Goal: Task Accomplishment & Management: Complete application form

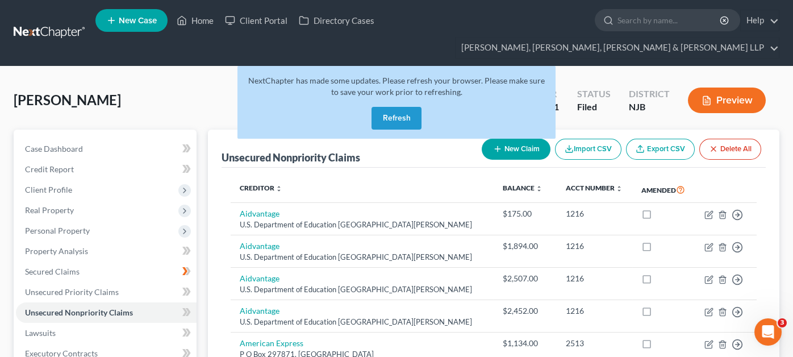
click at [383, 107] on button "Refresh" at bounding box center [396, 118] width 50 height 23
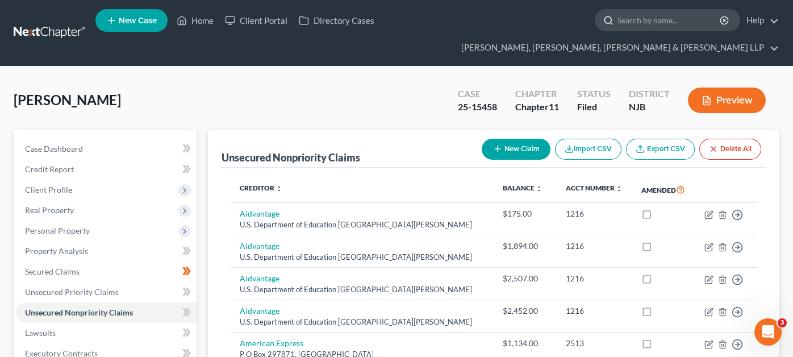
click at [617, 27] on input "search" at bounding box center [669, 20] width 104 height 21
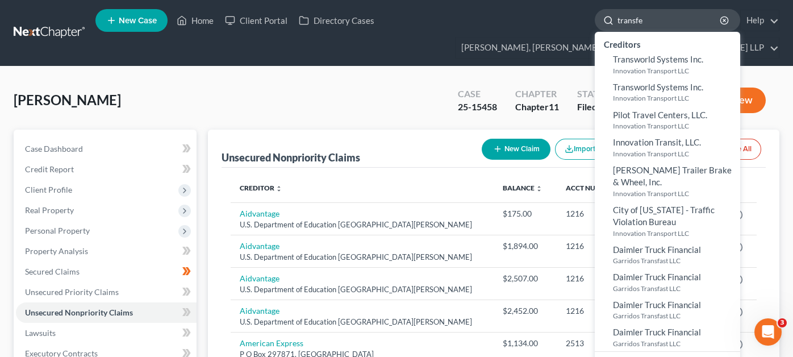
type input "transfer"
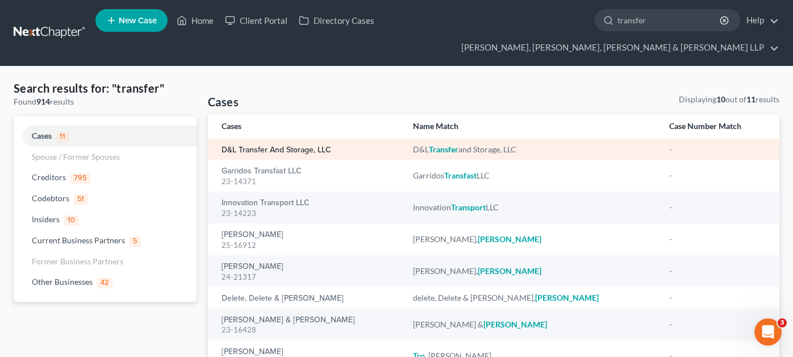
click at [300, 146] on link "D&L Transfer and Storage, LLC" at bounding box center [277, 150] width 110 height 8
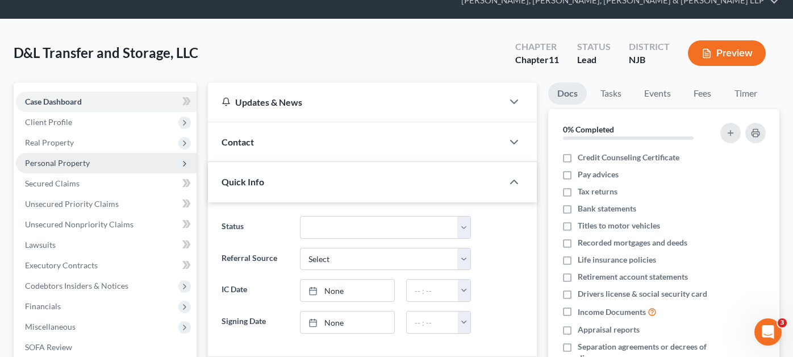
scroll to position [114, 0]
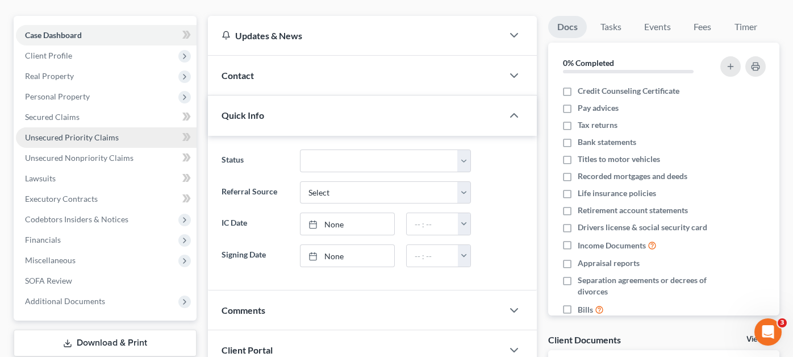
click at [133, 127] on link "Unsecured Priority Claims" at bounding box center [106, 137] width 181 height 20
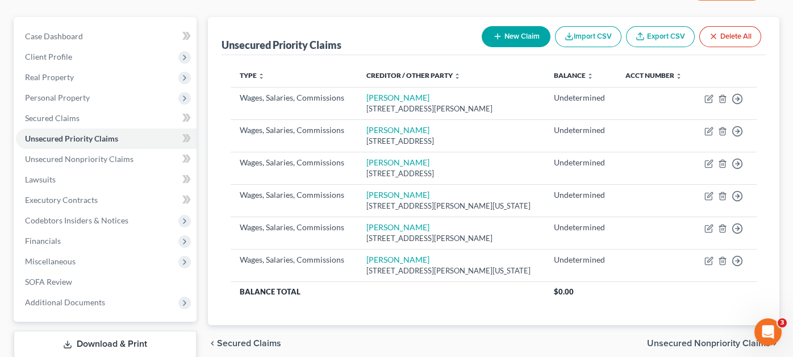
scroll to position [114, 0]
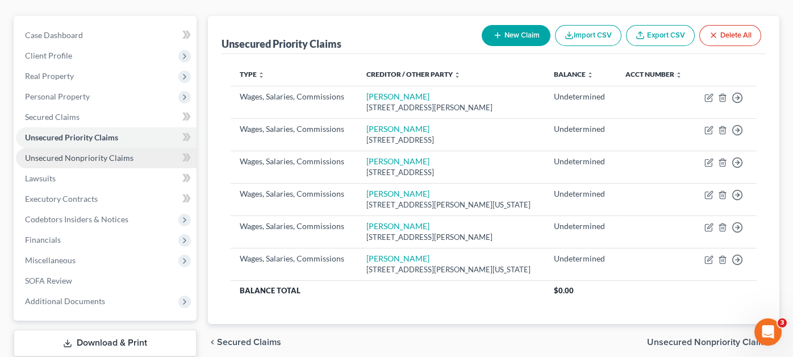
click at [83, 153] on span "Unsecured Nonpriority Claims" at bounding box center [79, 158] width 108 height 10
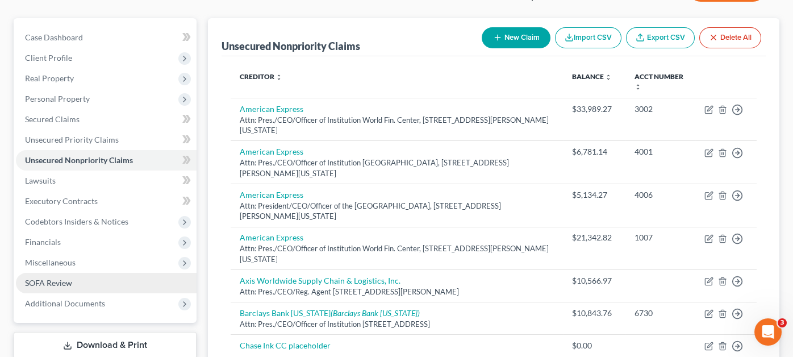
scroll to position [44, 0]
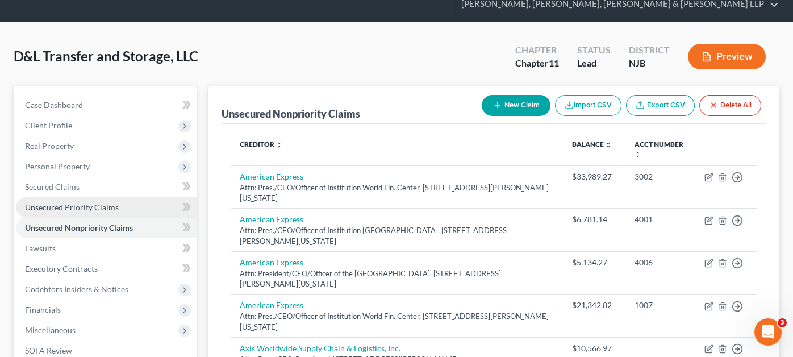
click at [136, 197] on link "Unsecured Priority Claims" at bounding box center [106, 207] width 181 height 20
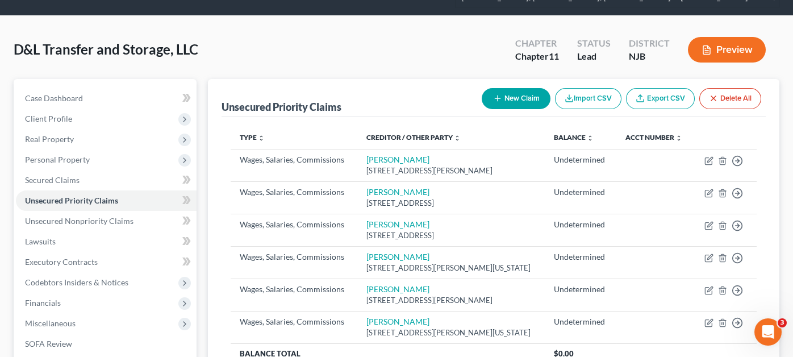
scroll to position [50, 0]
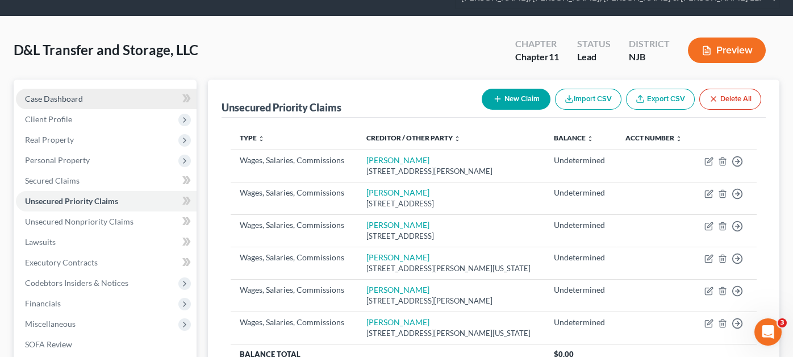
click at [113, 89] on link "Case Dashboard" at bounding box center [106, 99] width 181 height 20
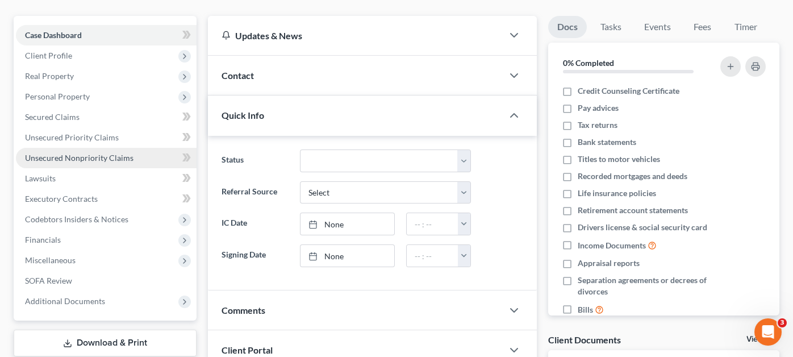
click at [142, 148] on link "Unsecured Nonpriority Claims" at bounding box center [106, 158] width 181 height 20
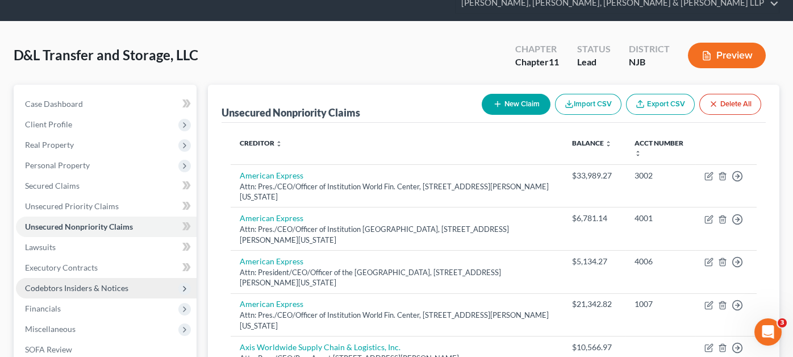
scroll to position [44, 0]
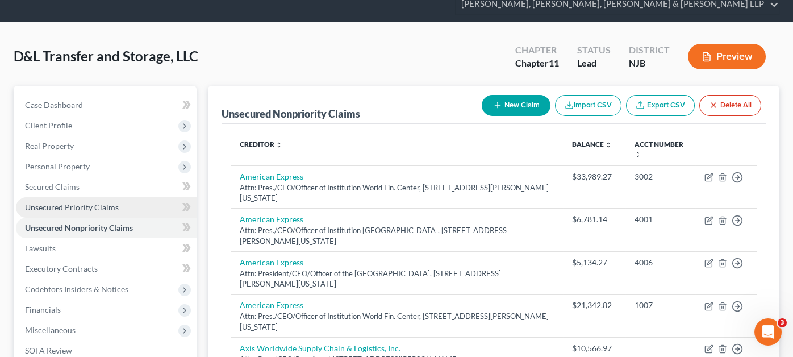
click at [74, 197] on link "Unsecured Priority Claims" at bounding box center [106, 207] width 181 height 20
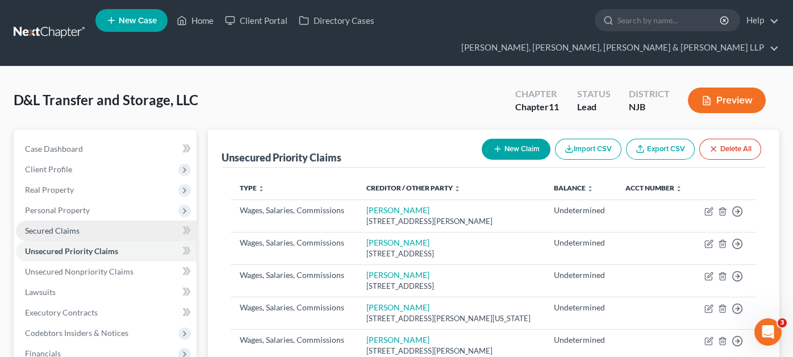
click at [97, 220] on link "Secured Claims" at bounding box center [106, 230] width 181 height 20
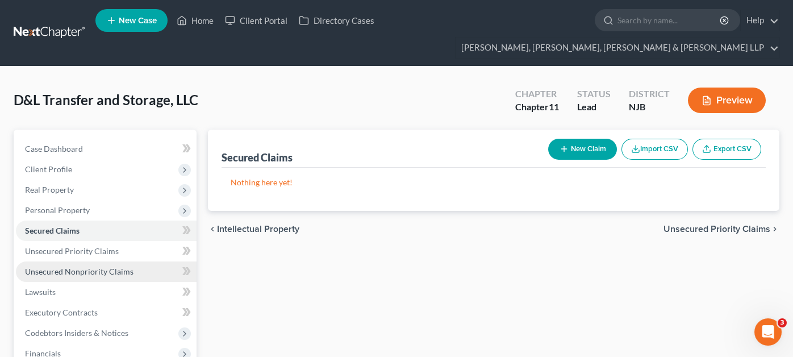
click at [112, 261] on link "Unsecured Nonpriority Claims" at bounding box center [106, 271] width 181 height 20
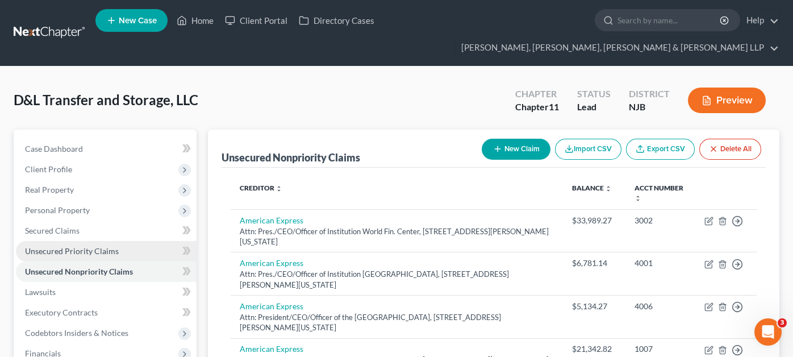
click at [117, 241] on link "Unsecured Priority Claims" at bounding box center [106, 251] width 181 height 20
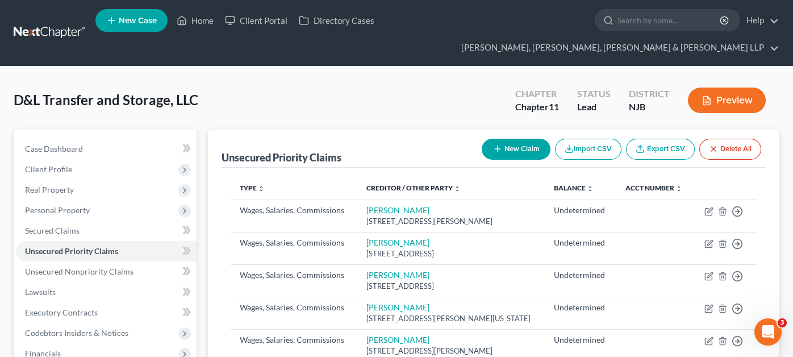
click at [317, 101] on div "D&L Transfer and Storage, LLC Upgraded Chapter Chapter 11 Status Lead District …" at bounding box center [397, 104] width 766 height 49
click at [122, 266] on span "Unsecured Nonpriority Claims" at bounding box center [79, 271] width 108 height 10
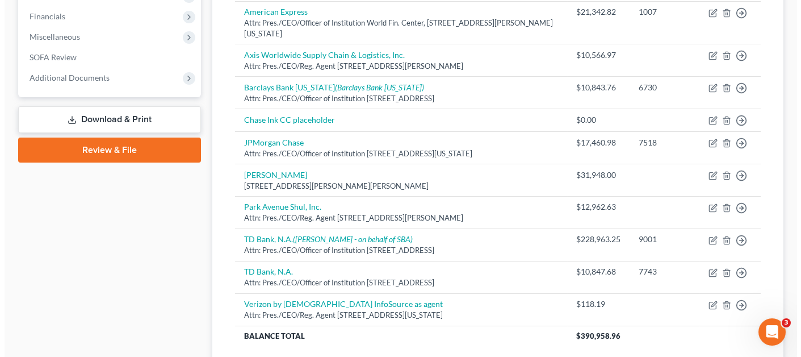
scroll to position [341, 0]
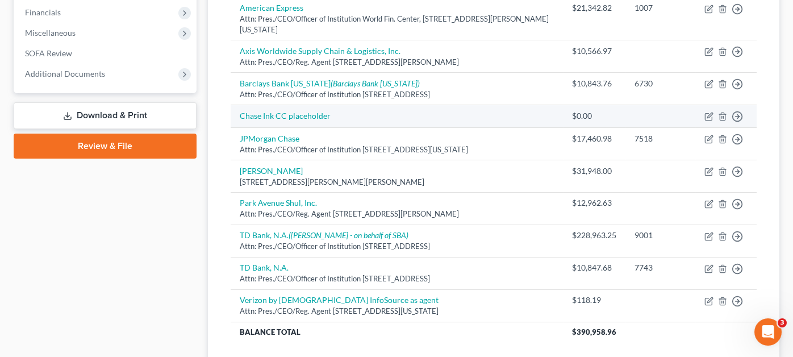
click at [707, 105] on td "Move to D Move to E Move to G Move to Notice Only" at bounding box center [725, 116] width 61 height 23
click at [708, 112] on icon "button" at bounding box center [709, 114] width 5 height 5
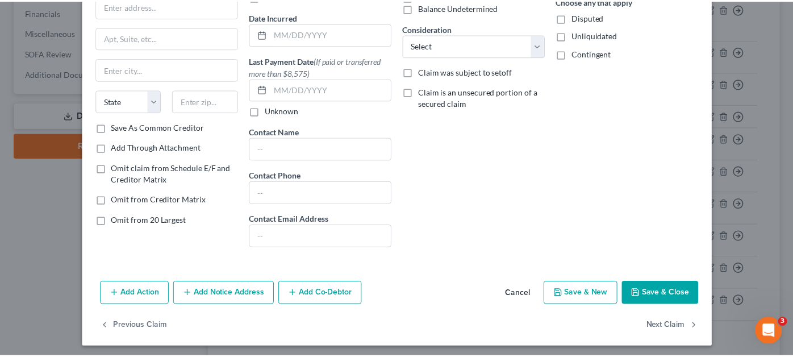
scroll to position [103, 0]
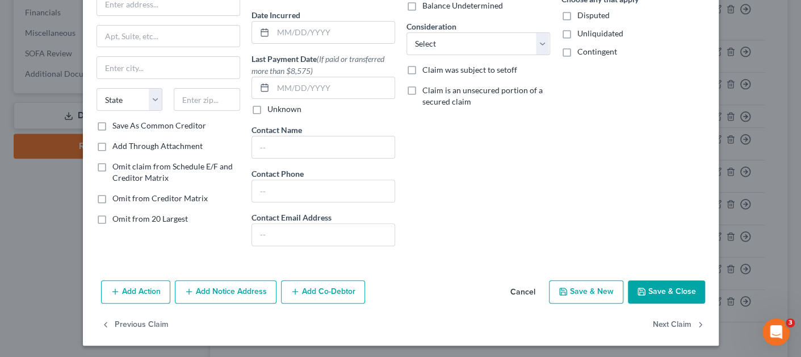
click at [527, 290] on button "Cancel" at bounding box center [523, 292] width 43 height 23
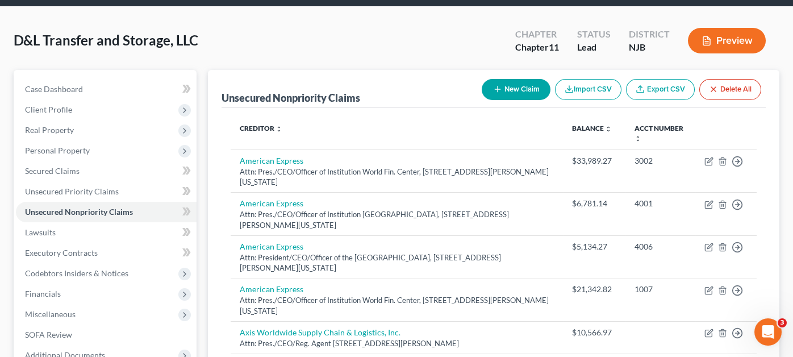
scroll to position [56, 0]
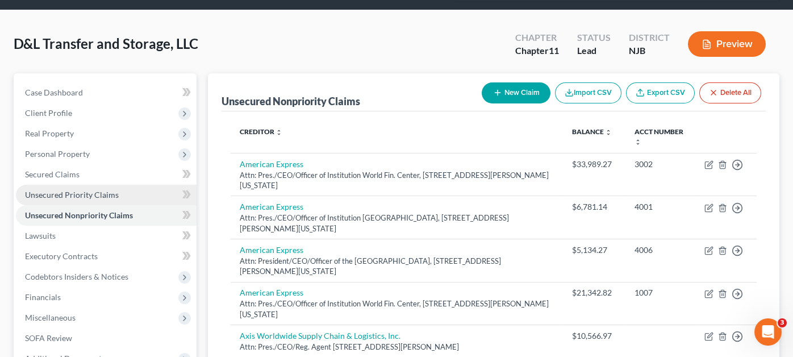
click at [78, 190] on span "Unsecured Priority Claims" at bounding box center [72, 195] width 94 height 10
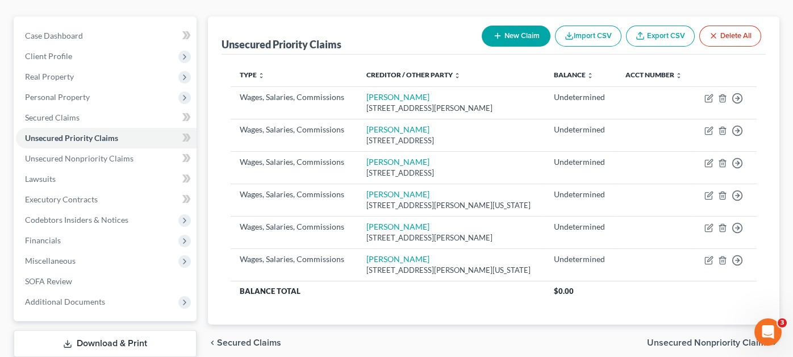
scroll to position [114, 0]
click at [76, 107] on link "Secured Claims" at bounding box center [106, 117] width 181 height 20
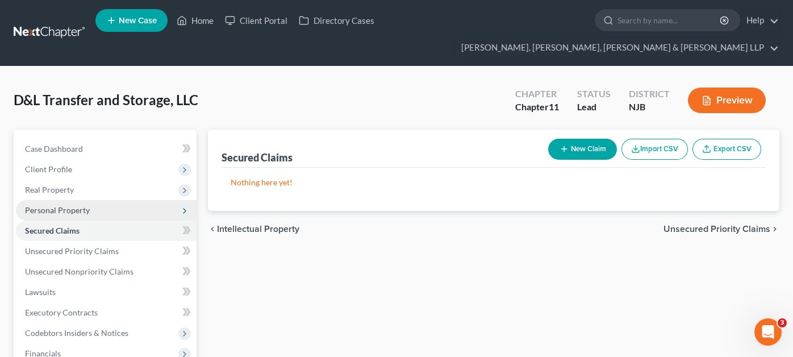
click at [78, 200] on span "Personal Property" at bounding box center [106, 210] width 181 height 20
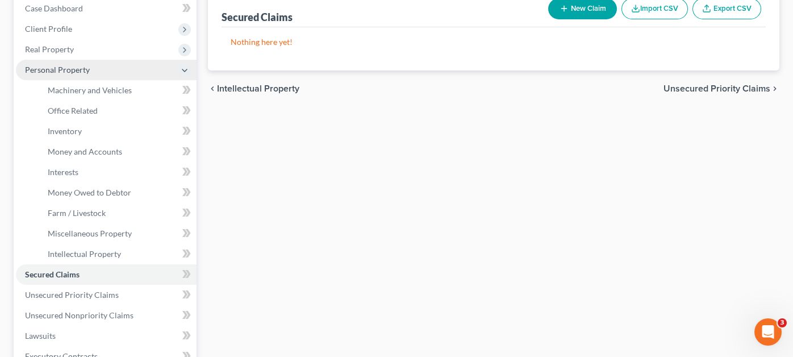
scroll to position [170, 0]
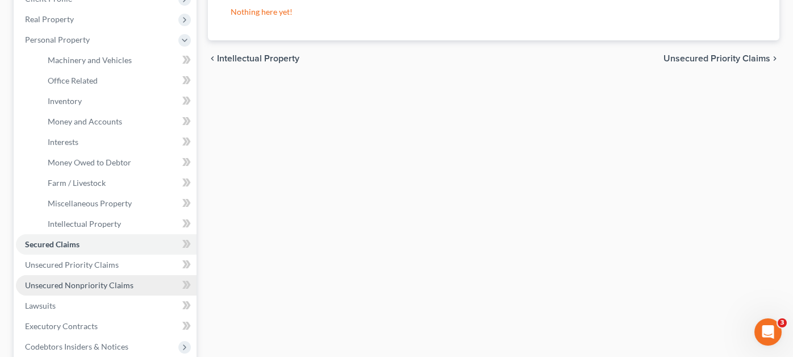
click at [89, 280] on span "Unsecured Nonpriority Claims" at bounding box center [79, 285] width 108 height 10
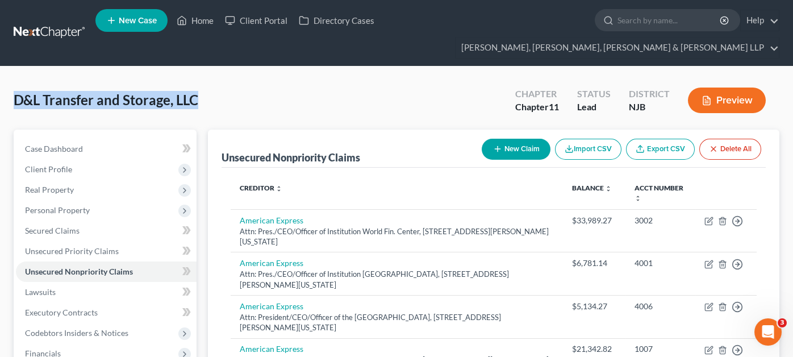
drag, startPoint x: 17, startPoint y: 80, endPoint x: 216, endPoint y: 84, distance: 199.4
click at [216, 84] on div "D&L Transfer and Storage, LLC Upgraded Chapter Chapter 11 Status Lead District …" at bounding box center [397, 104] width 766 height 49
click at [258, 86] on div "D&L Transfer and Storage, LLC Upgraded Chapter Chapter 11 Status Lead District …" at bounding box center [397, 104] width 766 height 49
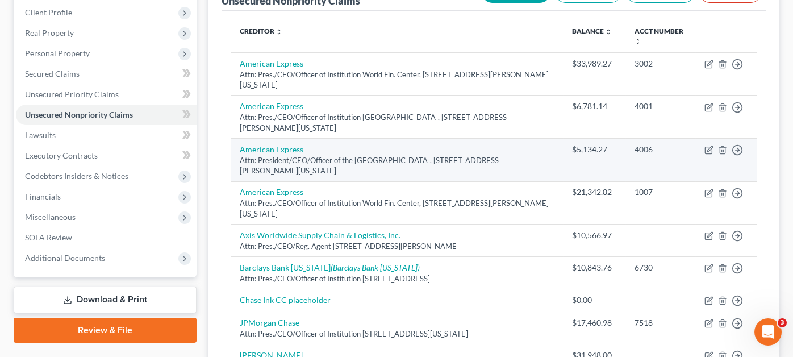
scroll to position [44, 0]
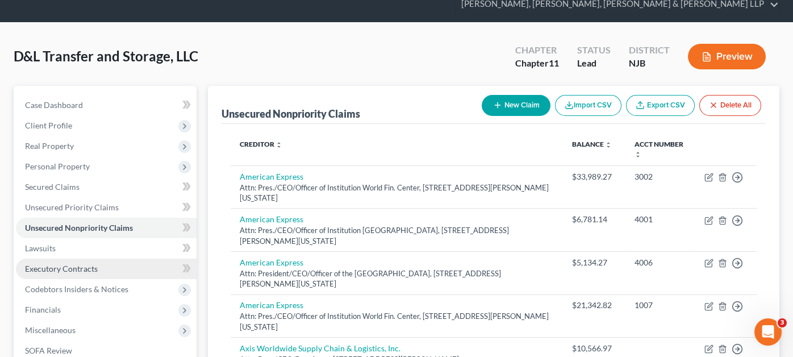
click at [101, 258] on link "Executory Contracts" at bounding box center [106, 268] width 181 height 20
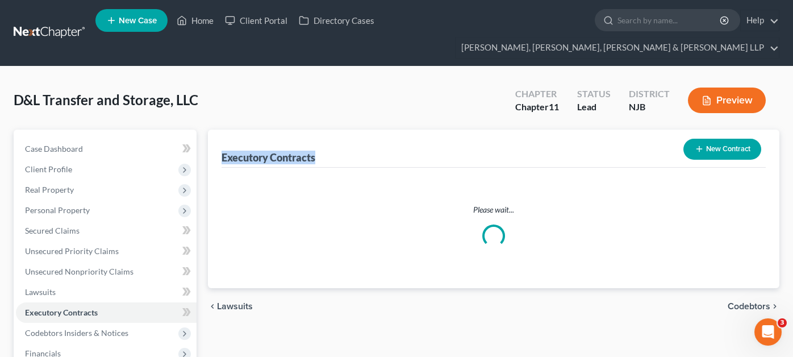
drag, startPoint x: 223, startPoint y: 137, endPoint x: 321, endPoint y: 138, distance: 98.3
click at [321, 138] on div "Executory Contracts New Contract" at bounding box center [494, 148] width 544 height 38
click at [337, 132] on div "Executory Contracts New Contract" at bounding box center [494, 148] width 544 height 38
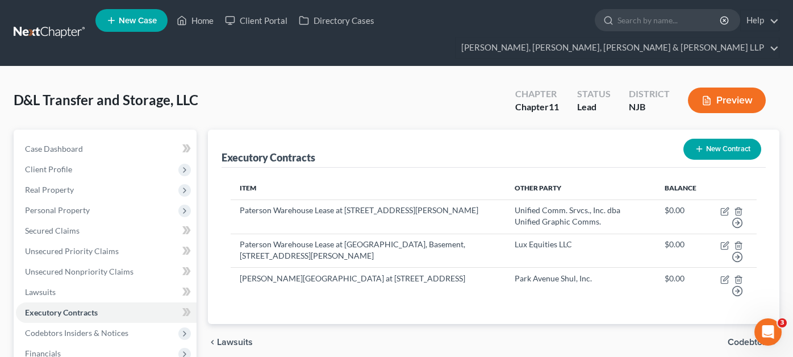
click at [218, 129] on div "Executory Contracts New Contract Item Other Party Balance Paterson Warehouse Le…" at bounding box center [493, 226] width 571 height 195
drag, startPoint x: 219, startPoint y: 138, endPoint x: 328, endPoint y: 135, distance: 109.7
click at [327, 135] on div "Executory Contracts New Contract Item Other Party Balance Paterson Warehouse Le…" at bounding box center [493, 226] width 571 height 195
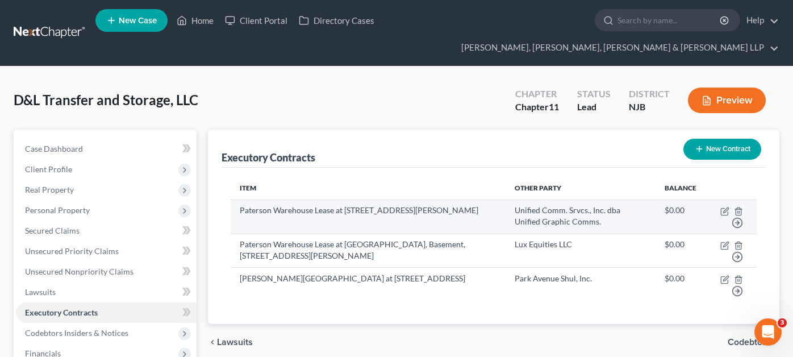
click at [295, 199] on td "Paterson Warehouse Lease at [STREET_ADDRESS][PERSON_NAME]" at bounding box center [368, 216] width 275 height 34
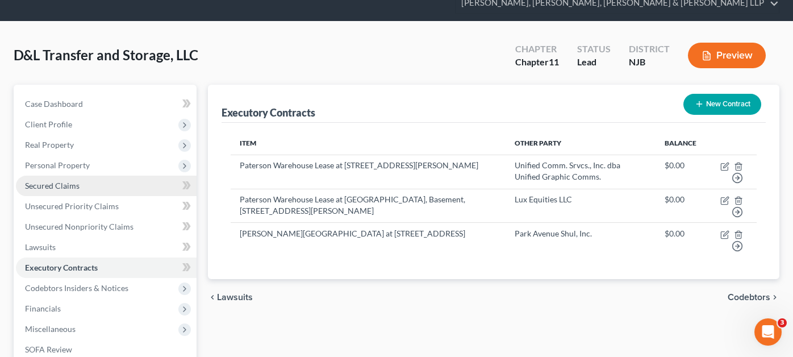
scroll to position [114, 0]
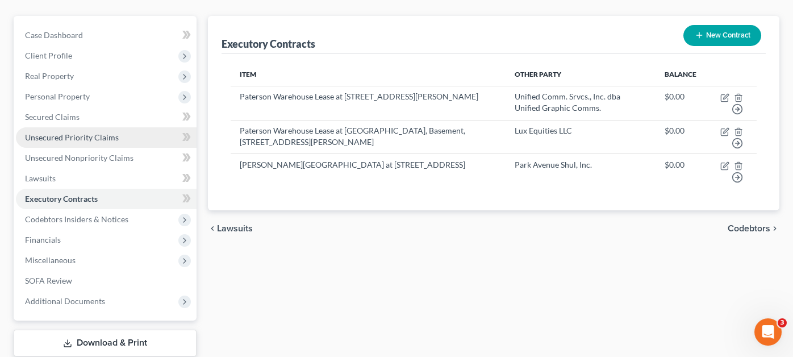
click at [112, 127] on link "Unsecured Priority Claims" at bounding box center [106, 137] width 181 height 20
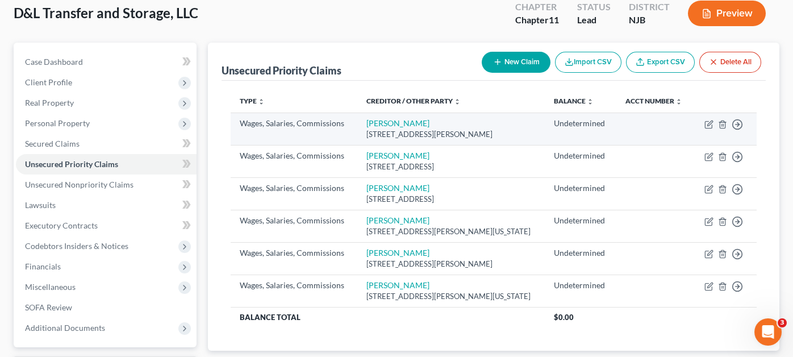
scroll to position [114, 0]
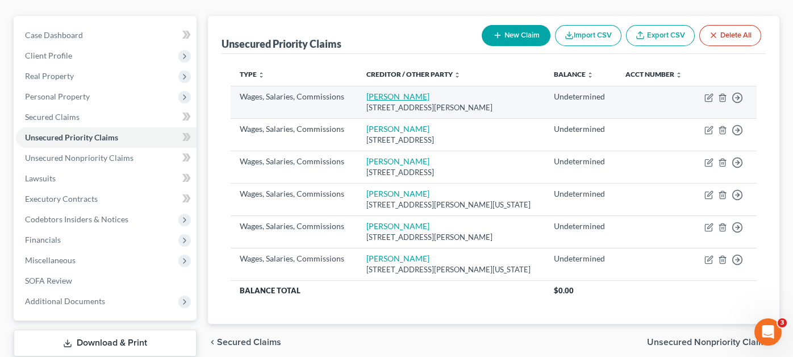
drag, startPoint x: 498, startPoint y: 88, endPoint x: 366, endPoint y: 78, distance: 132.2
click at [366, 86] on td "Daniel Cuite 562 Elizabth Ave, River Vale, NJ 07675" at bounding box center [451, 102] width 188 height 32
copy td "Daniel Cuite 562 Elizabth Ave, River Vale, NJ 07675"
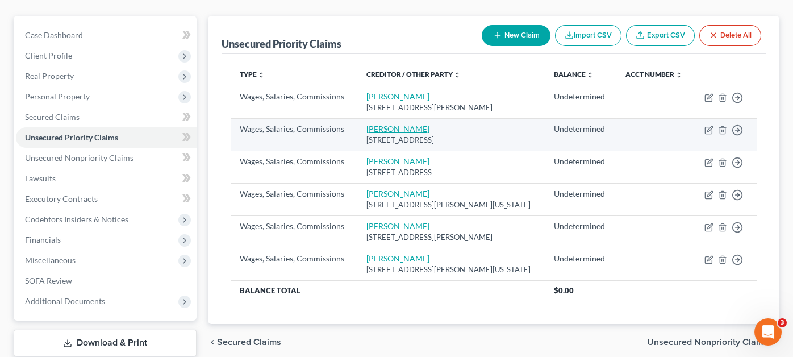
drag, startPoint x: 499, startPoint y: 119, endPoint x: 367, endPoint y: 110, distance: 132.1
click at [367, 118] on td "Michael McCann 51 Windbeam Ave, Ringwood, NJ 07456" at bounding box center [451, 134] width 188 height 32
copy td "Michael McCann 51 Windbeam Ave, Ringwood, NJ 07456"
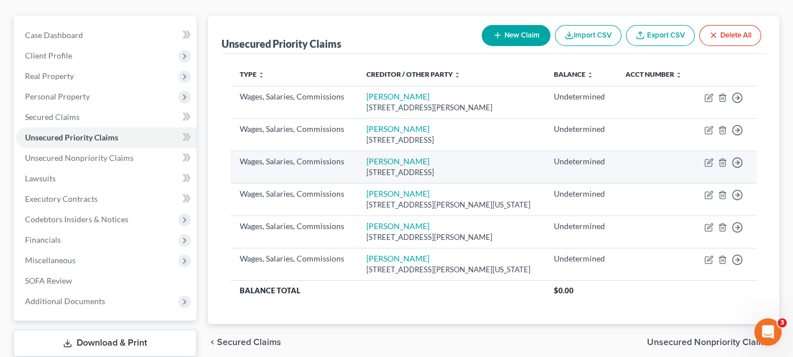
drag, startPoint x: 496, startPoint y: 151, endPoint x: 356, endPoint y: 144, distance: 141.0
click at [356, 151] on tr "Wages, Salaries, Commissions Andrew Mallard 1153 Summit Ave, Jersey City, NJ 07…" at bounding box center [494, 167] width 526 height 32
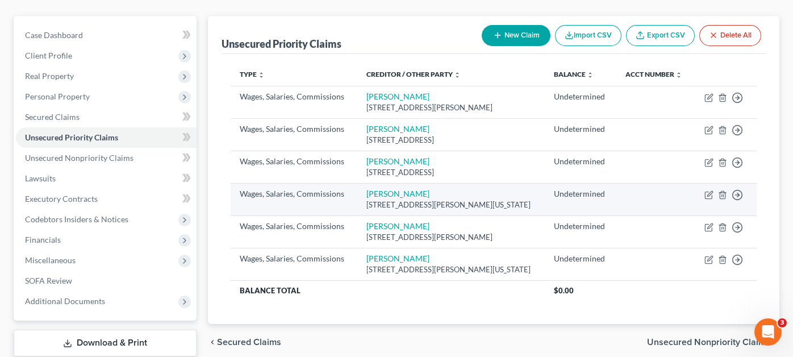
copy tr "Andrew Mallard 1153 Summit Ave, Jersey City, NJ 07307"
drag, startPoint x: 538, startPoint y: 183, endPoint x: 369, endPoint y: 172, distance: 169.6
click at [369, 183] on td "Daniel Arias 553 Calvin St, Township of Washington, NJ 07676" at bounding box center [451, 199] width 188 height 32
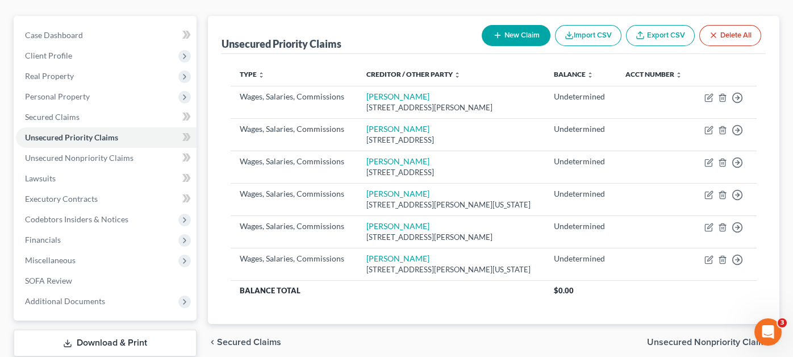
copy td "Daniel Arias 553 Calvin St, Township of Washington, NJ 07676"
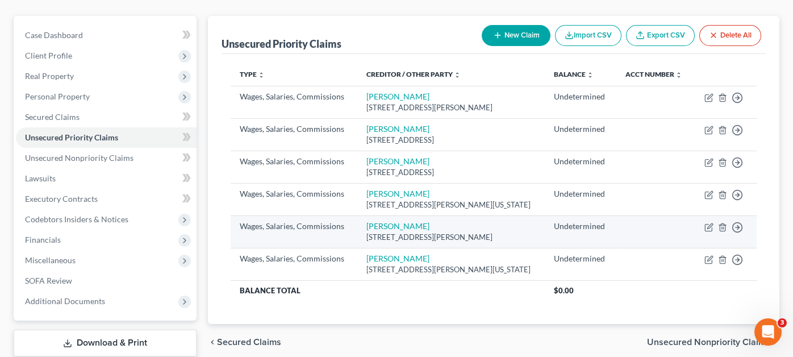
drag, startPoint x: 482, startPoint y: 220, endPoint x: 358, endPoint y: 204, distance: 124.3
click at [358, 215] on td "Erick Garcia 18 Courtet Dr, Wharton, NJ 07885" at bounding box center [451, 231] width 188 height 32
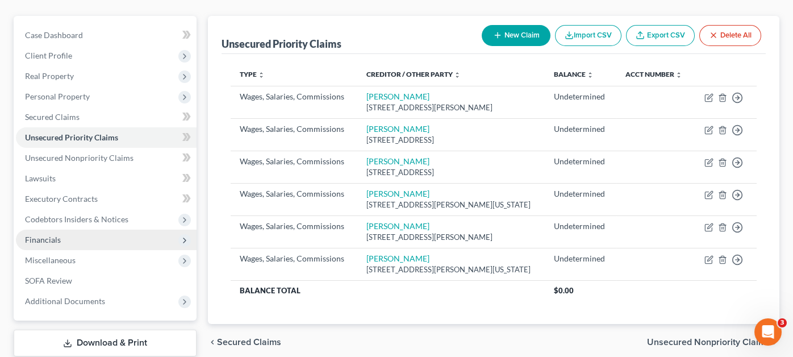
copy td "Erick Garcia 18 Courtet Dr, Wharton, NJ 07885"
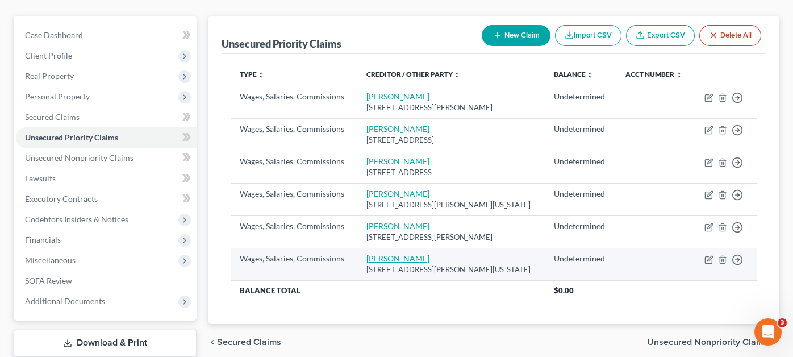
drag, startPoint x: 523, startPoint y: 246, endPoint x: 369, endPoint y: 238, distance: 154.7
click at [369, 248] on td "William Martinez-Ventura 6008 Fillmore Pl, West New York, NJ 07093" at bounding box center [451, 264] width 188 height 32
copy td "William Martinez-Ventura 6008 Fillmore Pl, West New York, NJ 07093"
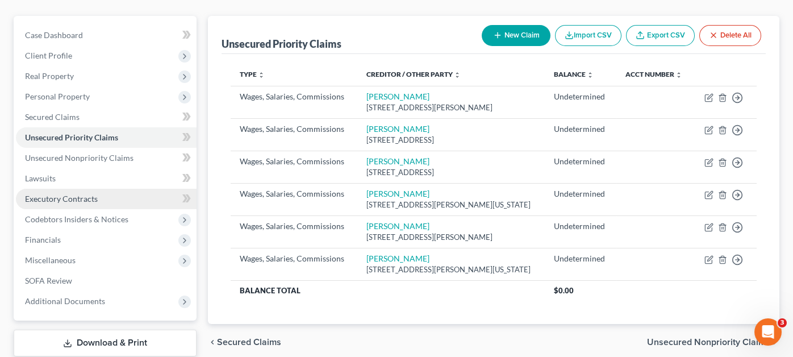
click at [113, 189] on link "Executory Contracts" at bounding box center [106, 199] width 181 height 20
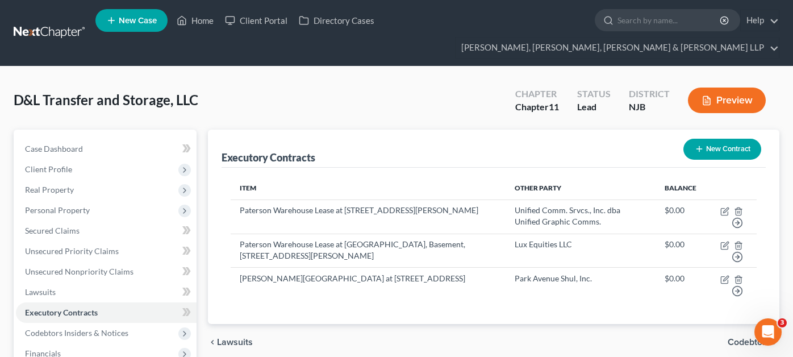
click at [716, 139] on button "New Contract" at bounding box center [722, 149] width 78 height 21
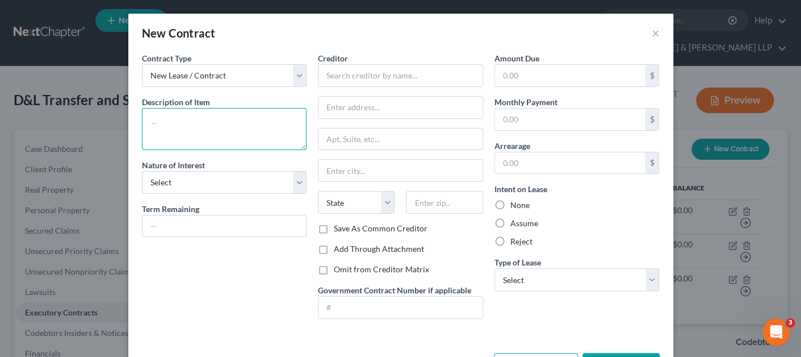
click at [224, 115] on textarea at bounding box center [224, 129] width 165 height 42
click at [224, 76] on select "New Lease / Contract New Timeshare" at bounding box center [224, 75] width 165 height 23
click at [198, 126] on textarea at bounding box center [224, 129] width 165 height 42
click at [167, 121] on textarea "1099 60/40 Commission basis" at bounding box center [224, 129] width 165 height 42
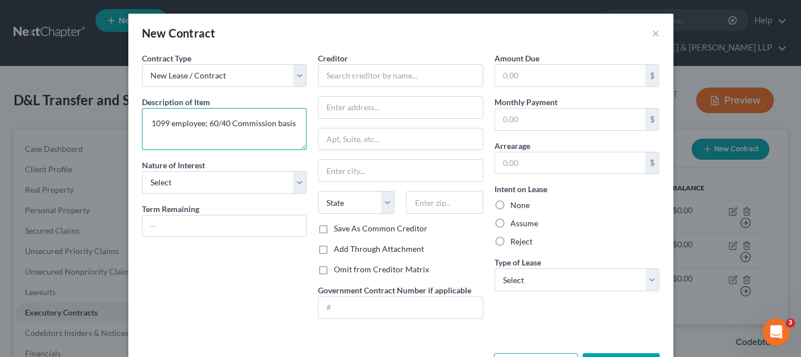
click at [191, 118] on textarea "1099 employee; 60/40 Commission basis" at bounding box center [224, 129] width 165 height 42
type textarea "1099 contractor; paid weekly 60/40 Commission basis"
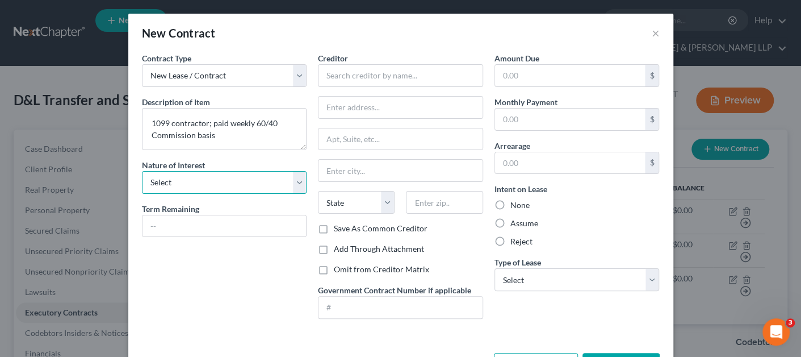
click at [207, 186] on select "Select Purchaser Agent Lessor Lessee" at bounding box center [224, 182] width 165 height 23
select select "0"
click at [142, 171] on select "Select Purchaser Agent Lessor Lessee" at bounding box center [224, 182] width 165 height 23
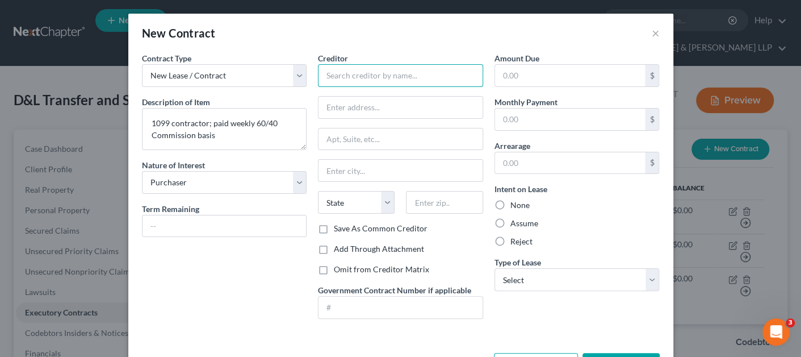
click at [350, 75] on input "text" at bounding box center [400, 75] width 165 height 23
paste input "[PERSON_NAME]"
type input "[PERSON_NAME]"
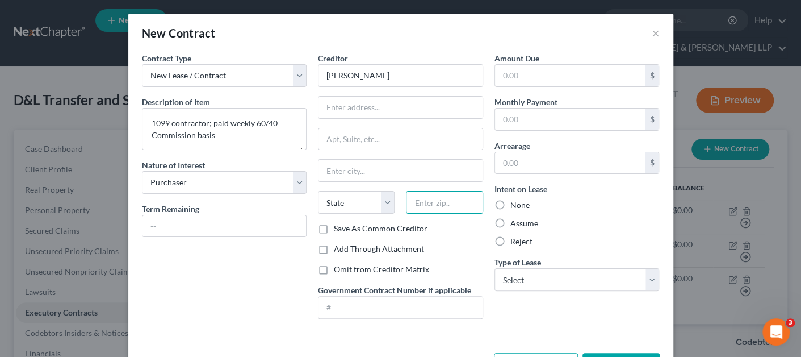
click at [423, 199] on input "text" at bounding box center [444, 202] width 77 height 23
paste input "07675"
type input "07675"
type input "Westwood"
select select "33"
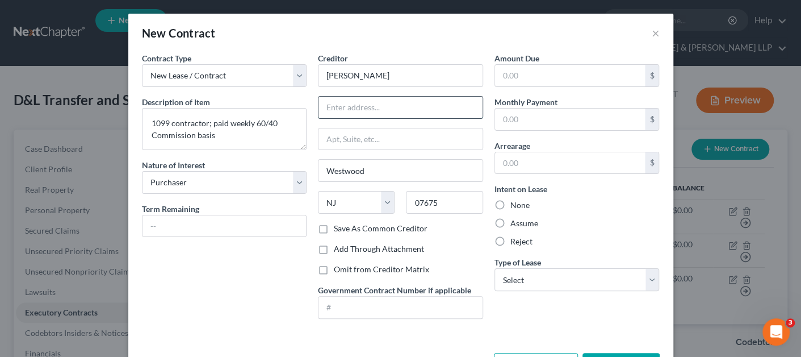
click at [338, 105] on input "text" at bounding box center [401, 108] width 164 height 22
paste input "562 Elizabth Ave"
type input "562 Elizabth Ave"
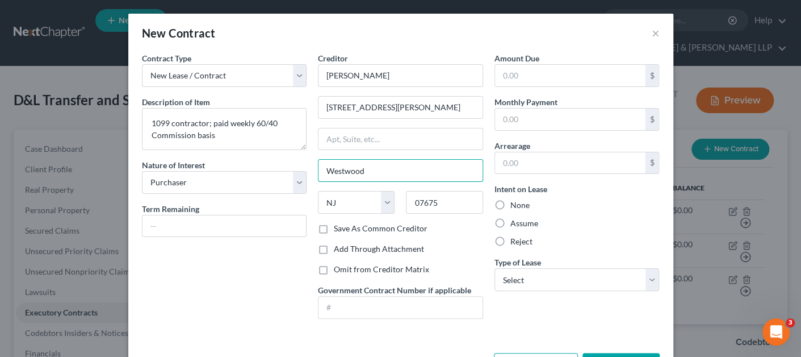
drag, startPoint x: 365, startPoint y: 171, endPoint x: 302, endPoint y: 165, distance: 63.3
click at [302, 165] on div "Contract Type New Lease / Contract New Timeshare Description of non-residential…" at bounding box center [400, 189] width 529 height 275
type input "River Vale"
click at [600, 210] on div "None" at bounding box center [577, 204] width 165 height 11
click at [525, 224] on label "Assume" at bounding box center [525, 223] width 28 height 11
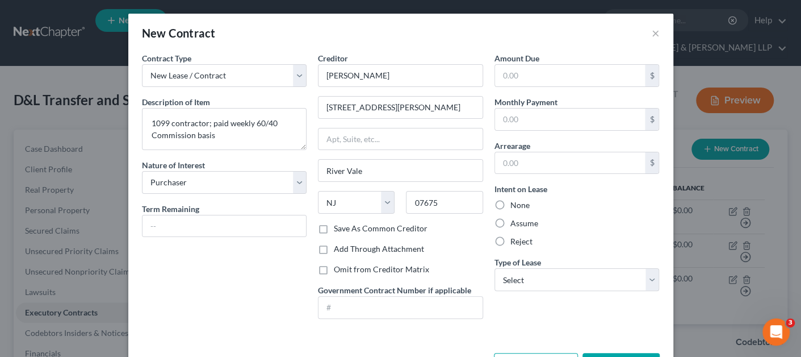
click at [523, 224] on input "Assume" at bounding box center [518, 221] width 7 height 7
radio input "true"
click at [521, 275] on select "Select Real Estate Car Other" at bounding box center [577, 279] width 165 height 23
select select "2"
click at [495, 268] on select "Select Real Estate Car Other" at bounding box center [577, 279] width 165 height 23
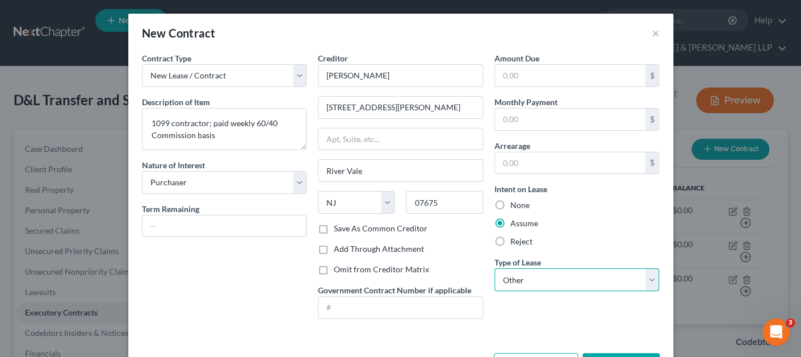
scroll to position [40, 0]
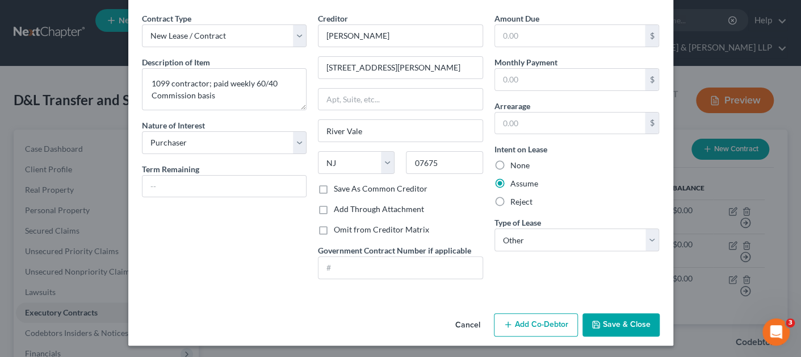
click at [395, 190] on label "Save As Common Creditor" at bounding box center [381, 188] width 94 height 11
click at [346, 190] on input "Save As Common Creditor" at bounding box center [342, 186] width 7 height 7
checkbox input "true"
click at [232, 90] on textarea "1099 contractor; paid weekly 60/40 Commission basis" at bounding box center [224, 89] width 165 height 42
drag, startPoint x: 229, startPoint y: 95, endPoint x: 128, endPoint y: 83, distance: 101.3
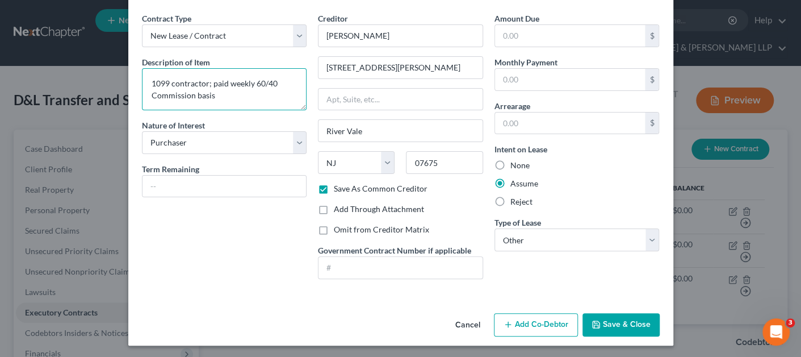
click at [129, 82] on div "Contract Type New Lease / Contract New Timeshare Description of non-residential…" at bounding box center [400, 160] width 545 height 296
click at [605, 323] on button "Save & Close" at bounding box center [621, 325] width 77 height 24
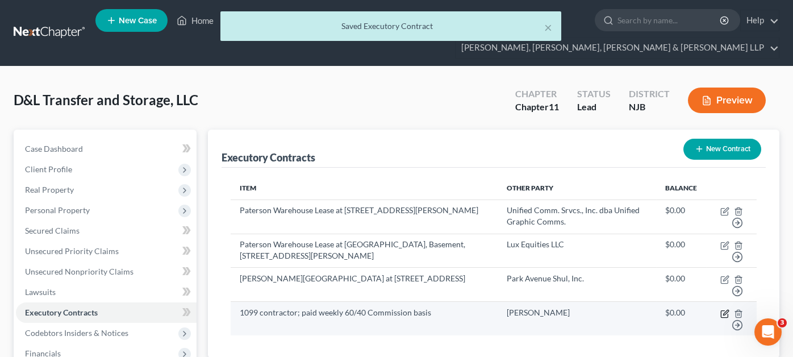
click at [723, 309] on icon "button" at bounding box center [724, 313] width 9 height 9
select select "0"
select select "33"
select select "2"
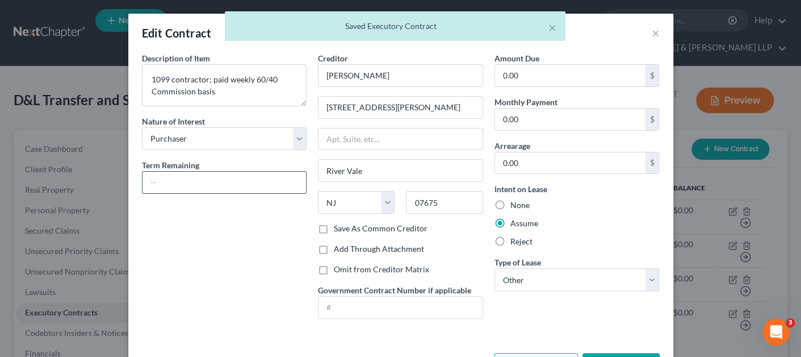
click at [207, 175] on input "text" at bounding box center [225, 183] width 164 height 22
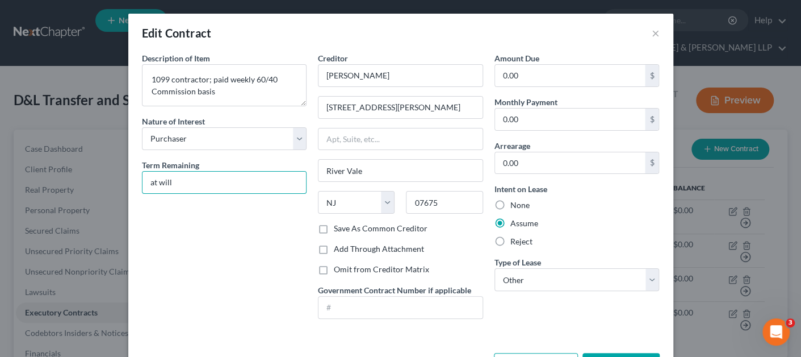
drag, startPoint x: 192, startPoint y: 182, endPoint x: 112, endPoint y: 174, distance: 80.5
click at [112, 174] on div "Edit Contract × Description of non-residential real property * Description of I…" at bounding box center [400, 178] width 801 height 357
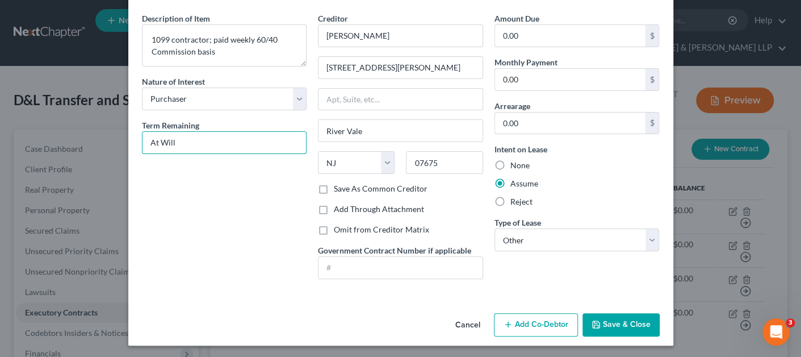
type input "At Will"
click at [608, 317] on button "Save & Close" at bounding box center [621, 325] width 77 height 24
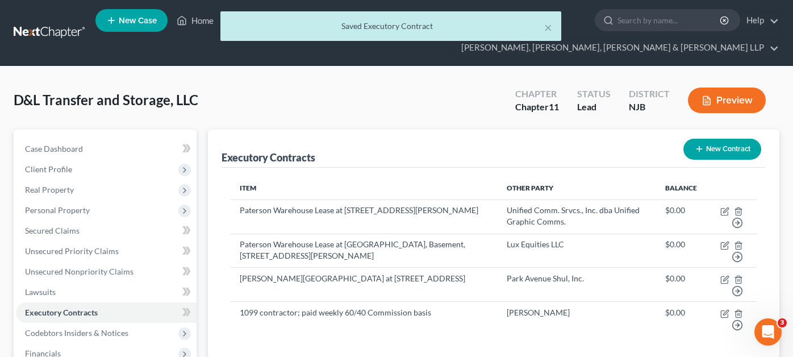
click at [718, 139] on button "New Contract" at bounding box center [722, 149] width 78 height 21
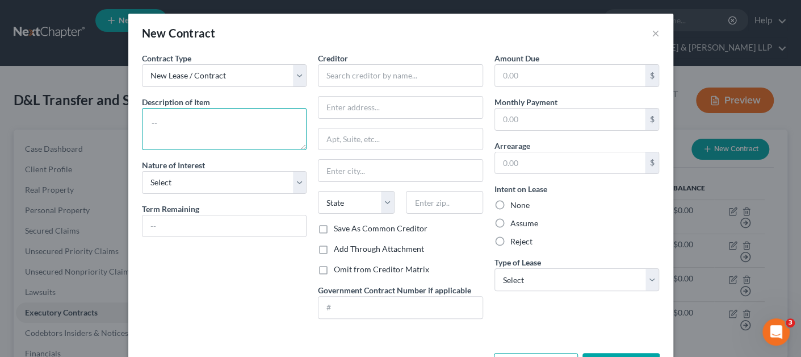
click at [228, 138] on textarea at bounding box center [224, 129] width 165 height 42
paste textarea "1099 contractor; paid weekly 60/40 Commission basis"
type textarea "1099 contractor; paid weekly 60/40 Commission basis"
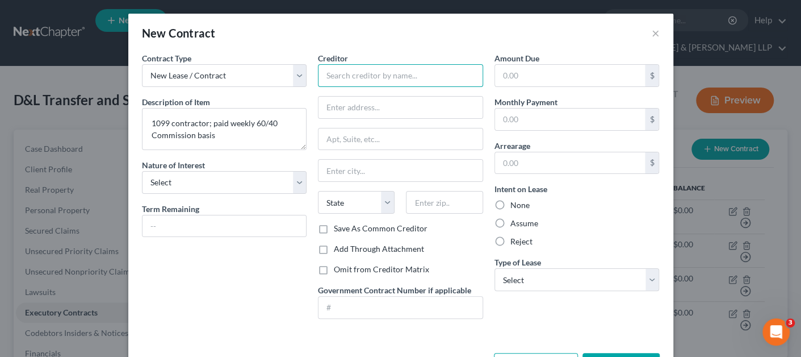
click at [321, 74] on input "text" at bounding box center [400, 75] width 165 height 23
paste input "[PERSON_NAME]"
type input "[PERSON_NAME]"
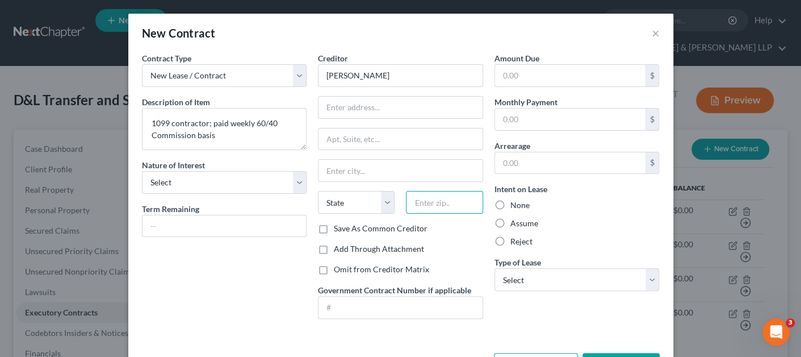
click at [448, 207] on input "text" at bounding box center [444, 202] width 77 height 23
paste input "07456"
type input "07456"
type input "Ringwood"
select select "33"
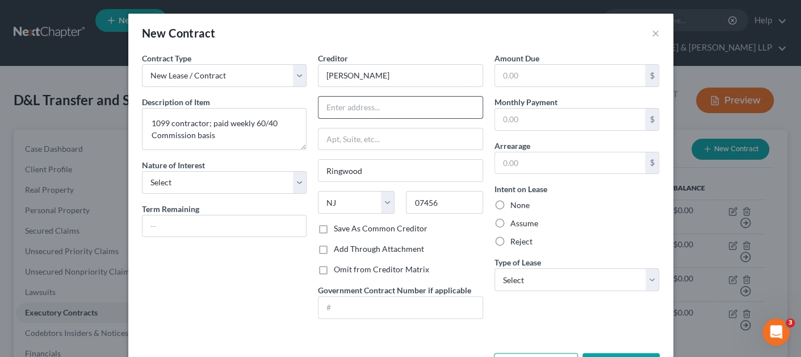
click at [359, 102] on input "text" at bounding box center [401, 108] width 164 height 22
paste input "51 Windbeam Ave"
type input "51 Windbeam Ave"
click at [523, 219] on label "Assume" at bounding box center [525, 223] width 28 height 11
click at [523, 219] on input "Assume" at bounding box center [518, 221] width 7 height 7
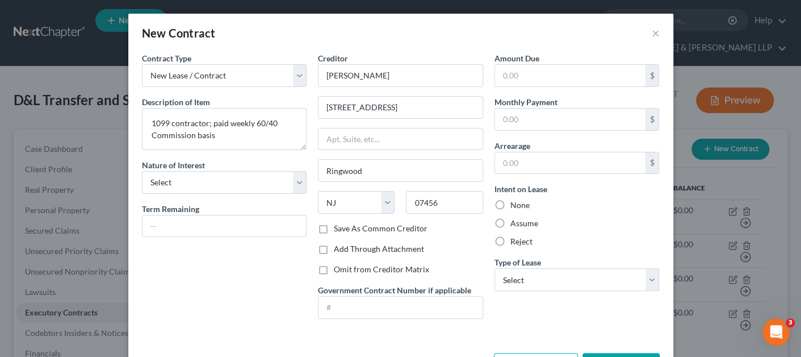
radio input "true"
click at [530, 279] on select "Select Real Estate Car Other" at bounding box center [577, 279] width 165 height 23
select select "2"
click at [495, 268] on select "Select Real Estate Car Other" at bounding box center [577, 279] width 165 height 23
click at [243, 231] on input "text" at bounding box center [225, 226] width 164 height 22
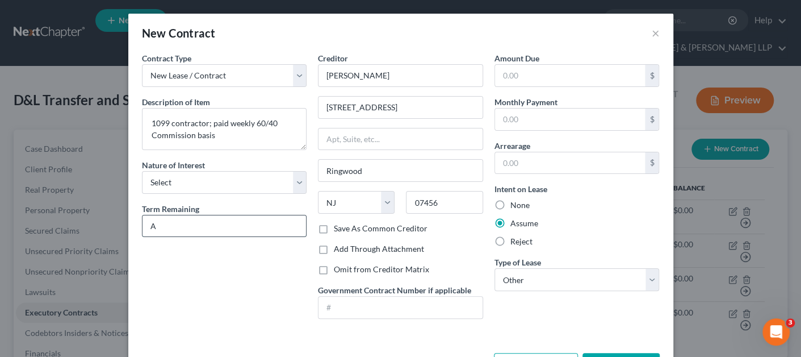
type input "At Will"
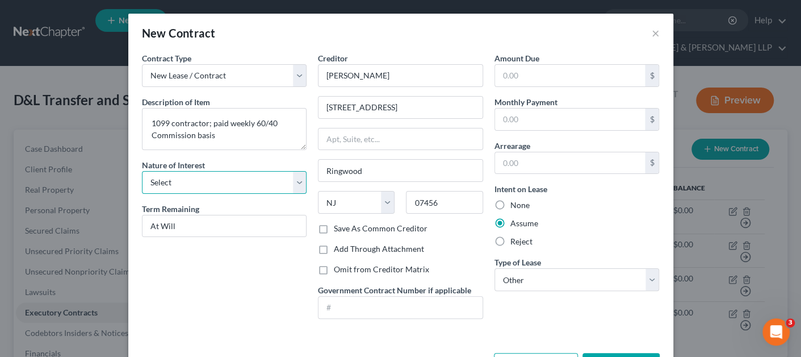
click at [214, 183] on select "Select Purchaser Agent Lessor Lessee" at bounding box center [224, 182] width 165 height 23
select select "0"
click at [142, 171] on select "Select Purchaser Agent Lessor Lessee" at bounding box center [224, 182] width 165 height 23
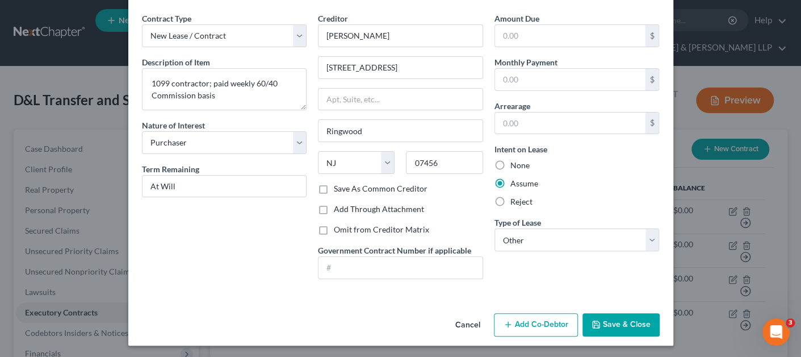
click at [377, 192] on label "Save As Common Creditor" at bounding box center [381, 188] width 94 height 11
click at [346, 190] on input "Save As Common Creditor" at bounding box center [342, 186] width 7 height 7
checkbox input "true"
click at [611, 326] on button "Save & Close" at bounding box center [621, 325] width 77 height 24
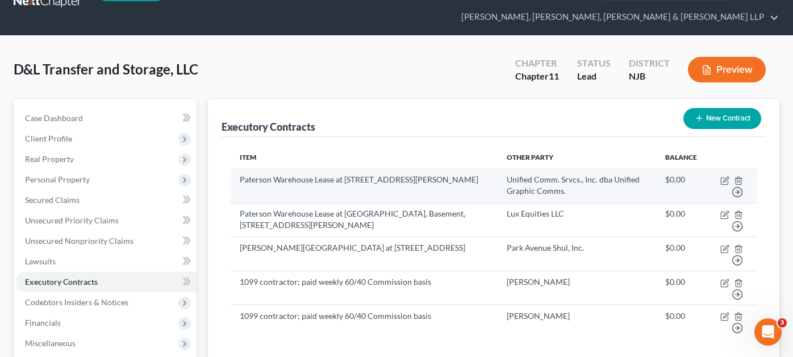
scroll to position [56, 0]
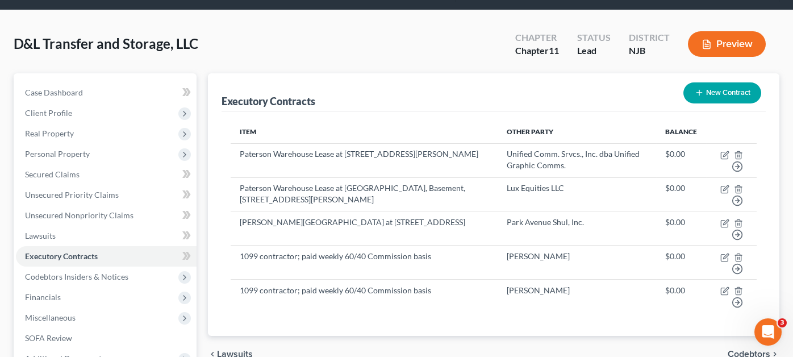
click at [713, 82] on button "New Contract" at bounding box center [722, 92] width 78 height 21
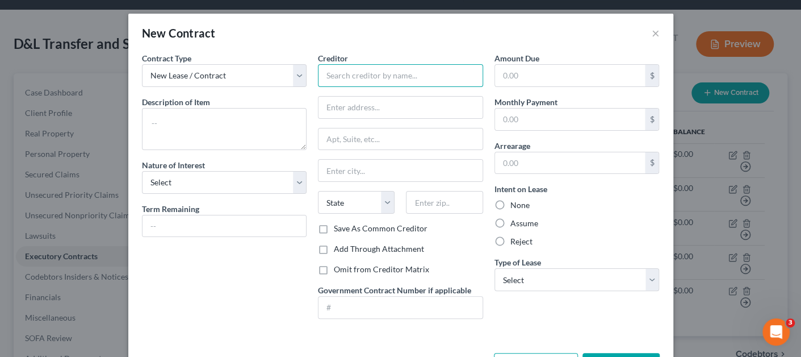
click at [375, 71] on input "text" at bounding box center [400, 75] width 165 height 23
paste input "[PERSON_NAME]"
type input "[PERSON_NAME]"
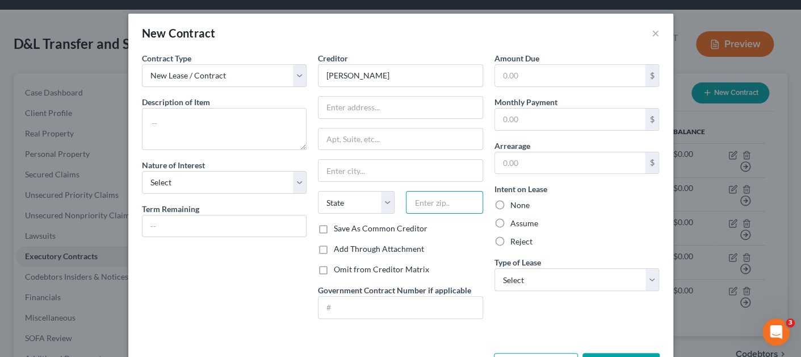
click at [448, 208] on input "text" at bounding box center [444, 202] width 77 height 23
paste input "07307"
type input "07307"
type input "Jersey City"
select select "33"
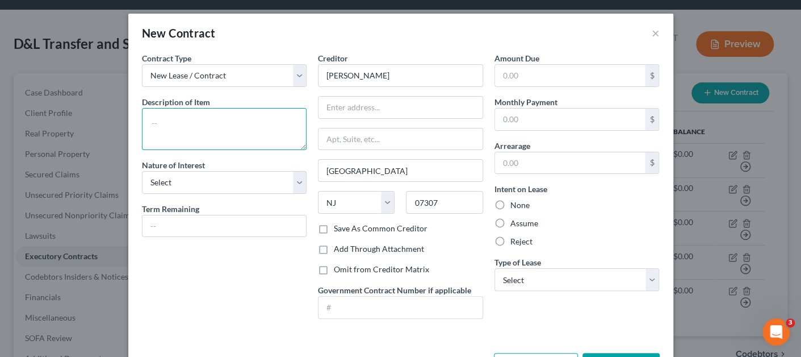
click at [184, 126] on textarea at bounding box center [224, 129] width 165 height 42
paste textarea "1099 contractor; paid weekly 60/40 Commission basis"
type textarea "1099 contractor; paid weekly 60/40 Commission basis"
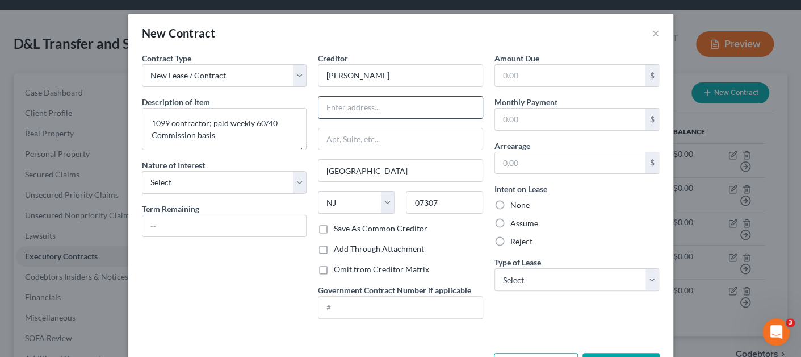
click at [344, 116] on input "text" at bounding box center [401, 108] width 164 height 22
paste input "1153 Summit Ave"
type input "1153 Summit Ave"
click at [515, 221] on label "Assume" at bounding box center [525, 223] width 28 height 11
click at [515, 221] on input "Assume" at bounding box center [518, 221] width 7 height 7
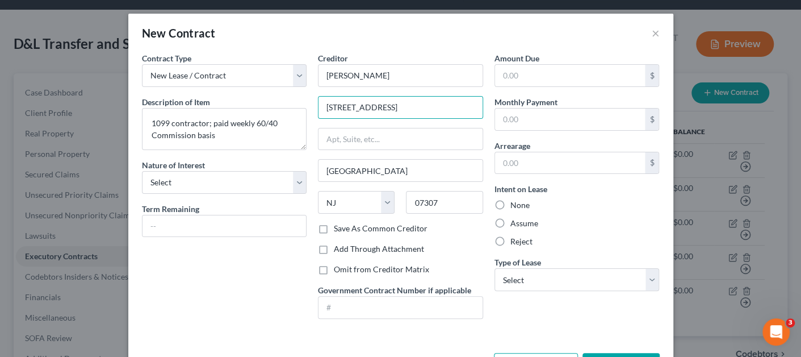
radio input "true"
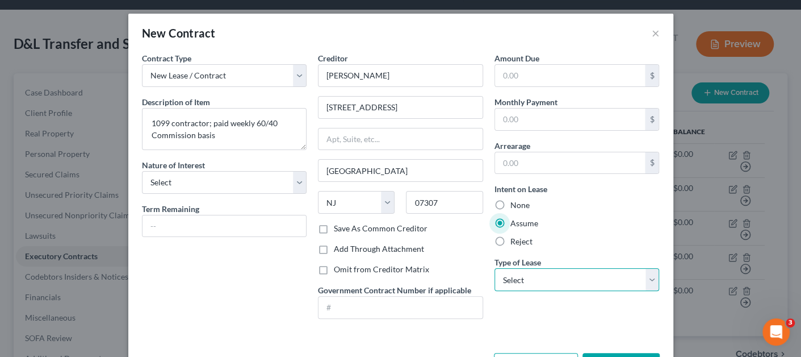
click at [521, 273] on select "Select Real Estate Car Other" at bounding box center [577, 279] width 165 height 23
select select "2"
click at [495, 268] on select "Select Real Estate Car Other" at bounding box center [577, 279] width 165 height 23
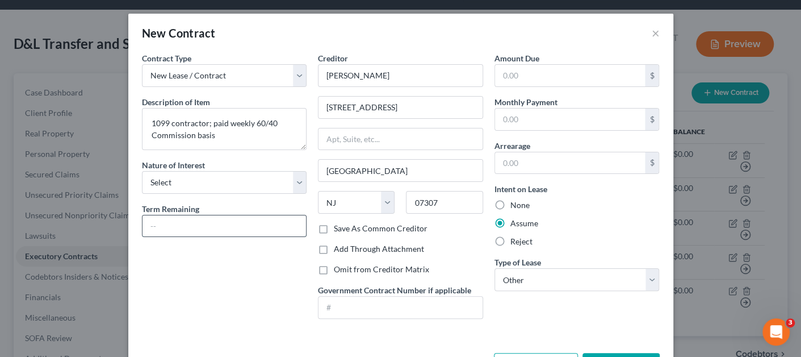
click at [266, 225] on input "text" at bounding box center [225, 226] width 164 height 22
type input "At Will"
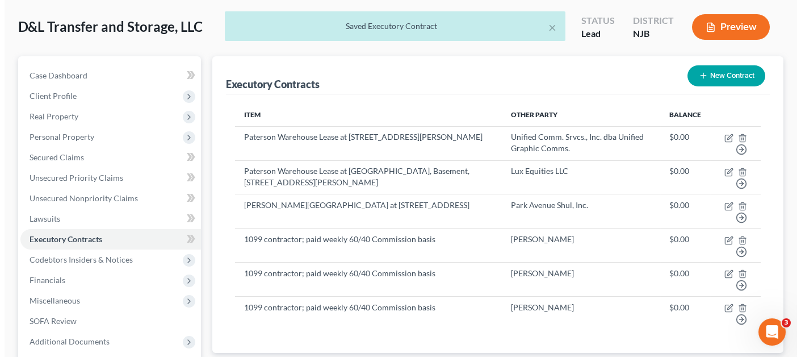
scroll to position [0, 0]
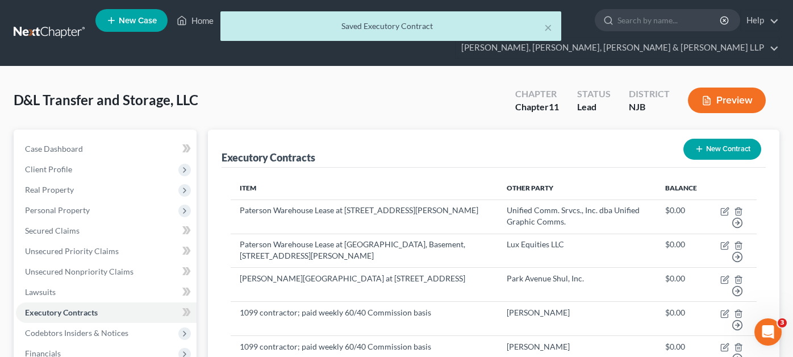
click at [708, 139] on button "New Contract" at bounding box center [722, 149] width 78 height 21
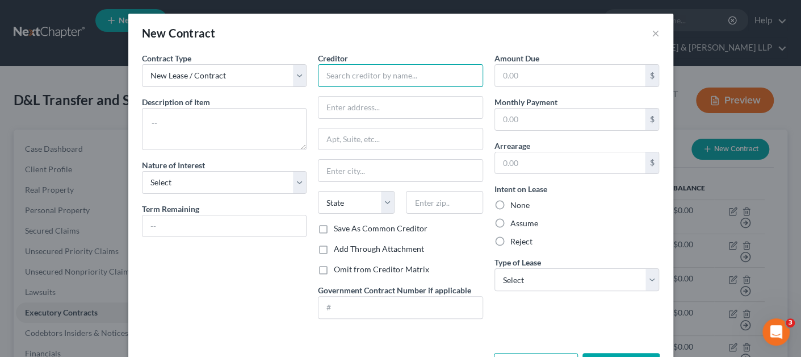
click at [357, 68] on input "text" at bounding box center [400, 75] width 165 height 23
paste input "[PERSON_NAME]"
type input "[PERSON_NAME]"
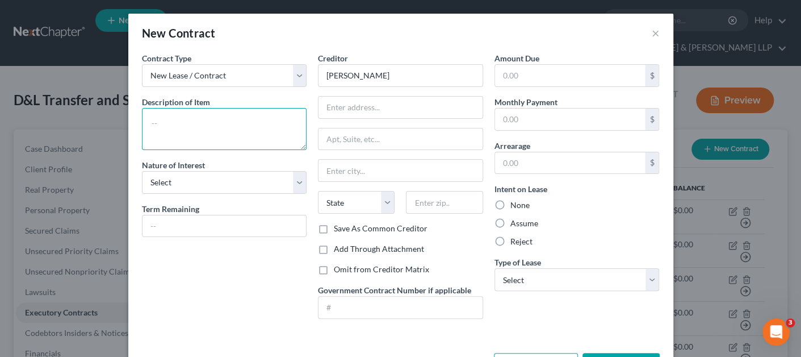
click at [253, 120] on textarea at bounding box center [224, 129] width 165 height 42
click at [240, 130] on textarea at bounding box center [224, 129] width 165 height 42
paste textarea "1099 contractor; paid weekly 60/40 Commission basis"
type textarea "1099 contractor; paid weekly 60/40 Commission basis"
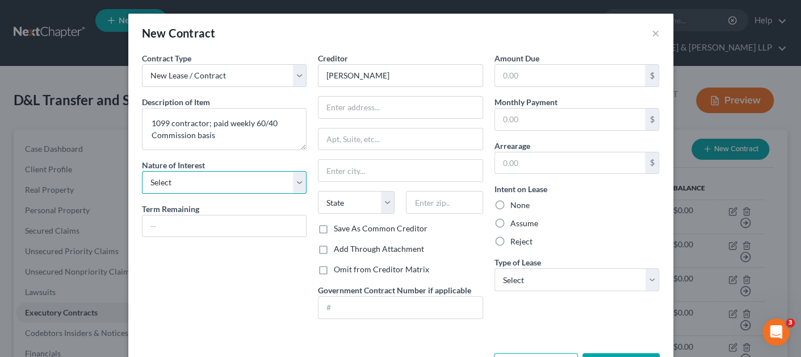
click at [212, 186] on select "Select Purchaser Agent Lessor Lessee" at bounding box center [224, 182] width 165 height 23
select select "0"
click at [142, 171] on select "Select Purchaser Agent Lessor Lessee" at bounding box center [224, 182] width 165 height 23
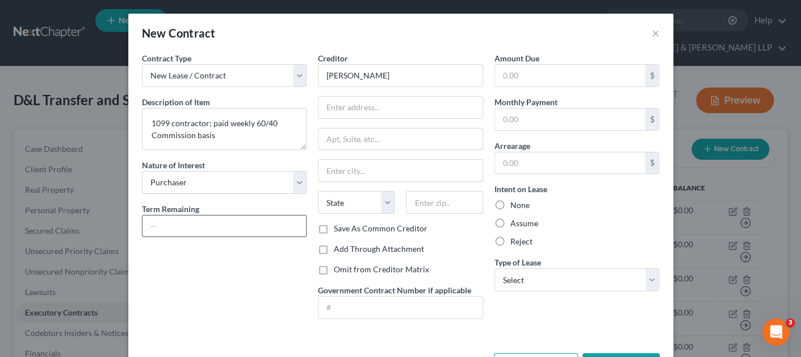
click at [197, 219] on input "text" at bounding box center [225, 226] width 164 height 22
type input "At Will"
click at [415, 300] on input "text" at bounding box center [401, 307] width 164 height 22
click at [438, 211] on input "text" at bounding box center [444, 202] width 77 height 23
paste input "07676"
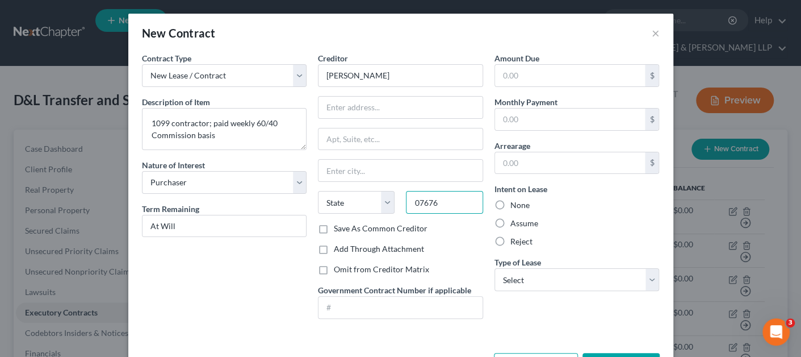
type input "07676"
type input "Ho-[PERSON_NAME]"
select select "33"
click at [338, 108] on input "text" at bounding box center [401, 108] width 164 height 22
paste input "553 Calvin St"
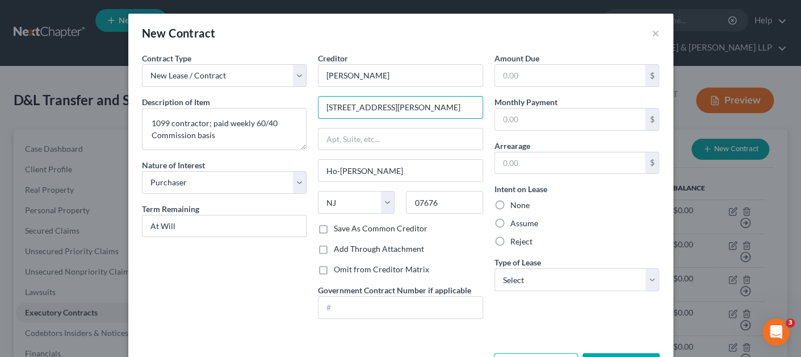
type input "553 Calvin St"
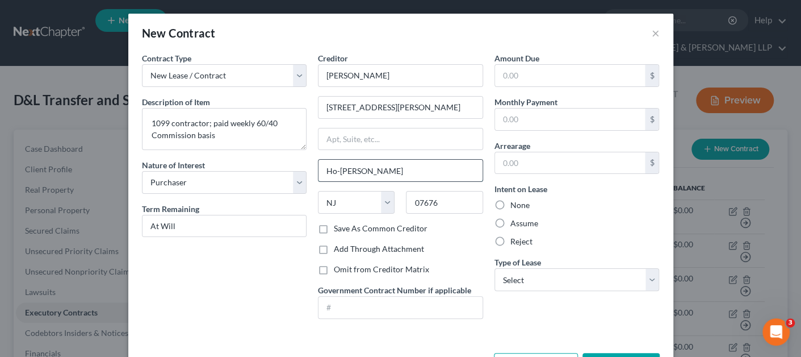
drag, startPoint x: 367, startPoint y: 166, endPoint x: 315, endPoint y: 168, distance: 52.3
click at [319, 168] on input "Ho-[PERSON_NAME]" at bounding box center [401, 171] width 164 height 22
paste input "Township of Washington"
type input "Township of Washington"
click at [511, 223] on label "Assume" at bounding box center [525, 223] width 28 height 11
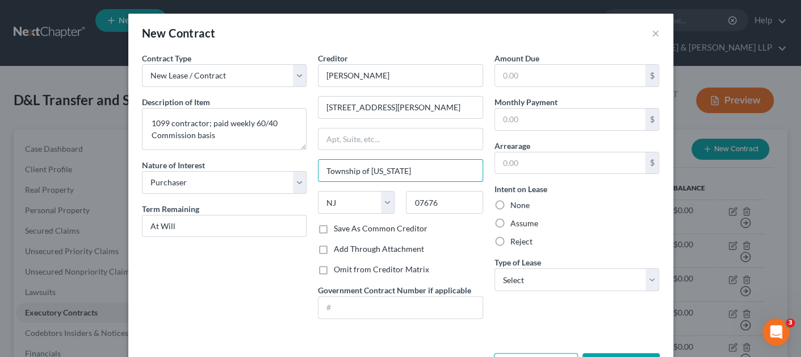
click at [515, 223] on input "Assume" at bounding box center [518, 221] width 7 height 7
radio input "true"
click at [531, 290] on div "Amount Due $ Monthly Payment $ Arrearage $ Intent on Lease None Assume Reject T…" at bounding box center [577, 189] width 177 height 275
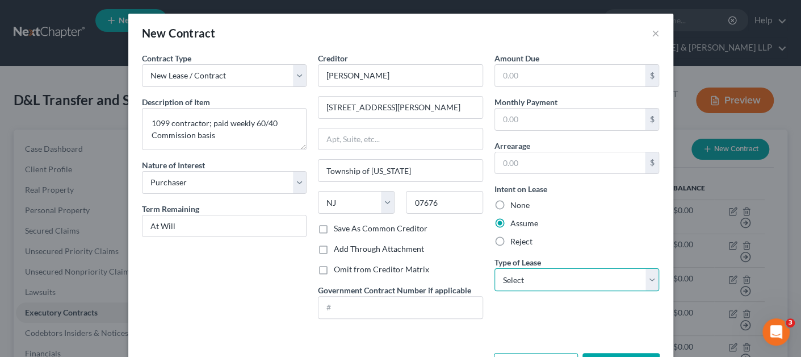
click at [532, 285] on select "Select Real Estate Car Other" at bounding box center [577, 279] width 165 height 23
select select "2"
click at [495, 268] on select "Select Real Estate Car Other" at bounding box center [577, 279] width 165 height 23
click at [512, 320] on div "Amount Due $ Monthly Payment $ Arrearage $ Intent on Lease None Assume Reject T…" at bounding box center [577, 189] width 177 height 275
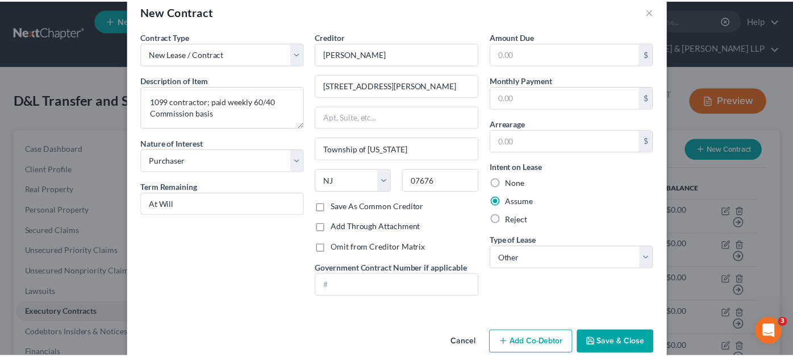
scroll to position [40, 0]
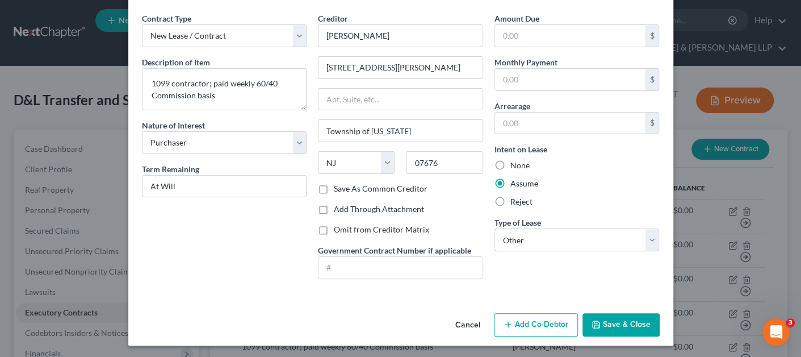
click at [584, 324] on button "Save & Close" at bounding box center [621, 325] width 77 height 24
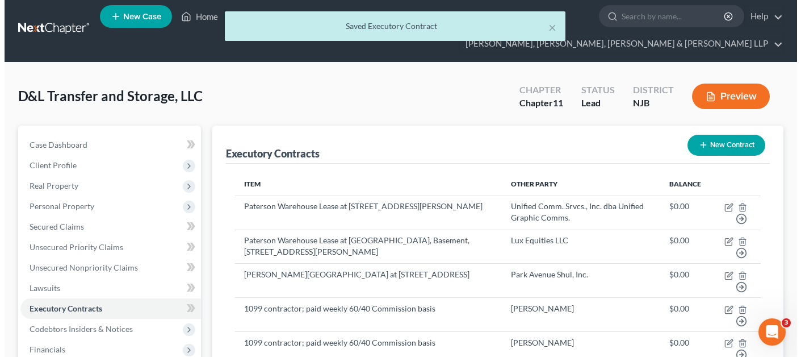
scroll to position [0, 0]
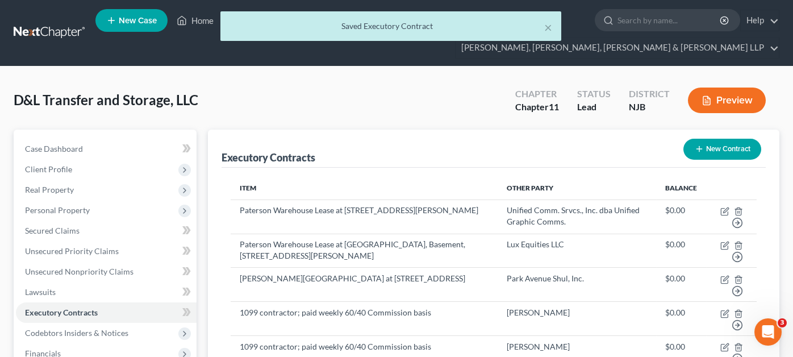
click at [722, 139] on button "New Contract" at bounding box center [722, 149] width 78 height 21
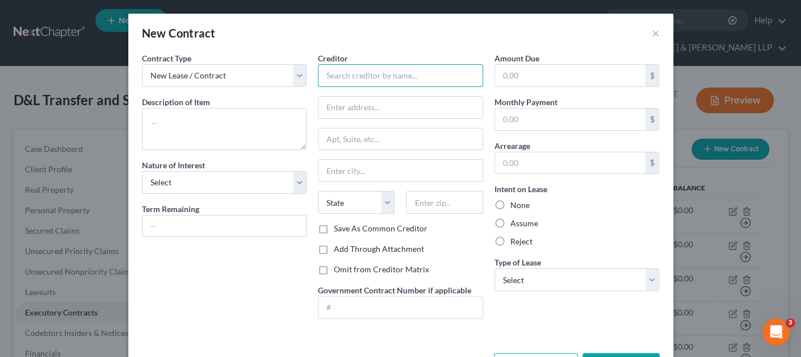
click at [344, 67] on input "text" at bounding box center [400, 75] width 165 height 23
paste input "[PERSON_NAME]"
type input "[PERSON_NAME]"
click at [388, 106] on input "text" at bounding box center [401, 108] width 164 height 22
paste input "18 Courtet Dr"
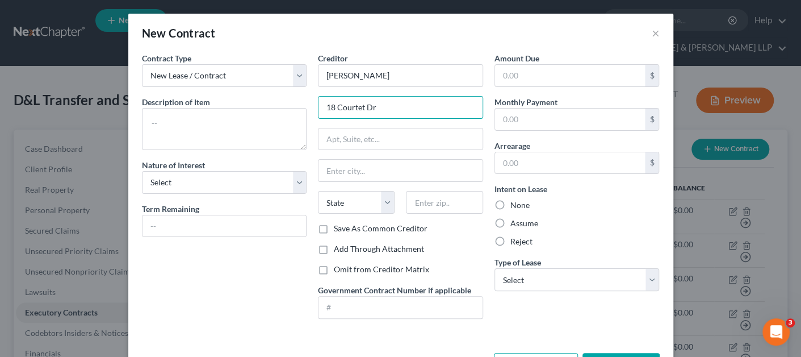
type input "18 Courtet Dr"
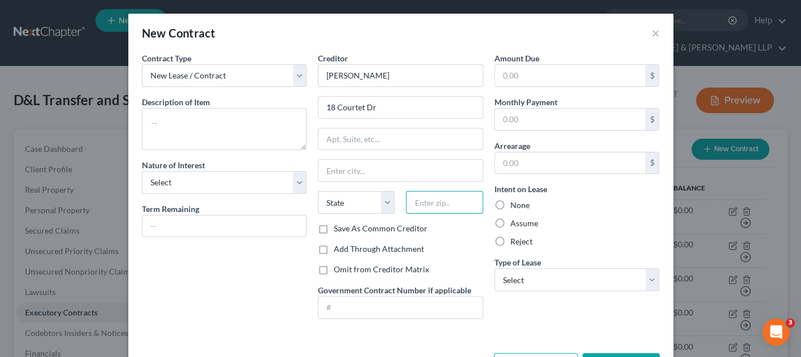
click at [416, 199] on input "text" at bounding box center [444, 202] width 77 height 23
paste input "07885"
type input "07885"
type input "Wharton"
select select "33"
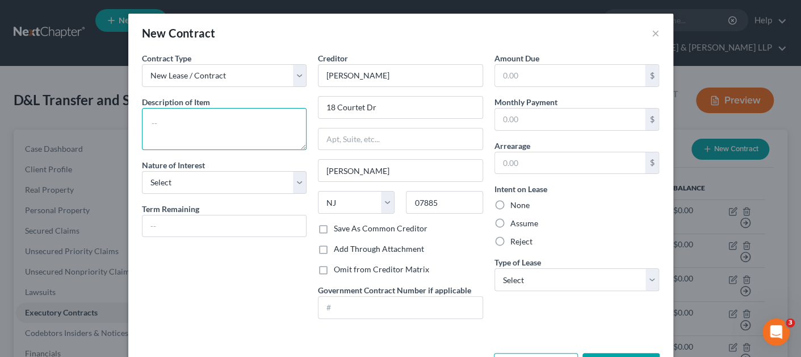
click at [216, 128] on textarea at bounding box center [224, 129] width 165 height 42
click at [236, 120] on textarea at bounding box center [224, 129] width 165 height 42
paste textarea "1099 contractor; paid weekly 60/40 Commission basis"
type textarea "1099 contractor; paid weekly 60/40 Commission basis"
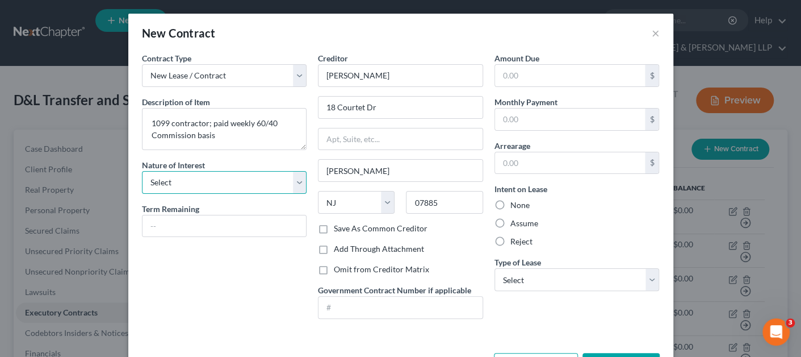
click at [183, 186] on select "Select Purchaser Agent Lessor Lessee" at bounding box center [224, 182] width 165 height 23
select select "0"
click at [142, 171] on select "Select Purchaser Agent Lessor Lessee" at bounding box center [224, 182] width 165 height 23
click at [512, 221] on label "Assume" at bounding box center [525, 223] width 28 height 11
click at [515, 221] on input "Assume" at bounding box center [518, 221] width 7 height 7
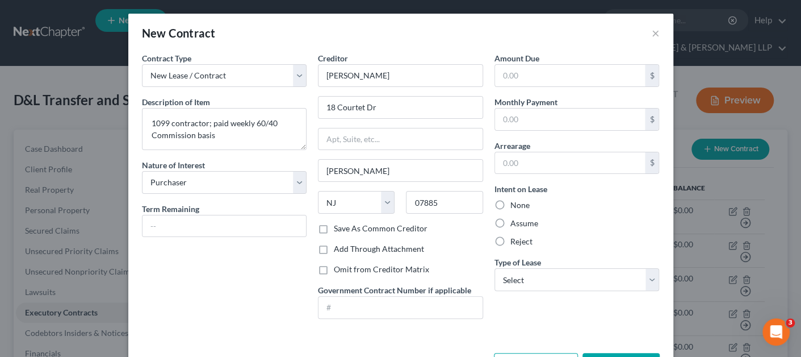
radio input "true"
click at [523, 278] on select "Select Real Estate Car Other" at bounding box center [577, 279] width 165 height 23
select select "2"
click at [495, 268] on select "Select Real Estate Car Other" at bounding box center [577, 279] width 165 height 23
click at [223, 232] on input "text" at bounding box center [225, 226] width 164 height 22
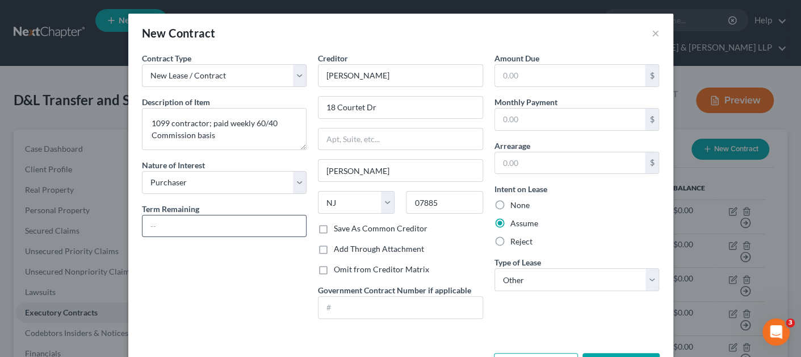
type input "At Will"
click at [260, 274] on div "Contract Type New Lease / Contract New Timeshare Description of non-residential…" at bounding box center [224, 189] width 177 height 275
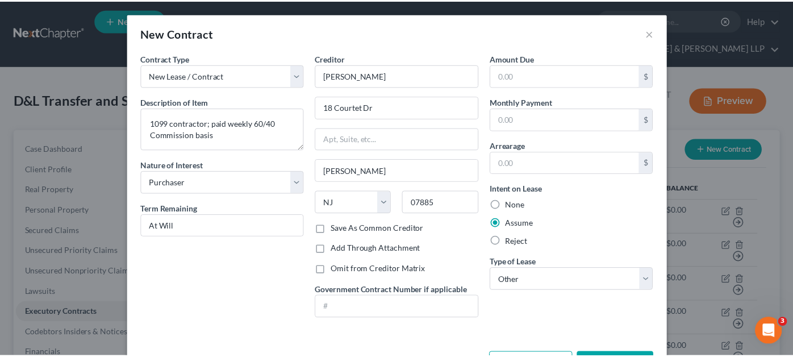
scroll to position [40, 0]
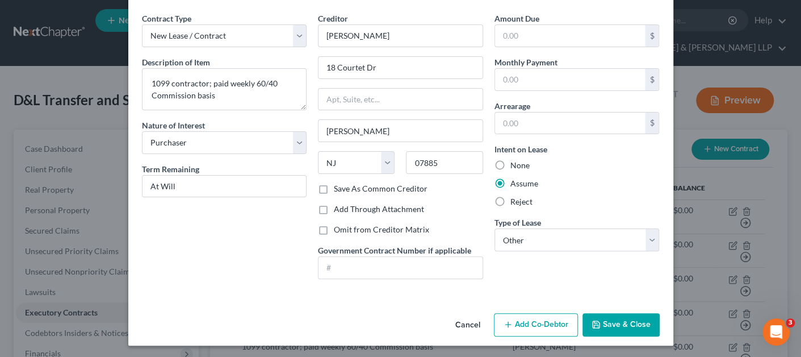
click at [397, 186] on label "Save As Common Creditor" at bounding box center [381, 188] width 94 height 11
click at [346, 186] on input "Save As Common Creditor" at bounding box center [342, 186] width 7 height 7
checkbox input "true"
click at [608, 319] on button "Save & Close" at bounding box center [621, 325] width 77 height 24
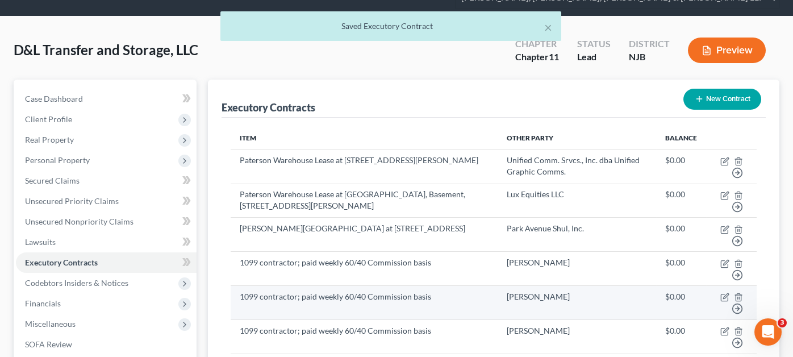
scroll to position [0, 0]
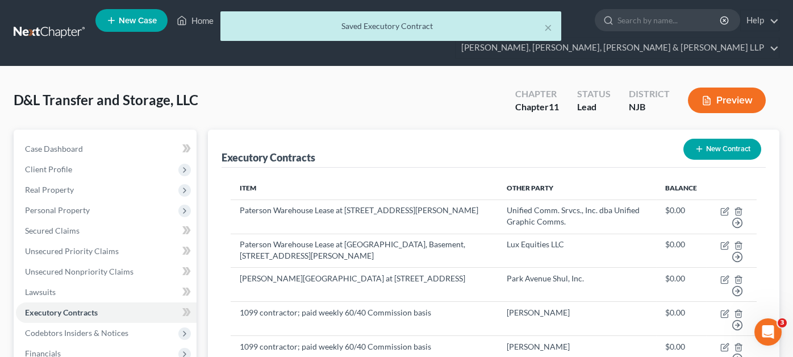
click at [706, 139] on button "New Contract" at bounding box center [722, 149] width 78 height 21
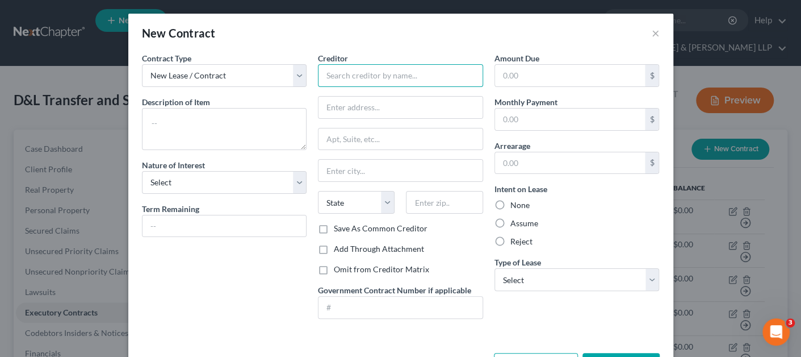
click at [364, 76] on input "text" at bounding box center [400, 75] width 165 height 23
paste input "[PERSON_NAME]"
type input "[PERSON_NAME]"
click at [358, 115] on input "text" at bounding box center [401, 108] width 164 height 22
paste input "6008 Fillmore Pl"
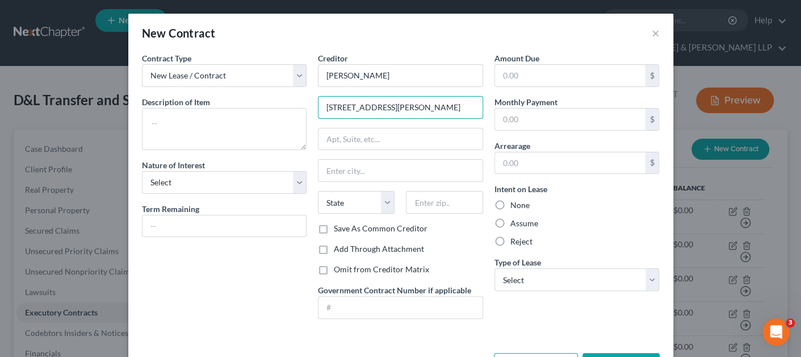
type input "6008 Fillmore Pl"
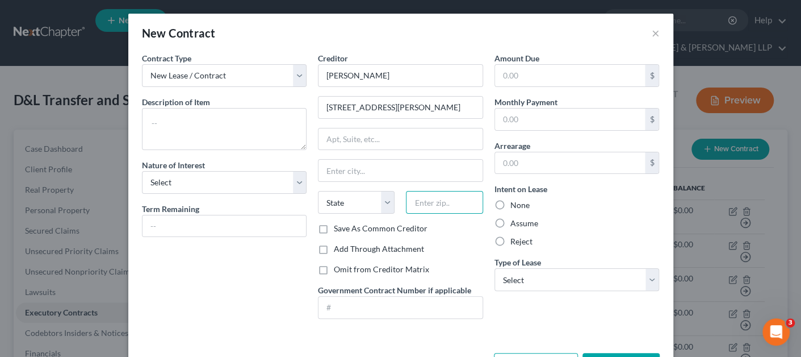
click at [432, 207] on input "text" at bounding box center [444, 202] width 77 height 23
paste input "07093"
type input "07093"
type input "West New York"
select select "33"
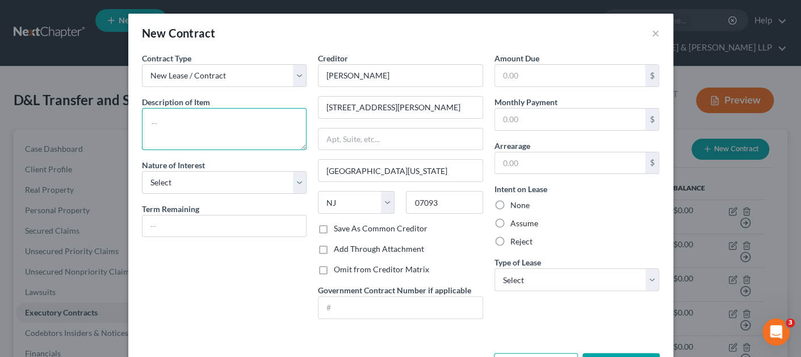
click at [199, 132] on textarea at bounding box center [224, 129] width 165 height 42
click at [232, 135] on textarea at bounding box center [224, 129] width 165 height 42
paste textarea "1099 contractor; paid weekly 60/40 Commission basis"
type textarea "1099 contractor; paid weekly 60/40 Commission basis"
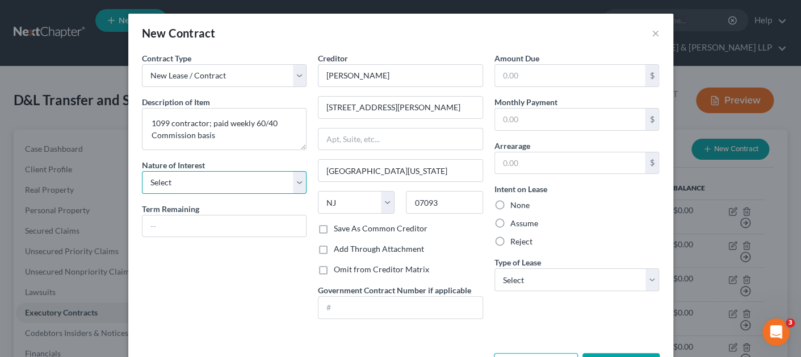
click at [201, 183] on select "Select Purchaser Agent Lessor Lessee" at bounding box center [224, 182] width 165 height 23
select select "0"
click at [142, 171] on select "Select Purchaser Agent Lessor Lessee" at bounding box center [224, 182] width 165 height 23
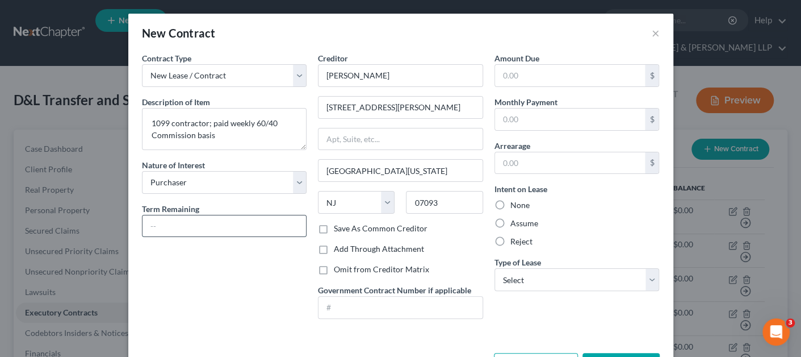
click at [189, 224] on input "text" at bounding box center [225, 226] width 164 height 22
type input "At Will"
click at [410, 228] on label "Save As Common Creditor" at bounding box center [381, 228] width 94 height 11
click at [346, 228] on input "Save As Common Creditor" at bounding box center [342, 226] width 7 height 7
checkbox input "true"
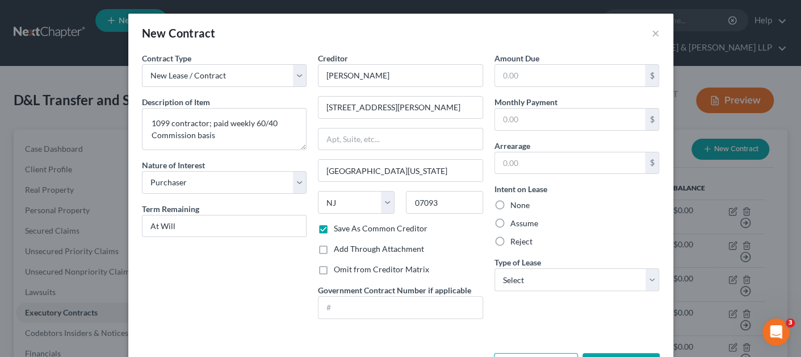
click at [527, 219] on label "Assume" at bounding box center [525, 223] width 28 height 11
click at [523, 219] on input "Assume" at bounding box center [518, 221] width 7 height 7
radio input "true"
click at [528, 279] on select "Select Real Estate Car Other" at bounding box center [577, 279] width 165 height 23
select select "2"
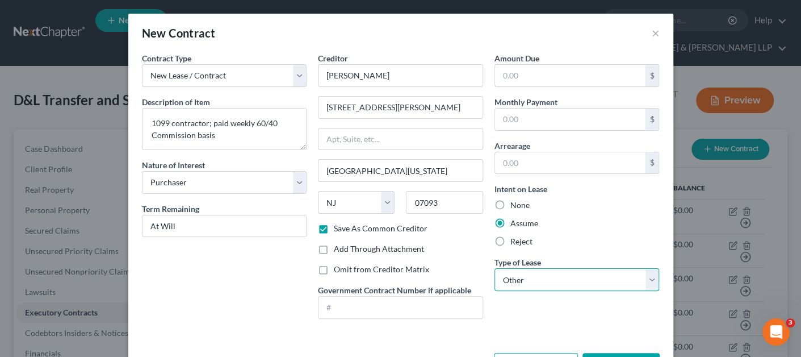
click at [495, 268] on select "Select Real Estate Car Other" at bounding box center [577, 279] width 165 height 23
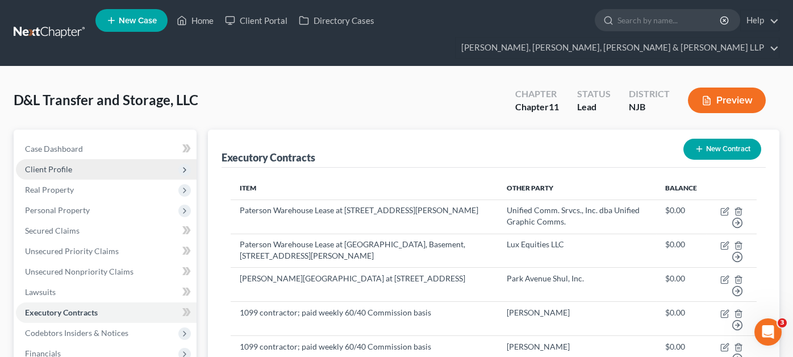
click at [116, 159] on span "Client Profile" at bounding box center [106, 169] width 181 height 20
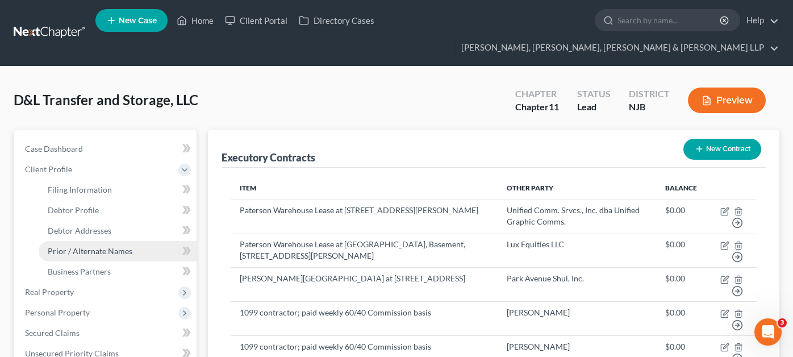
click at [99, 241] on link "Prior / Alternate Names" at bounding box center [118, 251] width 158 height 20
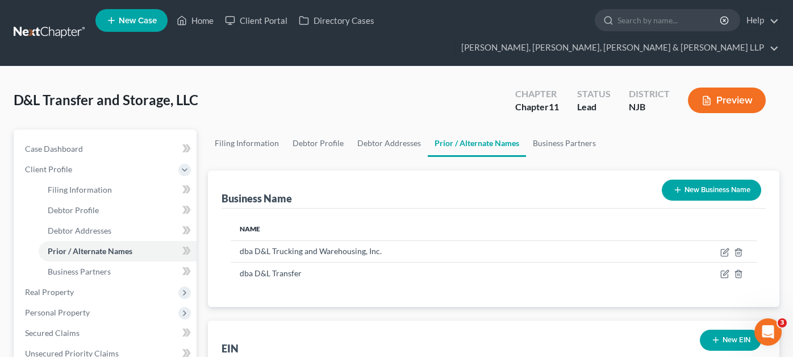
click at [667, 179] on button "New Business Name" at bounding box center [711, 189] width 99 height 21
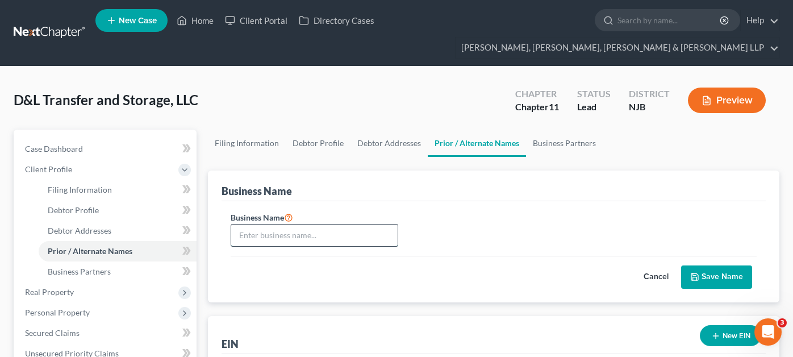
click at [327, 224] on input "text" at bounding box center [314, 235] width 166 height 22
paste input "D&L Transport Logistics"
type input "dba D&L Transport Logistics"
click at [712, 265] on button "Save Name" at bounding box center [716, 277] width 71 height 24
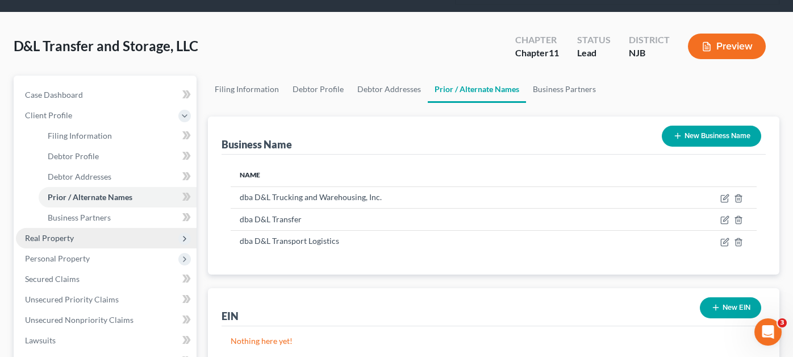
scroll to position [114, 0]
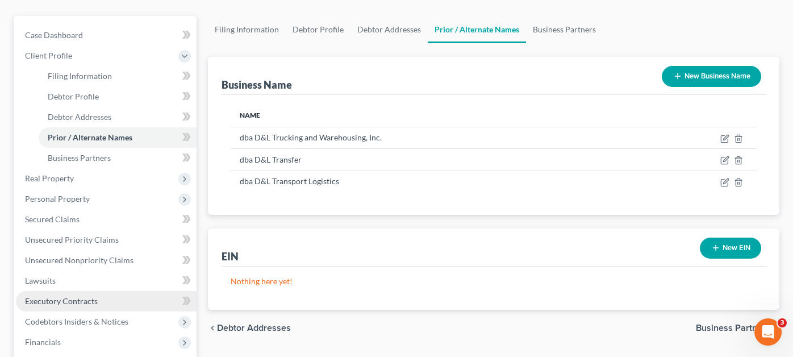
click at [87, 296] on span "Executory Contracts" at bounding box center [61, 301] width 73 height 10
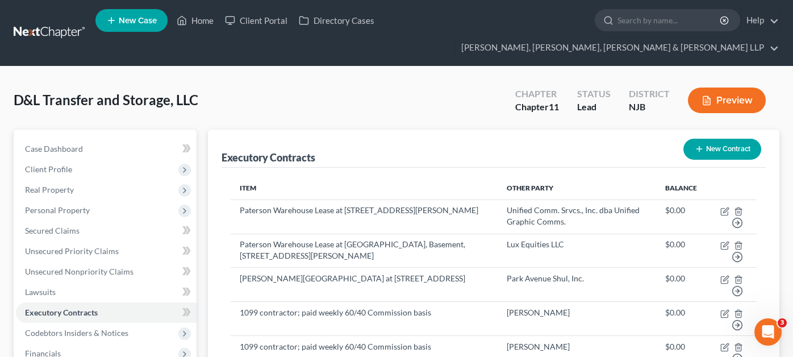
click at [709, 139] on button "New Contract" at bounding box center [722, 149] width 78 height 21
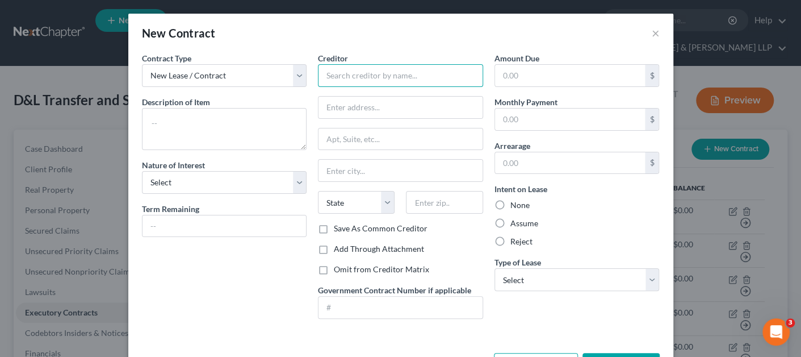
click at [354, 77] on input "text" at bounding box center [400, 75] width 165 height 23
type input "[PERSON_NAME]"
click at [256, 108] on textarea at bounding box center [224, 129] width 165 height 42
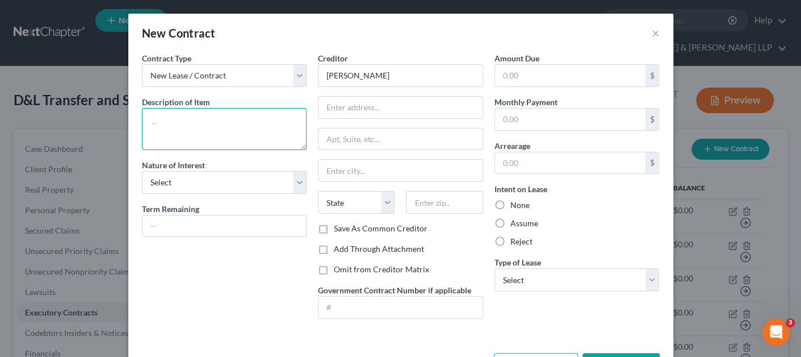
click at [255, 135] on textarea at bounding box center [224, 129] width 165 height 42
paste textarea "Trucking - Independent Contractor"
type textarea "Trucking - Independent Contractor"
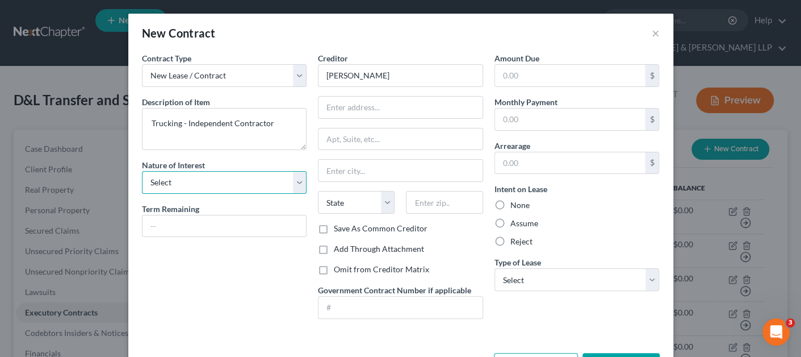
click at [228, 177] on select "Select Purchaser Agent Lessor Lessee" at bounding box center [224, 182] width 165 height 23
select select "0"
click at [142, 171] on select "Select Purchaser Agent Lessor Lessee" at bounding box center [224, 182] width 165 height 23
click at [338, 107] on input "text" at bounding box center [401, 108] width 164 height 22
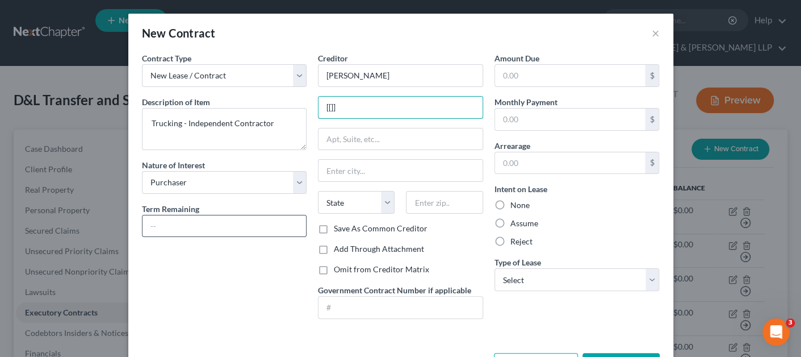
type input "[[]]"
click at [249, 227] on input "text" at bounding box center [225, 226] width 164 height 22
type input "At Will"
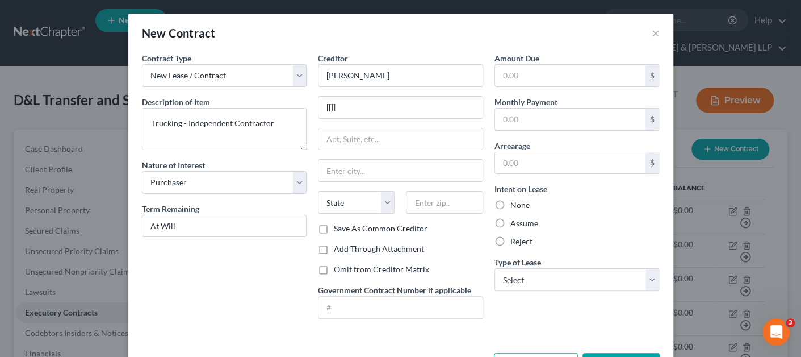
click at [511, 225] on label "Assume" at bounding box center [525, 223] width 28 height 11
click at [515, 225] on input "Assume" at bounding box center [518, 221] width 7 height 7
radio input "true"
click at [516, 282] on select "Select Real Estate Car Other" at bounding box center [577, 279] width 165 height 23
select select "2"
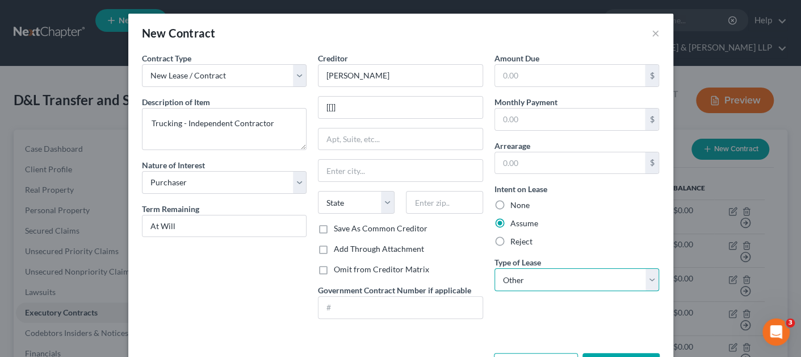
click at [495, 268] on select "Select Real Estate Car Other" at bounding box center [577, 279] width 165 height 23
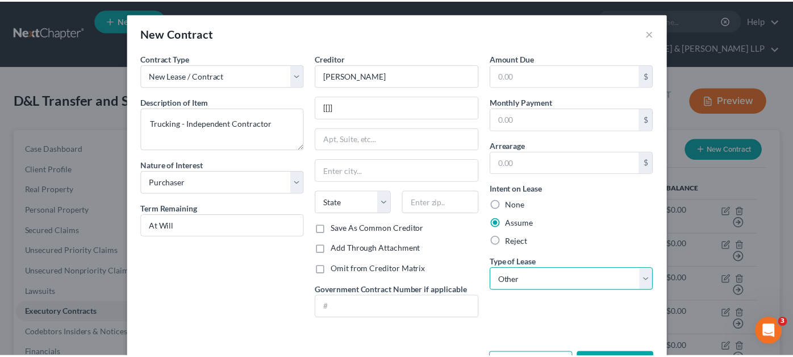
scroll to position [40, 0]
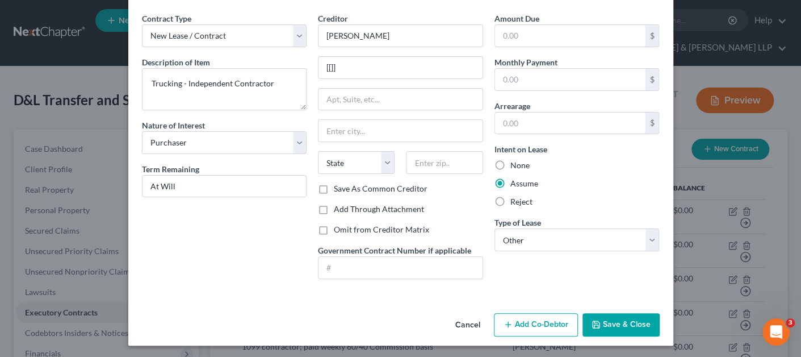
click at [630, 313] on button "Save & Close" at bounding box center [621, 325] width 77 height 24
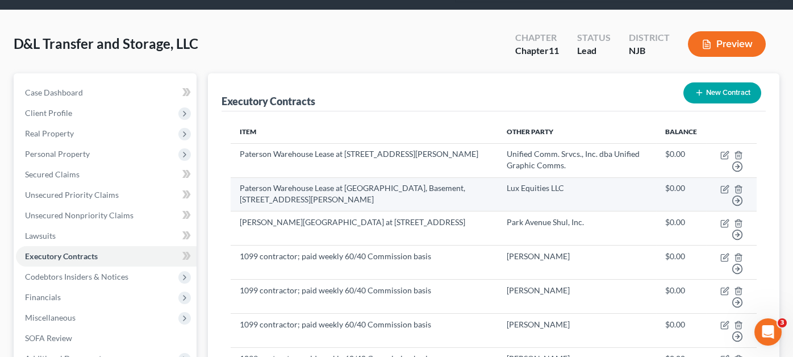
scroll to position [170, 0]
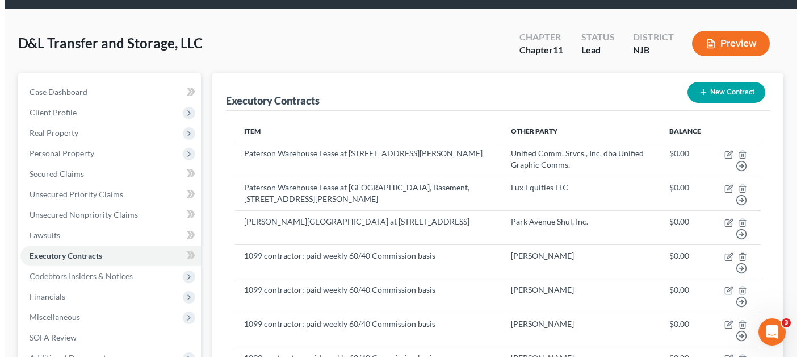
scroll to position [56, 0]
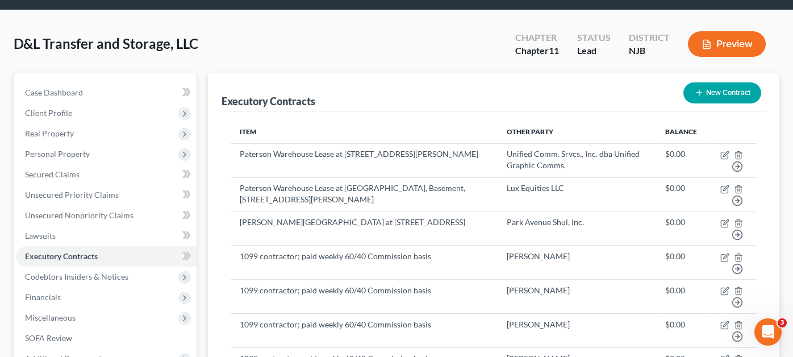
click at [701, 88] on icon "button" at bounding box center [699, 92] width 9 height 9
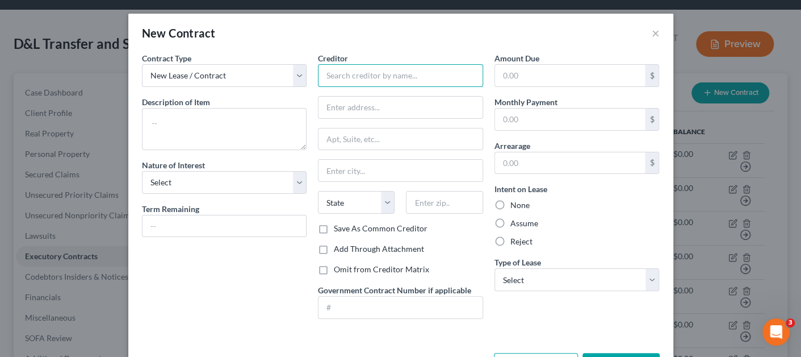
click at [338, 69] on input "text" at bounding box center [400, 75] width 165 height 23
type input "[PERSON_NAME]"
click at [325, 113] on input "text" at bounding box center [401, 108] width 164 height 22
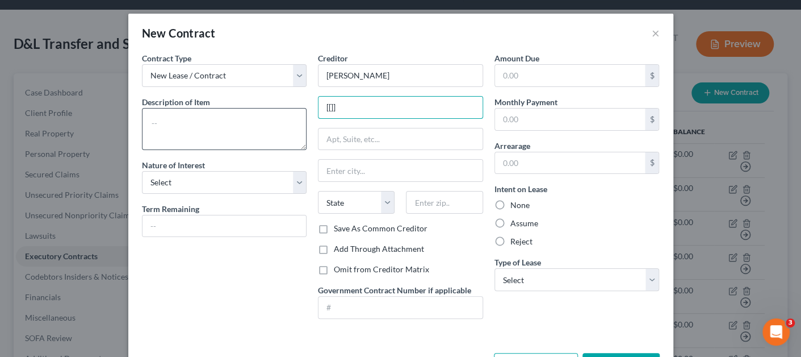
type input "[[]]"
click at [269, 142] on textarea at bounding box center [224, 129] width 165 height 42
click at [227, 128] on textarea at bounding box center [224, 129] width 165 height 42
paste textarea "Trucking - Independent Contractor"
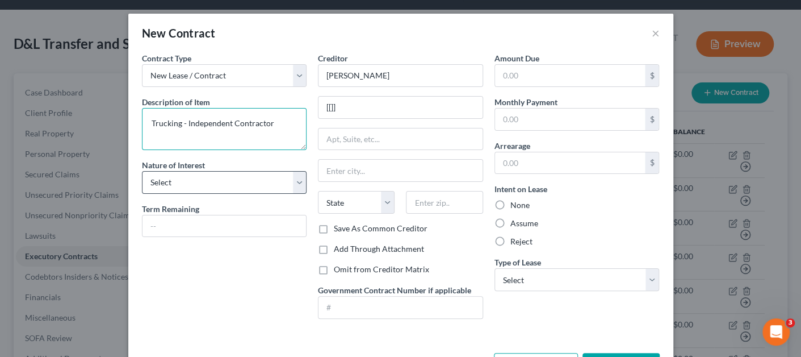
type textarea "Trucking - Independent Contractor"
click at [220, 175] on select "Select Purchaser Agent Lessor Lessee" at bounding box center [224, 182] width 165 height 23
select select "0"
click at [142, 171] on select "Select Purchaser Agent Lessor Lessee" at bounding box center [224, 182] width 165 height 23
click at [211, 219] on input "text" at bounding box center [225, 226] width 164 height 22
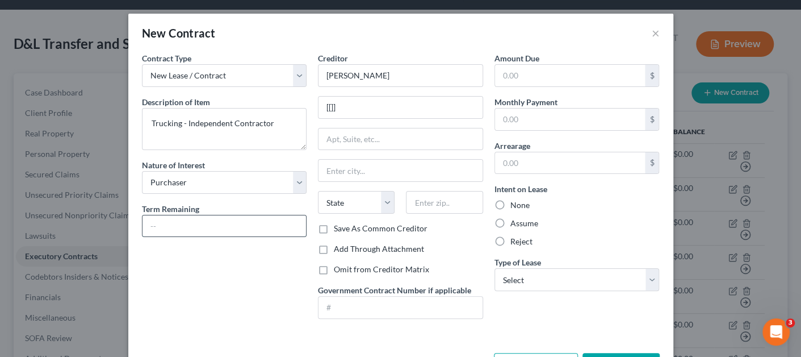
type input "At Will"
click at [537, 224] on div "Assume" at bounding box center [577, 223] width 165 height 11
click at [521, 223] on label "Assume" at bounding box center [525, 223] width 28 height 11
click at [521, 223] on input "Assume" at bounding box center [518, 221] width 7 height 7
radio input "true"
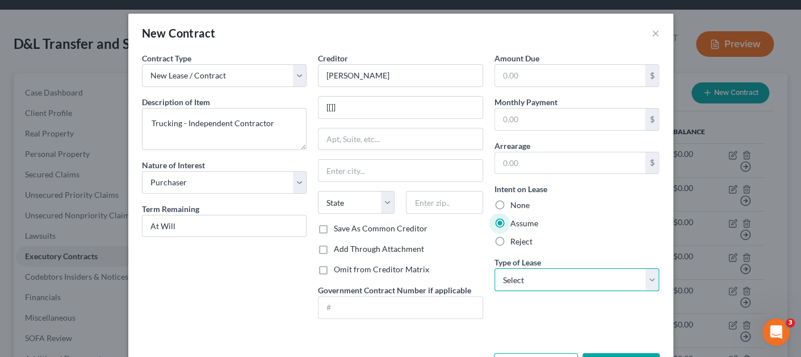
click at [513, 283] on select "Select Real Estate Car Other" at bounding box center [577, 279] width 165 height 23
select select "2"
click at [495, 268] on select "Select Real Estate Car Other" at bounding box center [577, 279] width 165 height 23
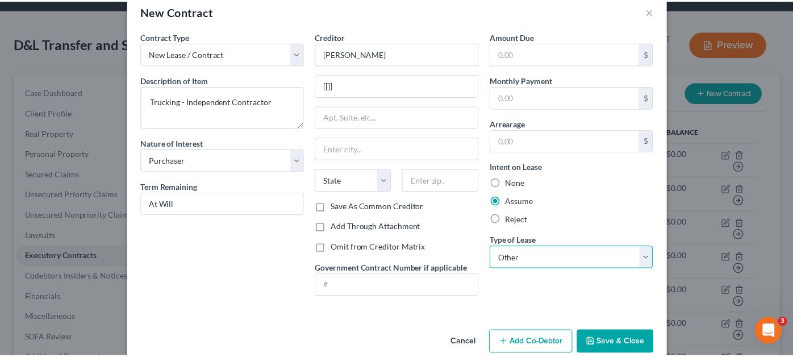
scroll to position [40, 0]
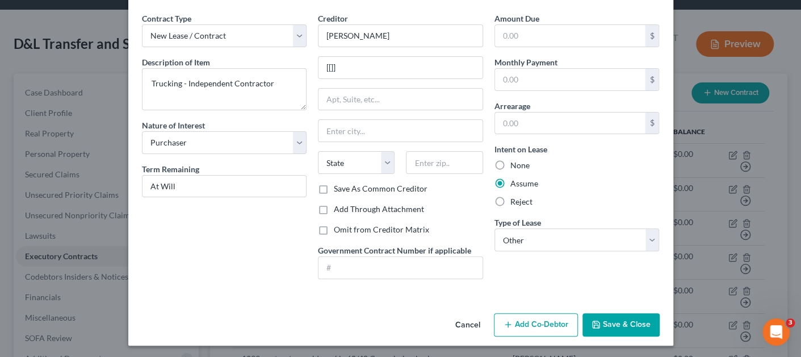
click at [594, 316] on button "Save & Close" at bounding box center [621, 325] width 77 height 24
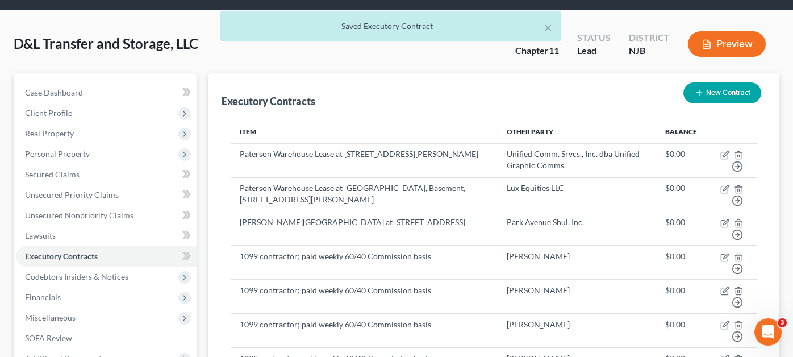
click at [730, 82] on button "New Contract" at bounding box center [722, 92] width 78 height 21
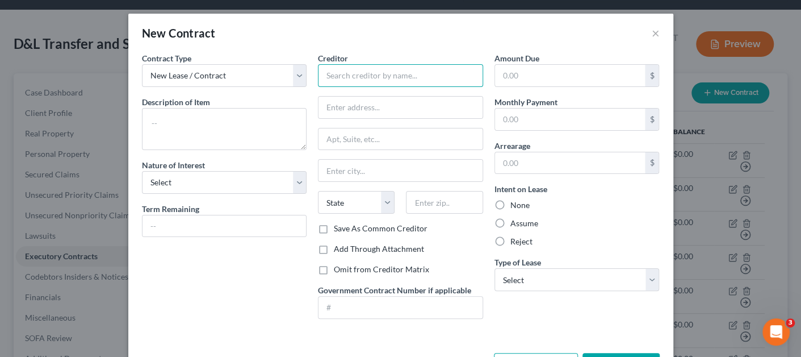
click at [321, 72] on input "text" at bounding box center [400, 75] width 165 height 23
type input "[PERSON_NAME] Express"
click at [395, 105] on input "text" at bounding box center [401, 108] width 164 height 22
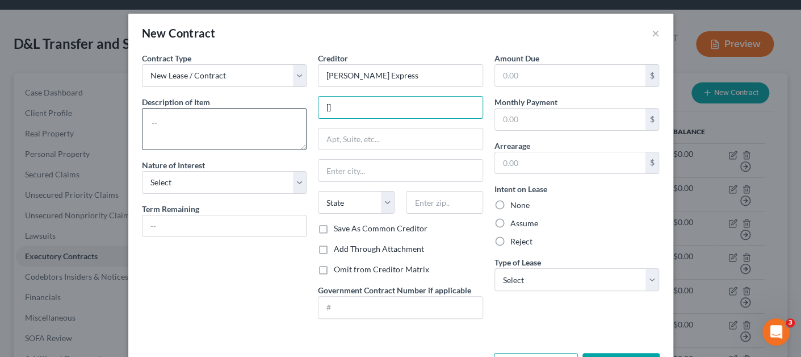
type input "[]"
click at [243, 128] on textarea at bounding box center [224, 129] width 165 height 42
click at [191, 139] on textarea at bounding box center [224, 129] width 165 height 42
paste textarea "Trucking - Independent Contractor"
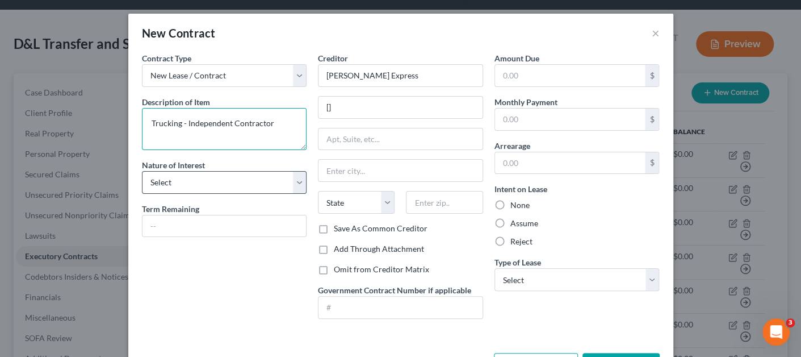
type textarea "Trucking - Independent Contractor"
click at [191, 177] on select "Select Purchaser Agent Lessor Lessee" at bounding box center [224, 182] width 165 height 23
select select "0"
click at [142, 171] on select "Select Purchaser Agent Lessor Lessee" at bounding box center [224, 182] width 165 height 23
click at [204, 219] on input "text" at bounding box center [225, 226] width 164 height 22
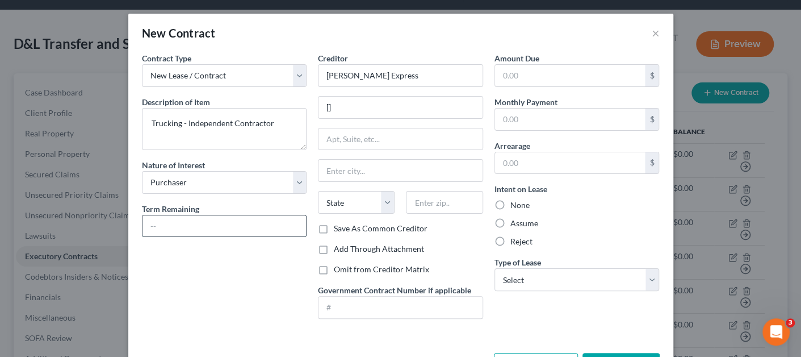
type input "At Will"
click at [527, 224] on label "Assume" at bounding box center [525, 223] width 28 height 11
click at [523, 224] on input "Assume" at bounding box center [518, 221] width 7 height 7
radio input "true"
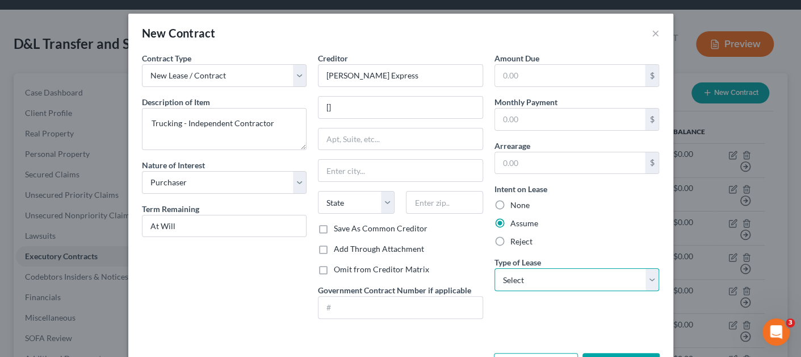
click at [526, 279] on select "Select Real Estate Car Other" at bounding box center [577, 279] width 165 height 23
select select "2"
click at [495, 268] on select "Select Real Estate Car Other" at bounding box center [577, 279] width 165 height 23
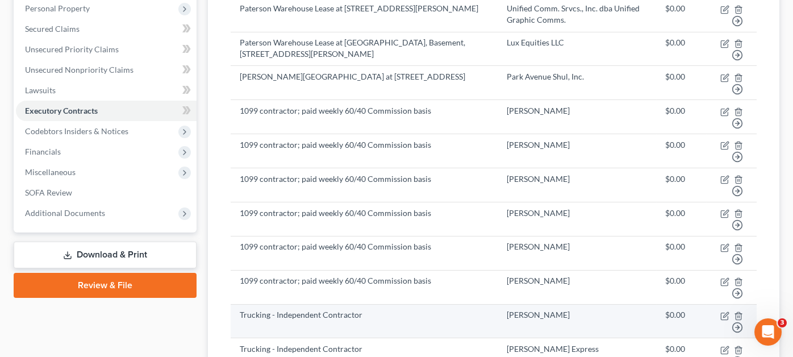
scroll to position [114, 0]
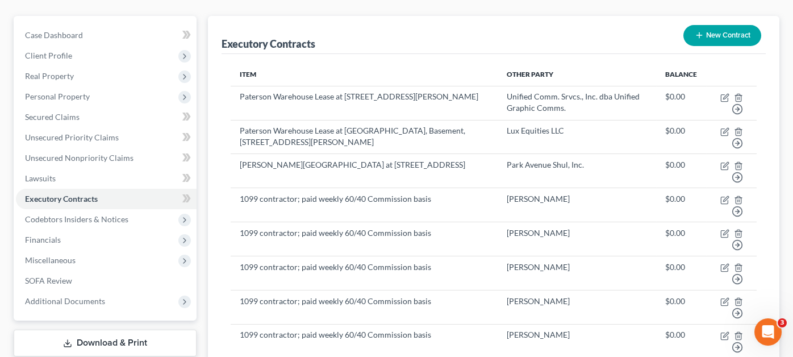
click at [718, 25] on button "New Contract" at bounding box center [722, 35] width 78 height 21
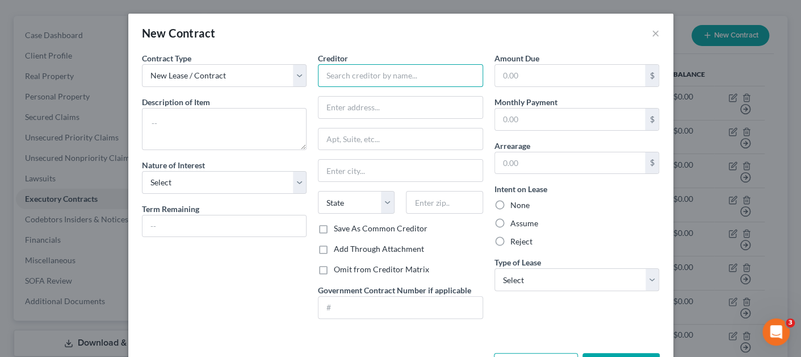
click at [329, 74] on input "text" at bounding box center [400, 75] width 165 height 23
type input "Go Transfer"
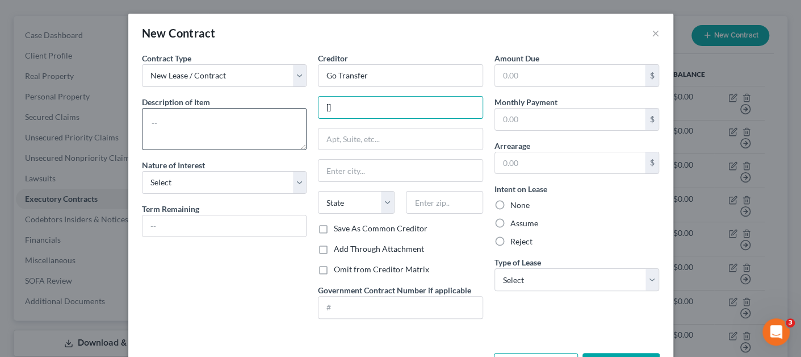
type input "[]"
click at [260, 128] on textarea at bounding box center [224, 129] width 165 height 42
click at [200, 127] on textarea at bounding box center [224, 129] width 165 height 42
paste textarea "Trucking - Independent Contractor"
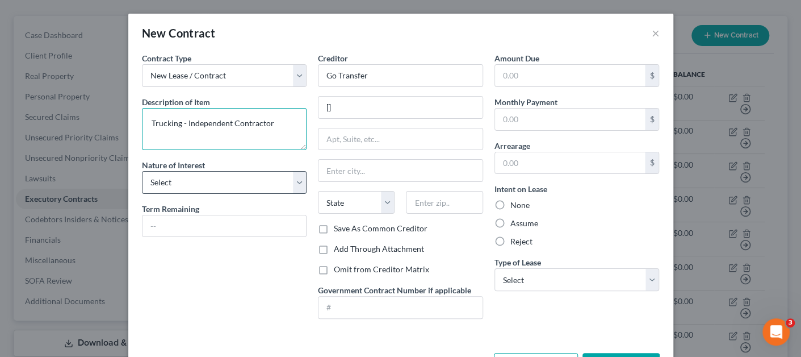
type textarea "Trucking - Independent Contractor"
click at [204, 180] on select "Select Purchaser Agent Lessor Lessee" at bounding box center [224, 182] width 165 height 23
select select "0"
click at [142, 171] on select "Select Purchaser Agent Lessor Lessee" at bounding box center [224, 182] width 165 height 23
click at [194, 223] on input "text" at bounding box center [225, 226] width 164 height 22
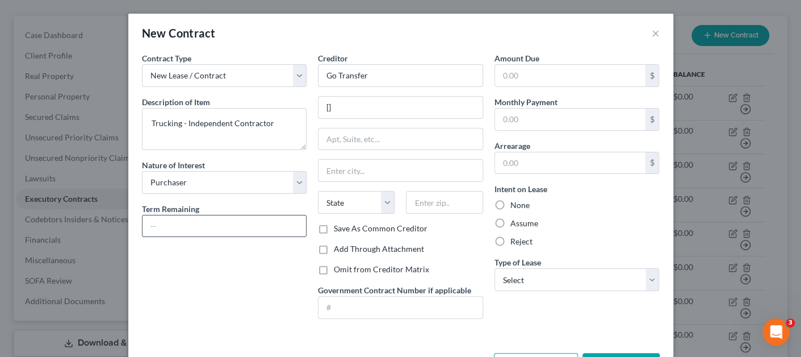
type input "At Will"
click at [520, 224] on label "Assume" at bounding box center [525, 223] width 28 height 11
click at [520, 224] on input "Assume" at bounding box center [518, 221] width 7 height 7
radio input "true"
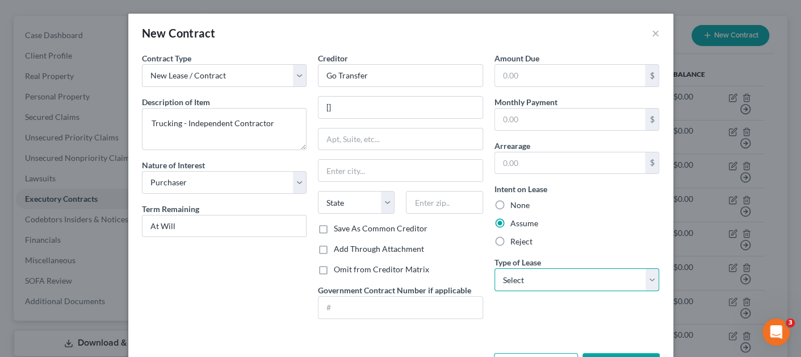
click at [524, 283] on select "Select Real Estate Car Other" at bounding box center [577, 279] width 165 height 23
select select "2"
click at [495, 268] on select "Select Real Estate Car Other" at bounding box center [577, 279] width 165 height 23
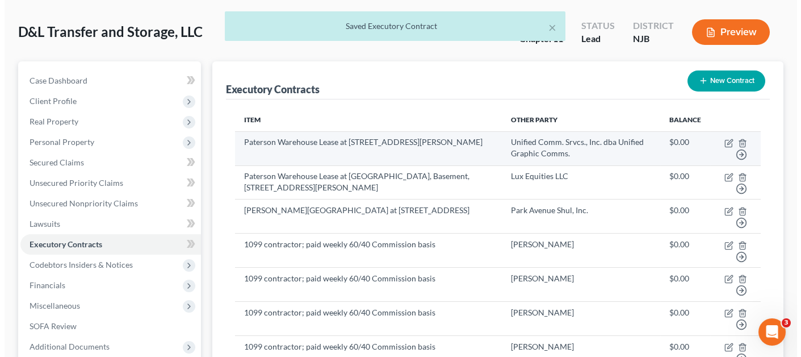
scroll to position [56, 0]
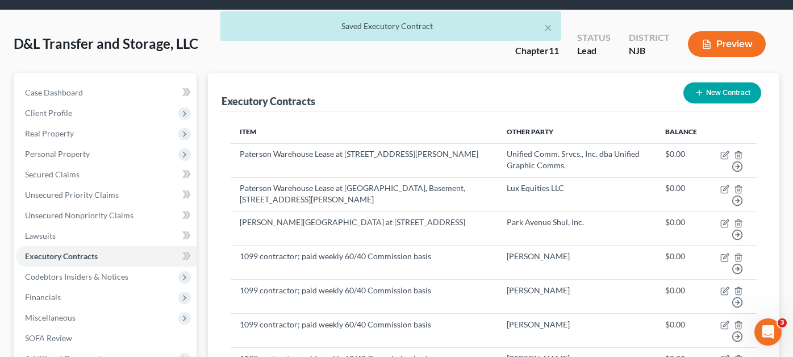
click at [703, 82] on button "New Contract" at bounding box center [722, 92] width 78 height 21
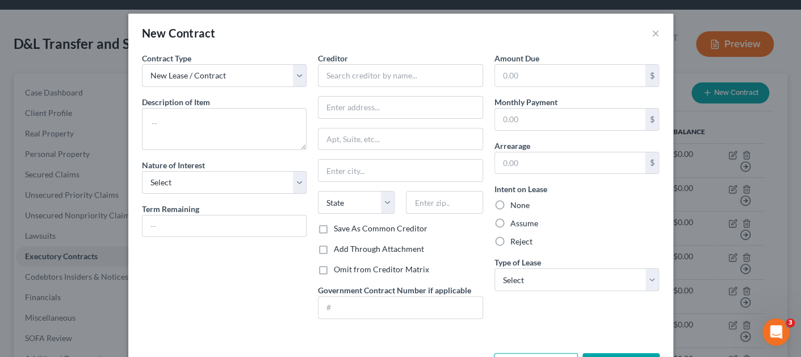
click at [349, 61] on div "Creditor *" at bounding box center [400, 69] width 165 height 35
click at [349, 64] on input "text" at bounding box center [400, 75] width 165 height 23
type input "m"
type input "M&E Delivery"
click at [257, 124] on textarea at bounding box center [224, 129] width 165 height 42
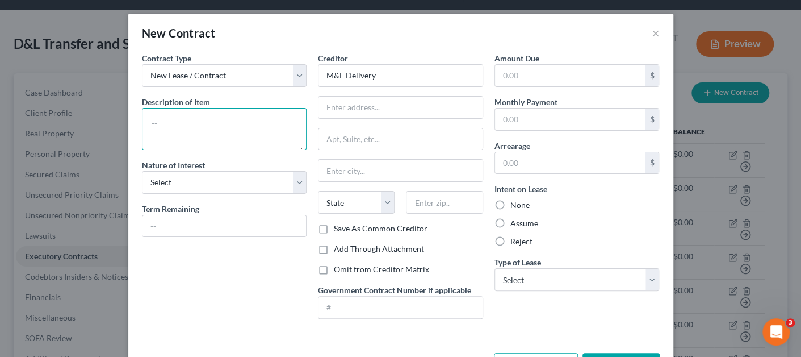
click at [236, 127] on textarea at bounding box center [224, 129] width 165 height 42
paste textarea "Trucking - Independent Contractor"
type textarea "Trucking - Independent Contractor"
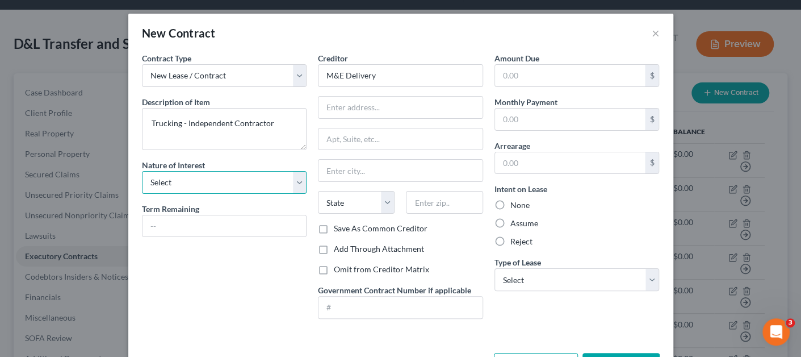
click at [199, 180] on select "Select Purchaser Agent Lessor Lessee" at bounding box center [224, 182] width 165 height 23
select select "0"
click at [142, 171] on select "Select Purchaser Agent Lessor Lessee" at bounding box center [224, 182] width 165 height 23
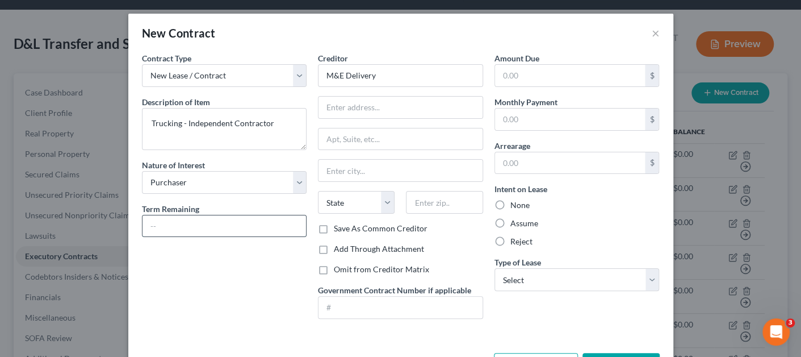
click at [191, 229] on input "text" at bounding box center [225, 226] width 164 height 22
type input "At Will"
click at [513, 223] on label "Assume" at bounding box center [525, 223] width 28 height 11
click at [515, 223] on input "Assume" at bounding box center [518, 221] width 7 height 7
radio input "true"
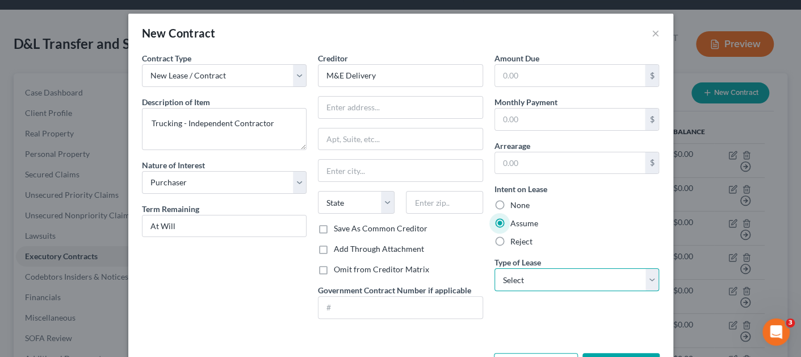
click at [510, 276] on select "Select Real Estate Car Other" at bounding box center [577, 279] width 165 height 23
select select "2"
click at [495, 268] on select "Select Real Estate Car Other" at bounding box center [577, 279] width 165 height 23
click at [414, 228] on label "Save As Common Creditor" at bounding box center [381, 228] width 94 height 11
click at [346, 228] on input "Save As Common Creditor" at bounding box center [342, 226] width 7 height 7
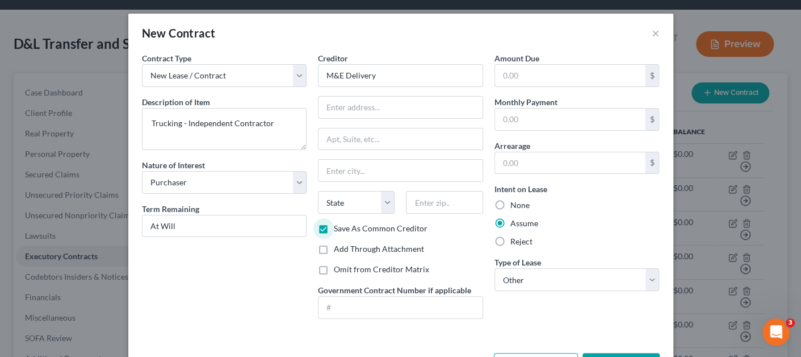
click at [412, 224] on label "Save As Common Creditor" at bounding box center [381, 228] width 94 height 11
click at [346, 224] on input "Save As Common Creditor" at bounding box center [342, 226] width 7 height 7
checkbox input "false"
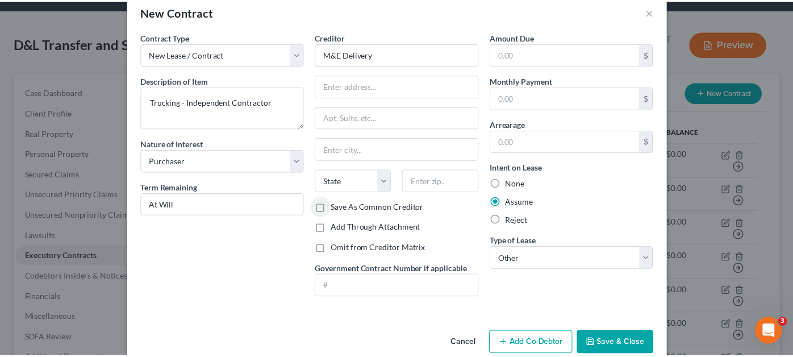
scroll to position [40, 0]
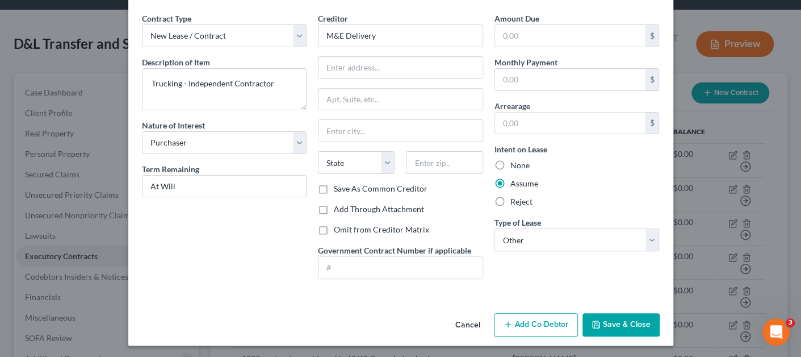
click at [594, 325] on polyline "button" at bounding box center [596, 326] width 4 height 3
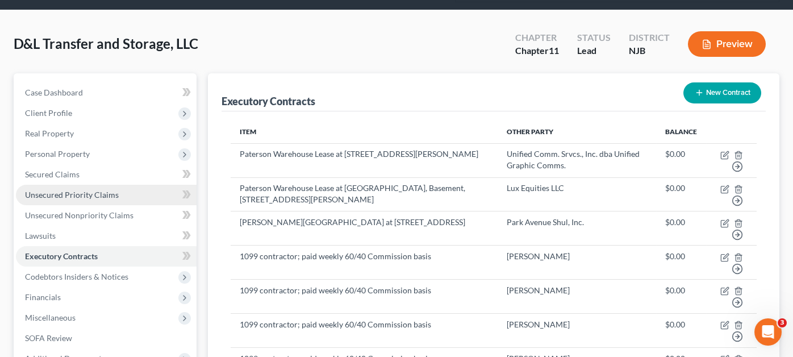
click at [80, 190] on span "Unsecured Priority Claims" at bounding box center [72, 195] width 94 height 10
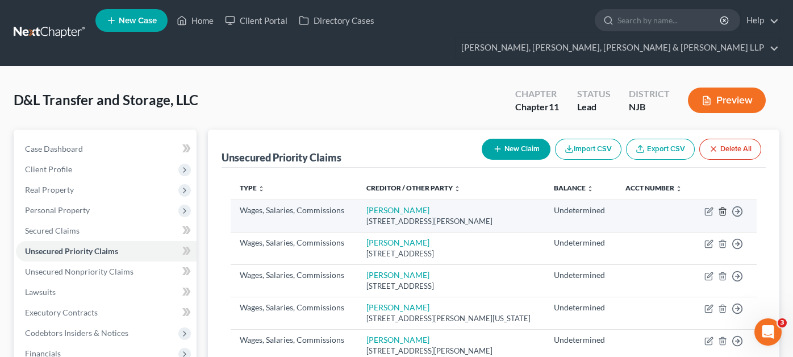
click at [722, 211] on line "button" at bounding box center [722, 212] width 0 height 2
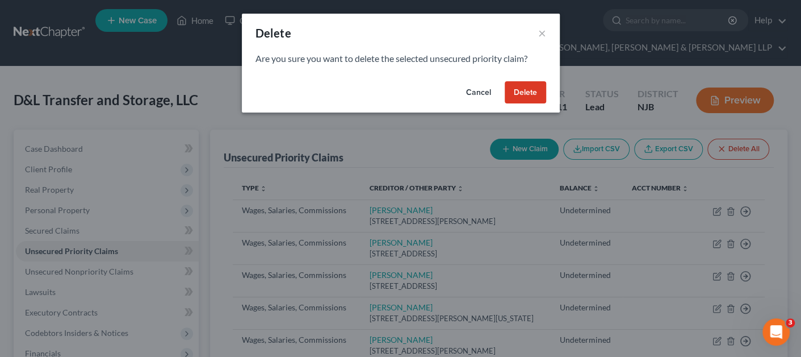
click at [508, 89] on button "Delete" at bounding box center [525, 92] width 41 height 23
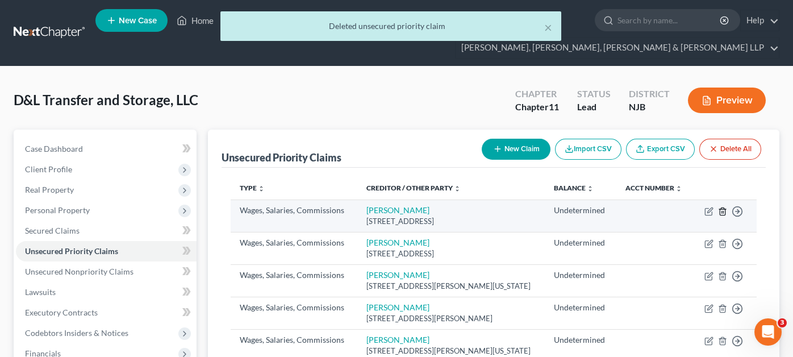
click at [722, 209] on polyline "button" at bounding box center [722, 209] width 7 height 0
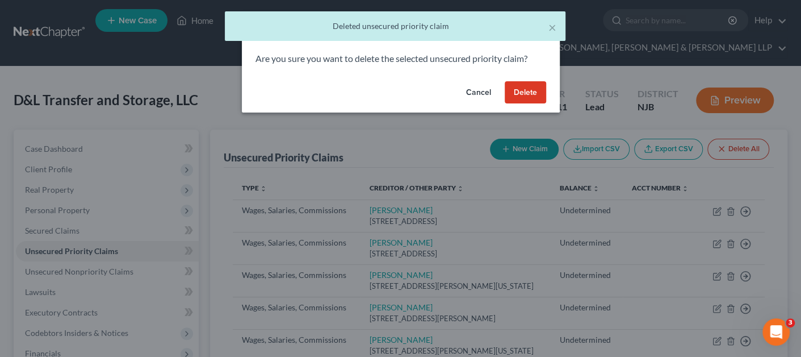
click at [526, 93] on button "Delete" at bounding box center [525, 92] width 41 height 23
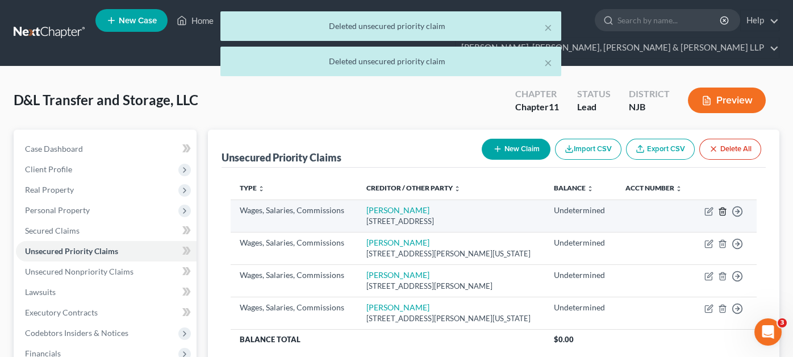
click at [726, 207] on icon "button" at bounding box center [722, 211] width 9 height 9
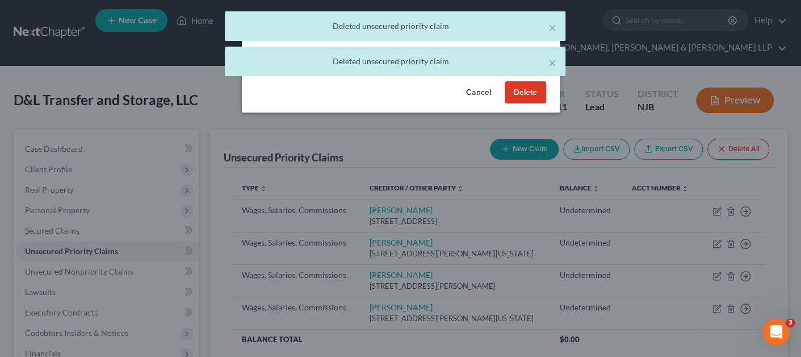
click at [524, 91] on button "Delete" at bounding box center [525, 92] width 41 height 23
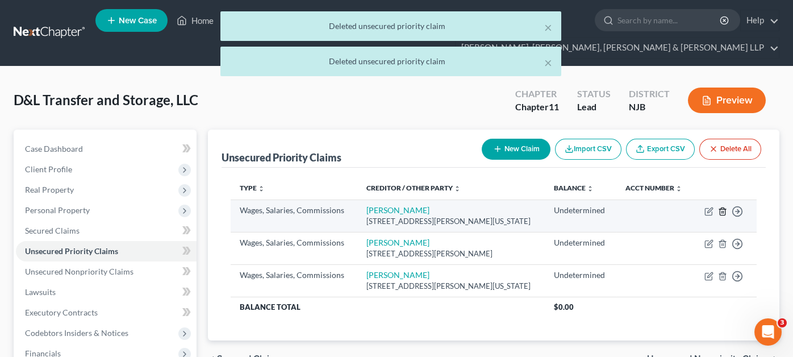
click at [721, 207] on icon "button" at bounding box center [722, 211] width 9 height 9
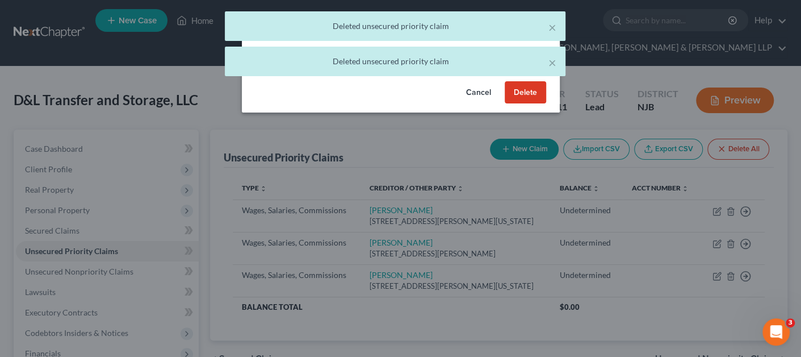
click at [534, 95] on button "Delete" at bounding box center [525, 92] width 41 height 23
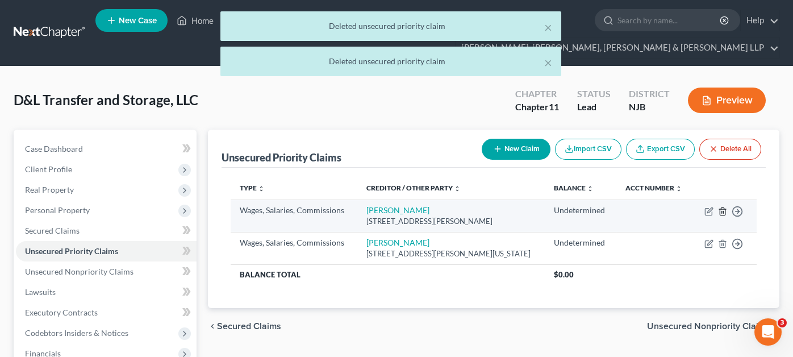
click at [722, 207] on icon "button" at bounding box center [722, 211] width 9 height 9
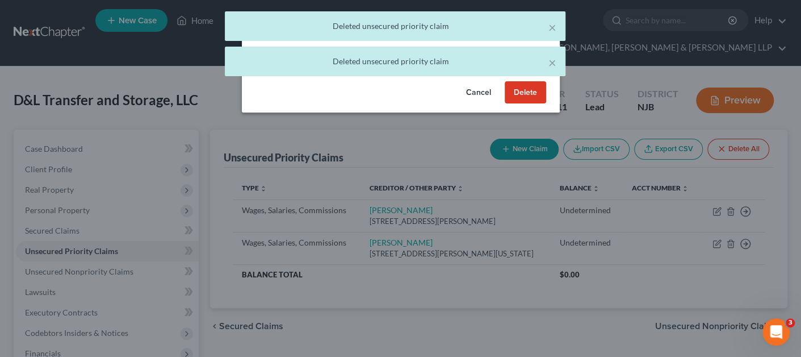
click at [543, 92] on button "Delete" at bounding box center [525, 92] width 41 height 23
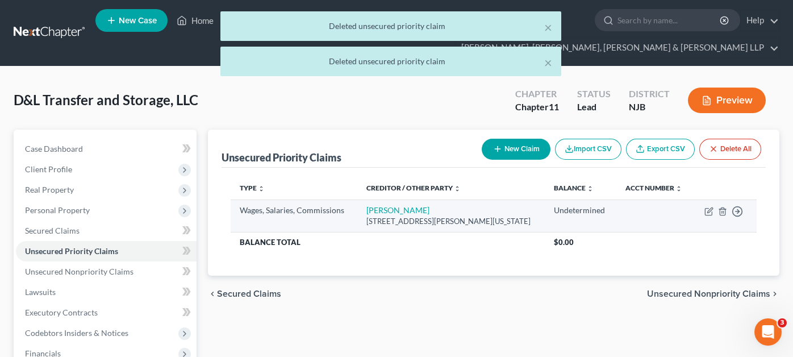
click at [721, 199] on td "Move to D Move to F Move to G Move to Notice Only" at bounding box center [725, 215] width 63 height 32
click at [722, 211] on line "button" at bounding box center [722, 212] width 0 height 2
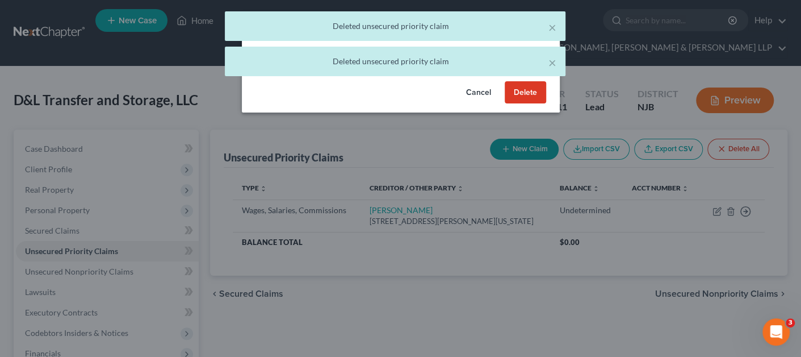
click at [520, 95] on button "Delete" at bounding box center [525, 92] width 41 height 23
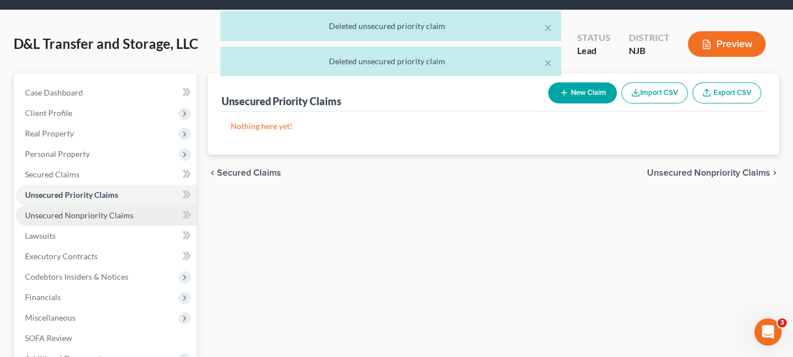
click at [106, 210] on span "Unsecured Nonpriority Claims" at bounding box center [79, 215] width 108 height 10
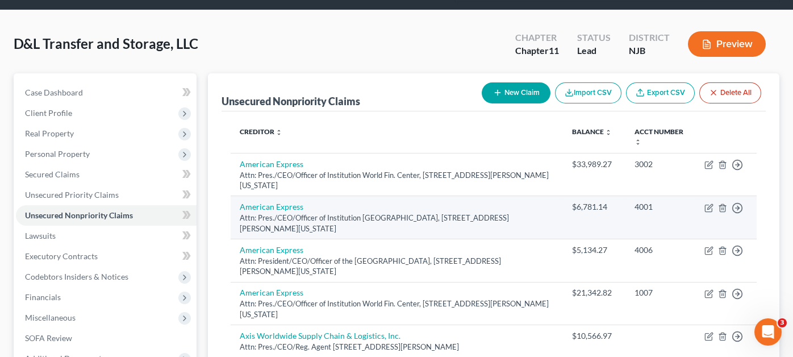
scroll to position [384, 0]
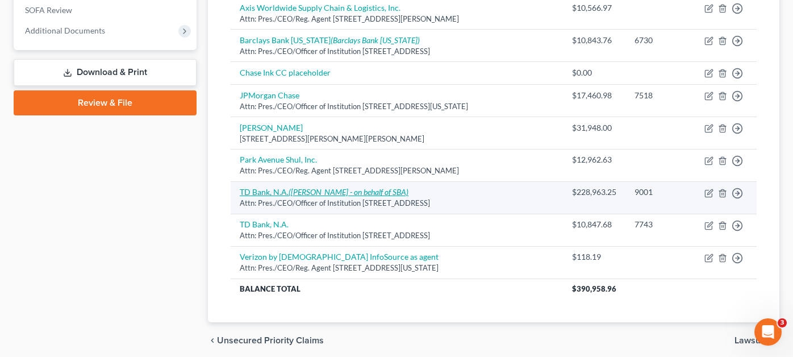
click at [311, 187] on icon "([PERSON_NAME] - on behalf of SBA)" at bounding box center [349, 192] width 120 height 10
select select "33"
select select "8"
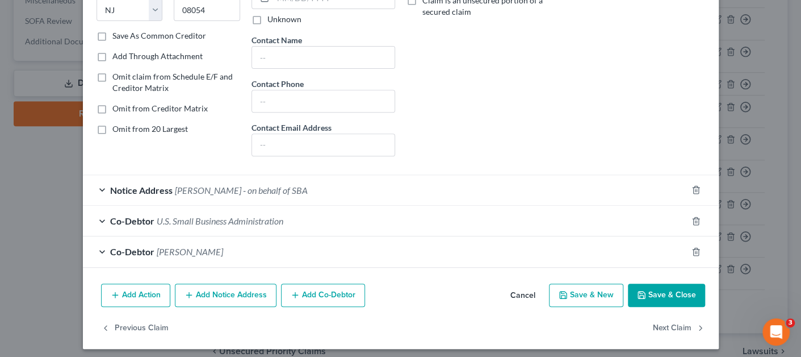
scroll to position [195, 0]
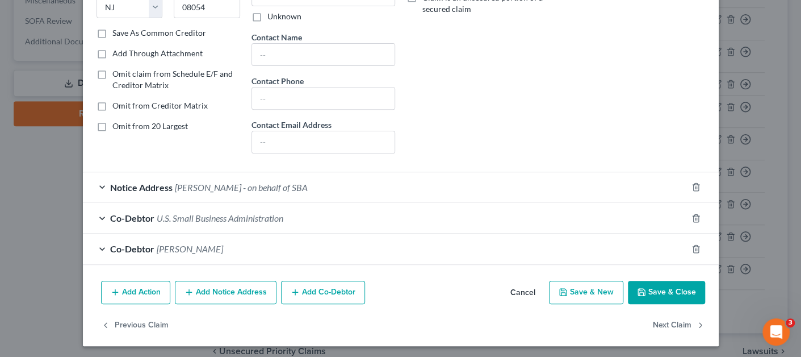
click at [308, 208] on div "Co-Debtor U.S. Small Business Administration" at bounding box center [385, 218] width 604 height 30
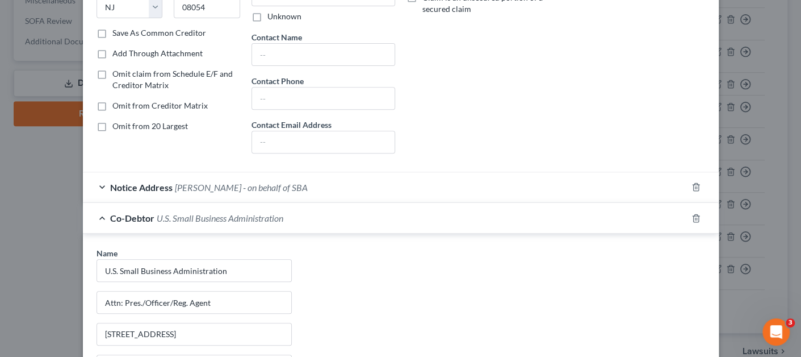
click at [312, 182] on div "Notice Address [PERSON_NAME] - on behalf of SBA" at bounding box center [385, 187] width 604 height 30
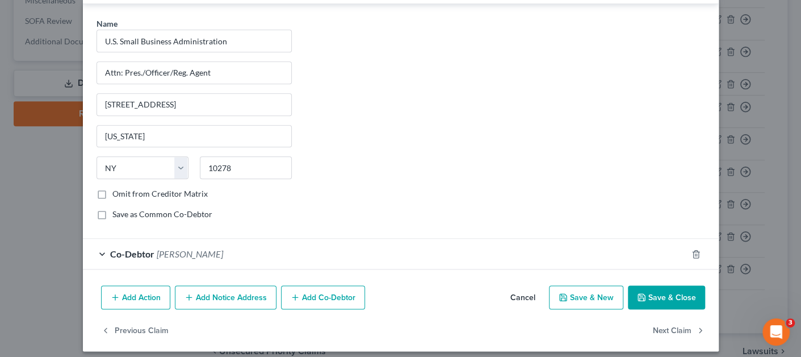
scroll to position [661, 0]
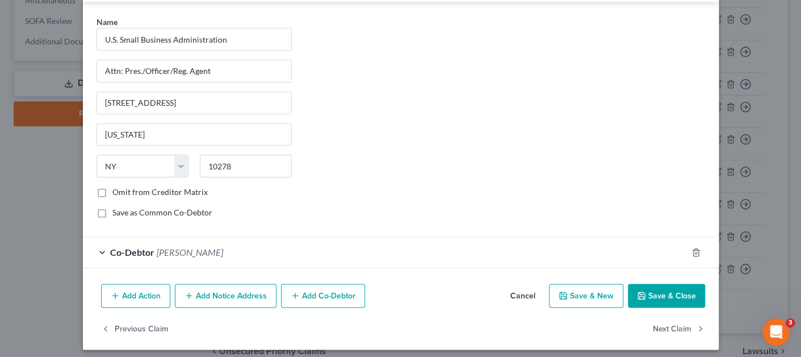
click at [233, 286] on button "Add Notice Address" at bounding box center [226, 295] width 102 height 24
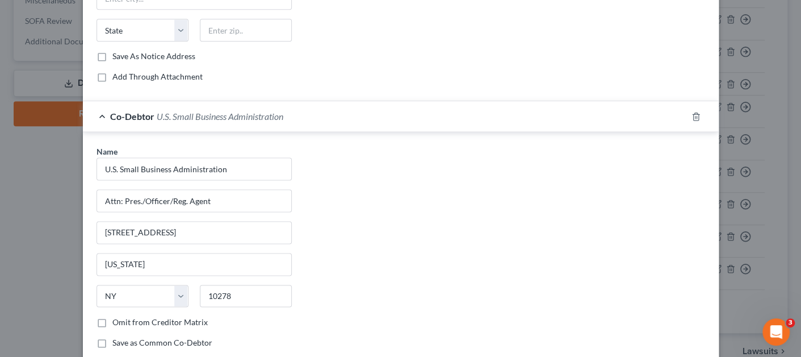
scroll to position [470, 0]
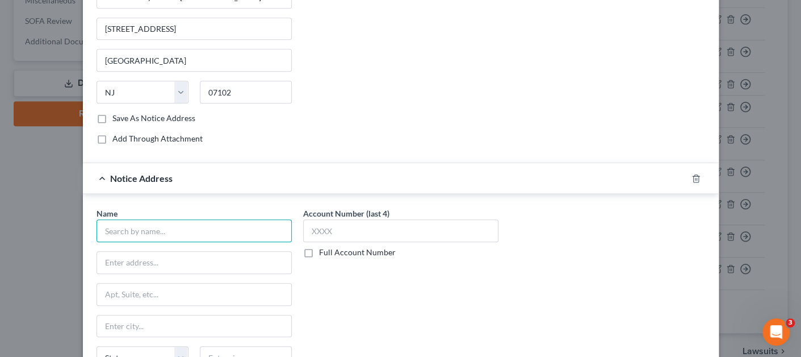
click at [231, 223] on input "text" at bounding box center [194, 230] width 195 height 23
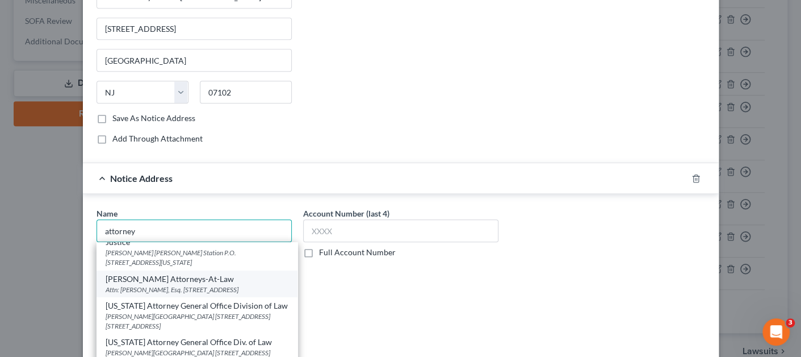
scroll to position [0, 0]
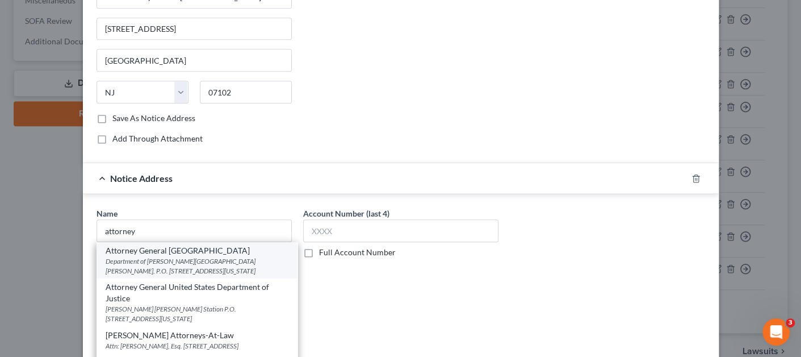
click at [206, 262] on div "Department of [PERSON_NAME][GEOGRAPHIC_DATA][PERSON_NAME], P.O. [STREET_ADDRESS…" at bounding box center [197, 265] width 183 height 19
type input "Attorney General [GEOGRAPHIC_DATA]"
type input "Department of Justice"
type input "[PERSON_NAME][GEOGRAPHIC_DATA][PERSON_NAME], P.O. Box 683"
type input "[US_STATE]"
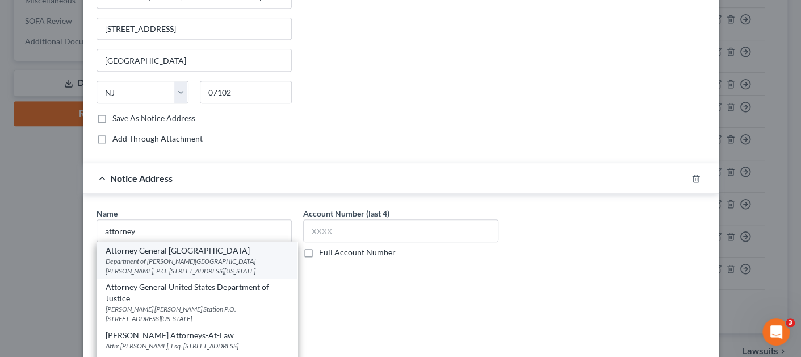
select select "8"
type input "20044"
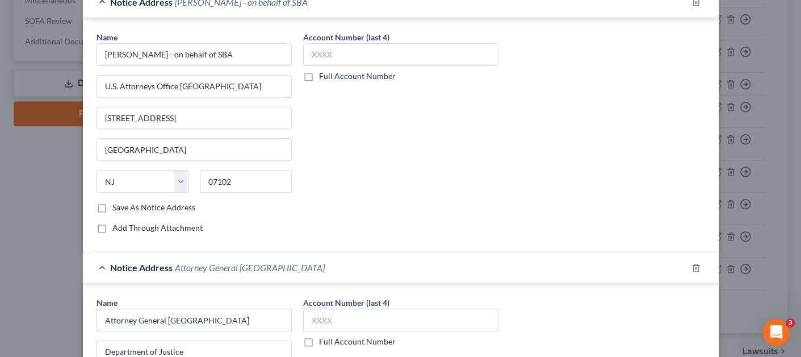
scroll to position [584, 0]
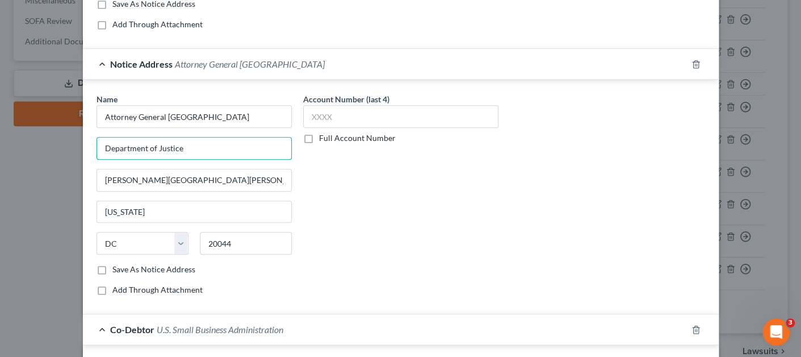
drag, startPoint x: 205, startPoint y: 144, endPoint x: 81, endPoint y: 138, distance: 124.0
click at [83, 138] on div "Name * Attorney General United States Department of [PERSON_NAME][GEOGRAPHIC_DA…" at bounding box center [401, 197] width 636 height 235
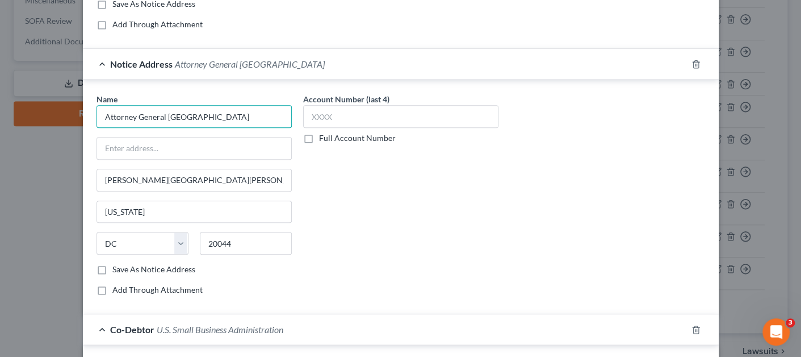
drag, startPoint x: 210, startPoint y: 112, endPoint x: 160, endPoint y: 114, distance: 50.0
click at [160, 114] on input "Attorney General [GEOGRAPHIC_DATA]" at bounding box center [194, 116] width 195 height 23
type input "Attorney General US DOJ"
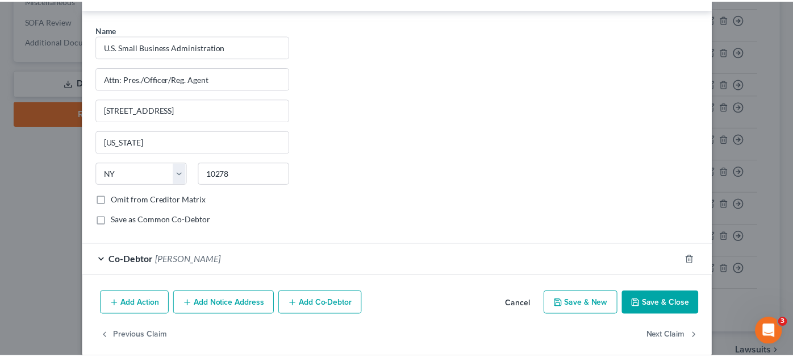
scroll to position [924, 0]
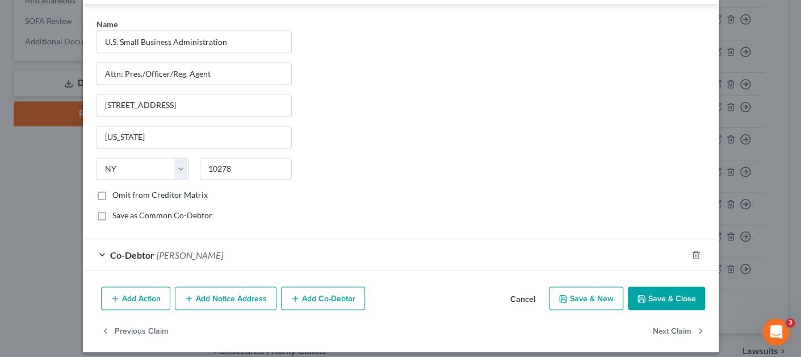
type input "On behalf of SBA"
click at [678, 298] on button "Save & Close" at bounding box center [666, 298] width 77 height 24
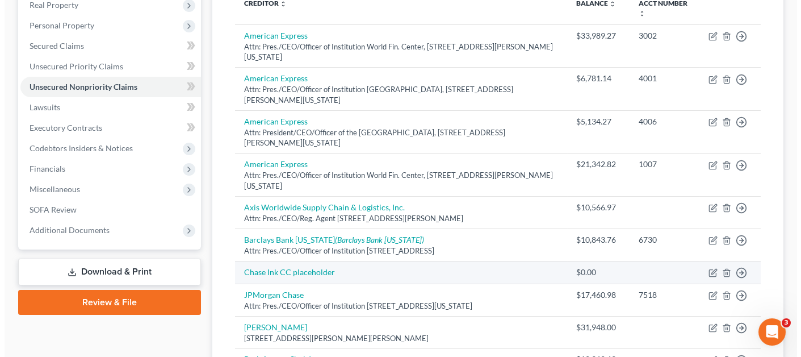
scroll to position [271, 0]
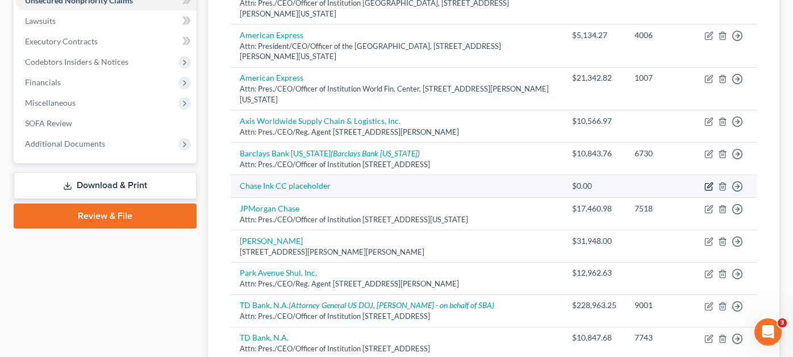
click at [705, 182] on icon "button" at bounding box center [708, 186] width 9 height 9
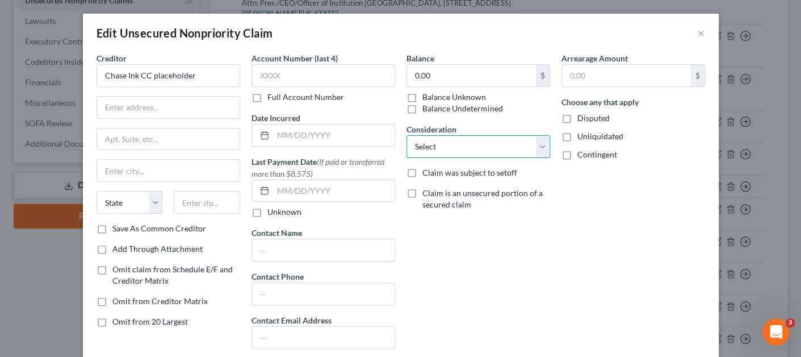
click at [448, 151] on select "Select Cable / Satellite Services Collection Agency Credit Card Debt Debt Couns…" at bounding box center [479, 146] width 144 height 23
select select "2"
click at [407, 135] on select "Select Cable / Satellite Services Collection Agency Credit Card Debt Debt Couns…" at bounding box center [479, 146] width 144 height 23
click at [549, 73] on div "Balance 0.00 $ Balance Unknown Balance Undetermined 0.00 $ Balance Unknown Cons…" at bounding box center [478, 205] width 155 height 306
click at [329, 77] on input "text" at bounding box center [324, 75] width 144 height 23
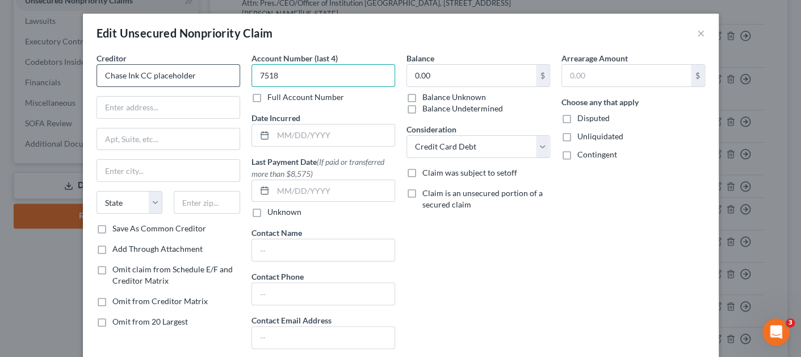
type input "7518"
click at [163, 77] on input "Chase Ink CC placeholder" at bounding box center [169, 75] width 144 height 23
drag, startPoint x: 168, startPoint y: 80, endPoint x: 66, endPoint y: 73, distance: 101.9
click at [66, 73] on div "Edit Unsecured Nonpriority Claim × Creditor * Chase Ink CC State [US_STATE] AK …" at bounding box center [400, 178] width 801 height 357
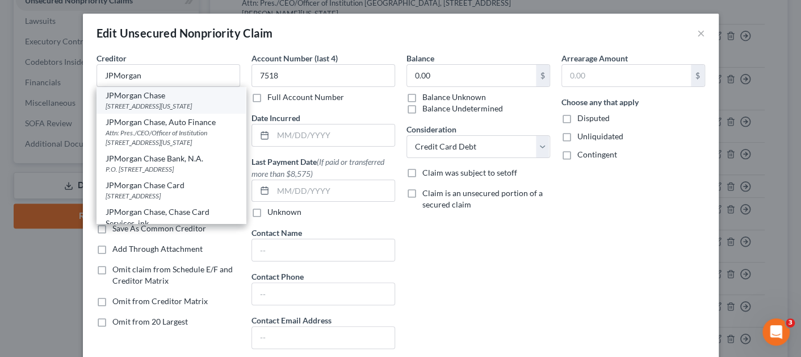
click at [121, 90] on div "JPMorgan Chase" at bounding box center [171, 95] width 131 height 11
type input "JPMorgan Chase"
type input "[STREET_ADDRESS]"
type input "31st Floor"
type input "[US_STATE]"
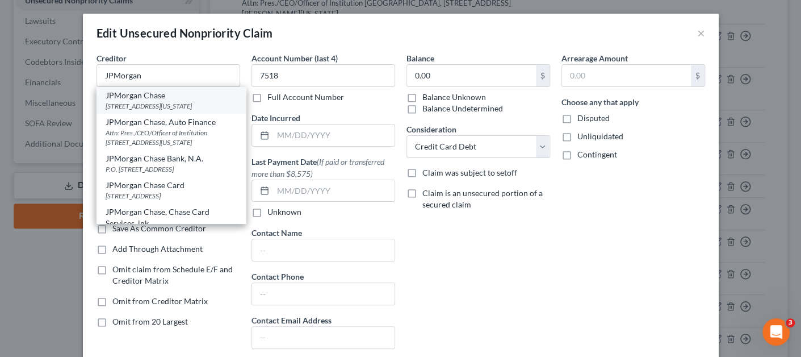
select select "35"
type input "10017"
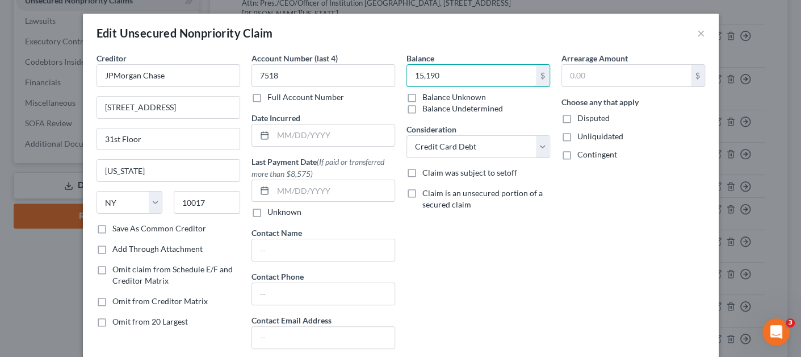
scroll to position [103, 0]
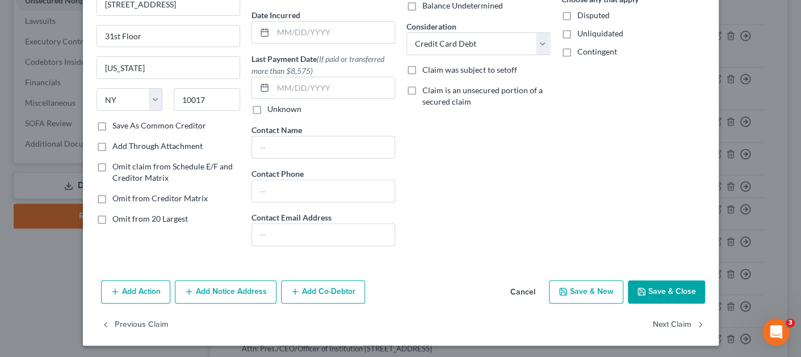
type input "15,190"
click at [299, 288] on button "Add Co-Debtor" at bounding box center [323, 292] width 84 height 24
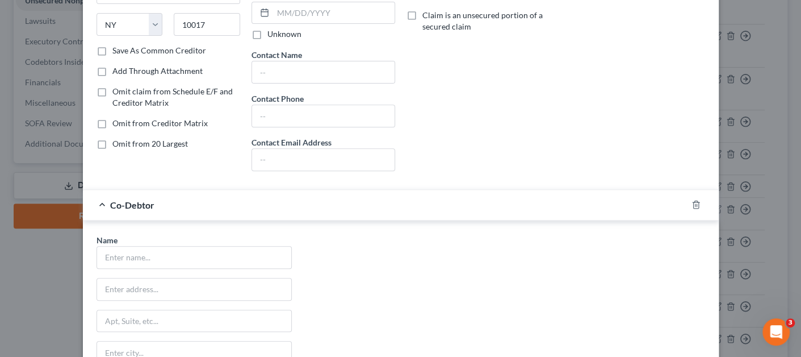
scroll to position [273, 0]
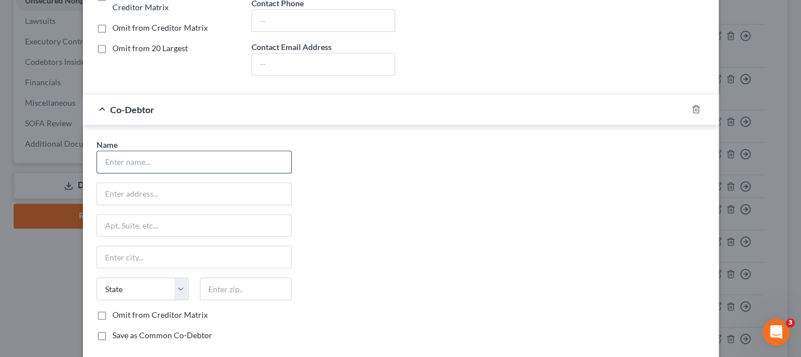
click at [173, 151] on input "text" at bounding box center [194, 162] width 194 height 22
type input "[PERSON_NAME]"
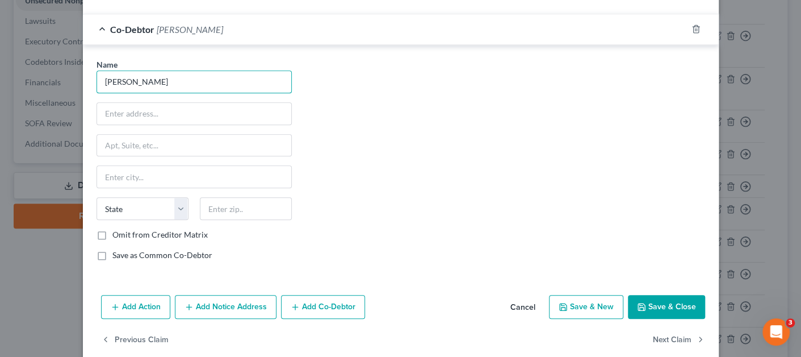
scroll to position [366, 0]
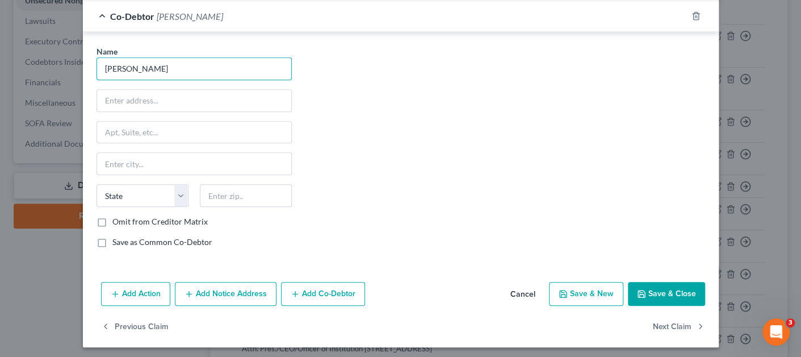
click at [631, 286] on button "Save & Close" at bounding box center [666, 294] width 77 height 24
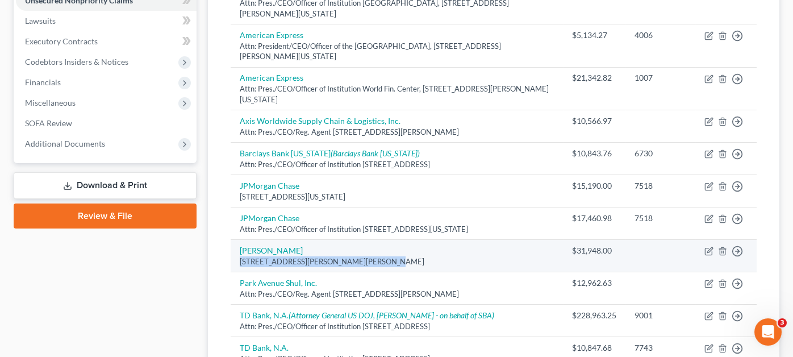
drag, startPoint x: 239, startPoint y: 215, endPoint x: 377, endPoint y: 215, distance: 138.6
click at [377, 239] on td "[PERSON_NAME] [STREET_ADDRESS][PERSON_NAME][PERSON_NAME]" at bounding box center [397, 255] width 332 height 32
copy div "[STREET_ADDRESS][PERSON_NAME][PERSON_NAME]"
click at [709, 247] on icon "button" at bounding box center [709, 249] width 5 height 5
select select "33"
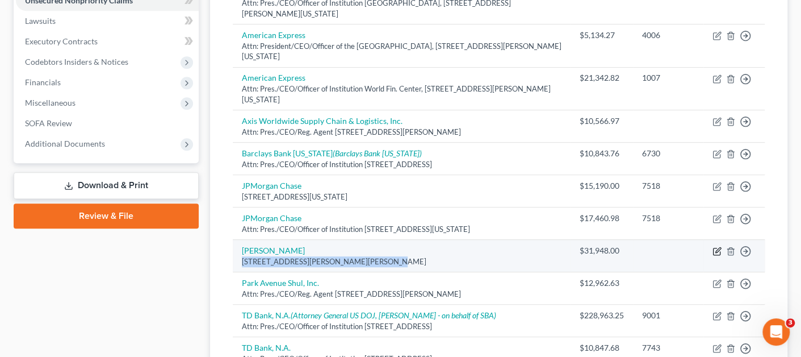
select select "8"
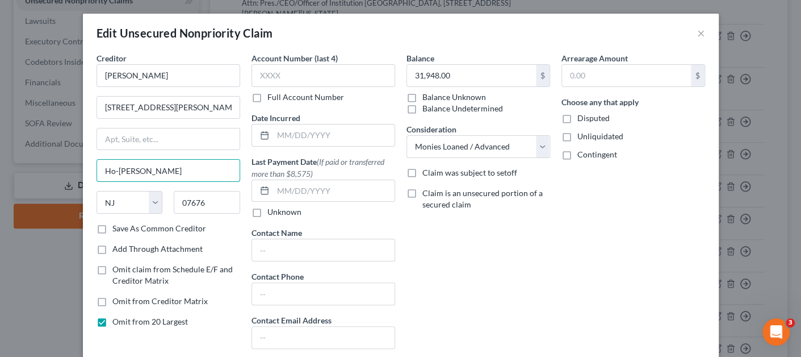
drag, startPoint x: 186, startPoint y: 162, endPoint x: 22, endPoint y: 158, distance: 163.6
click at [22, 158] on div "Edit Unsecured Nonpriority Claim × Creditor * [PERSON_NAME] [GEOGRAPHIC_DATA][P…" at bounding box center [400, 178] width 801 height 357
type input "[US_STATE][GEOGRAPHIC_DATA]"
click at [176, 232] on label "Save As Common Creditor" at bounding box center [159, 228] width 94 height 11
click at [124, 230] on input "Save As Common Creditor" at bounding box center [120, 226] width 7 height 7
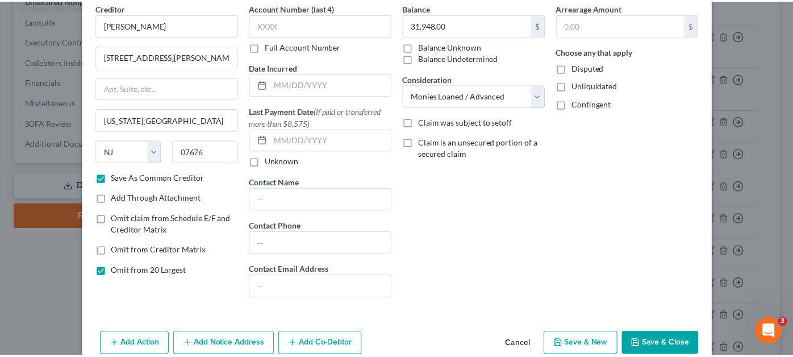
scroll to position [103, 0]
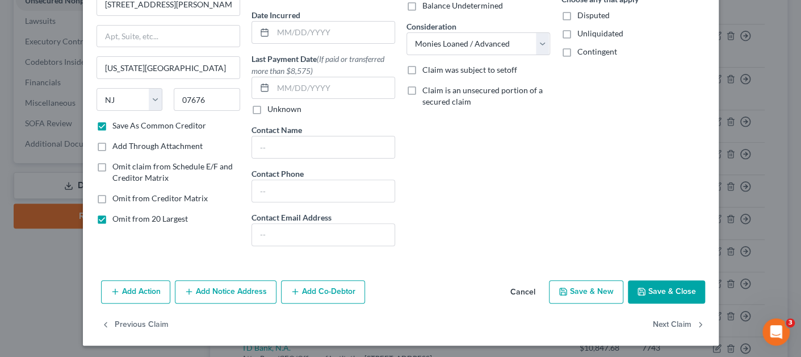
click at [640, 287] on icon "button" at bounding box center [641, 291] width 9 height 9
checkbox input "false"
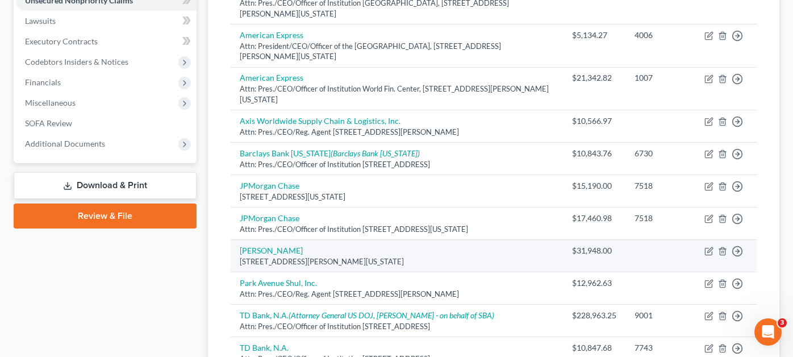
drag, startPoint x: 238, startPoint y: 218, endPoint x: 431, endPoint y: 218, distance: 193.1
click at [431, 239] on td "[PERSON_NAME] [STREET_ADDRESS][PERSON_NAME][US_STATE]" at bounding box center [397, 255] width 332 height 32
copy div "[STREET_ADDRESS][PERSON_NAME][US_STATE]"
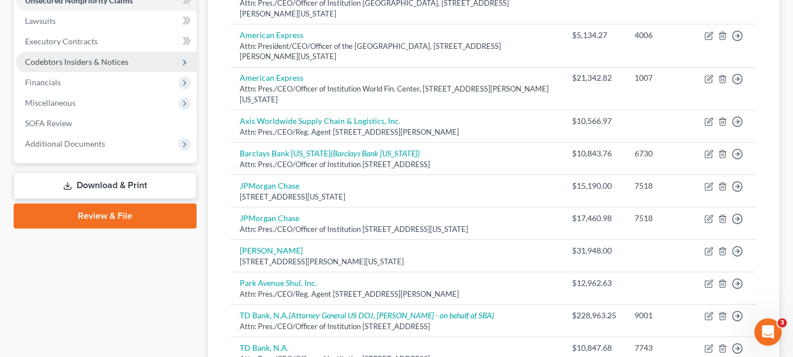
click at [124, 52] on span "Codebtors Insiders & Notices" at bounding box center [106, 62] width 181 height 20
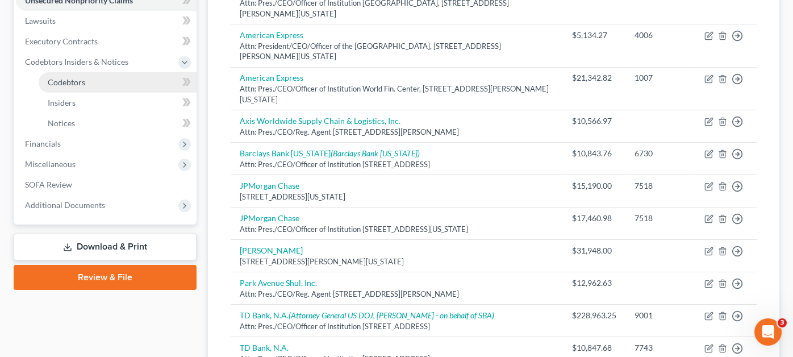
click at [66, 77] on span "Codebtors" at bounding box center [66, 82] width 37 height 10
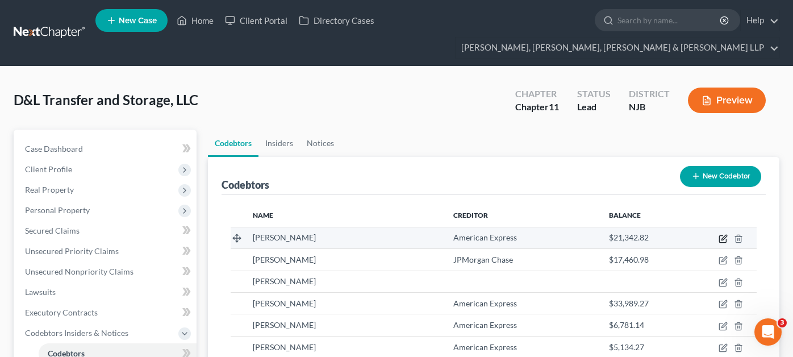
click at [721, 235] on icon "button" at bounding box center [723, 237] width 5 height 5
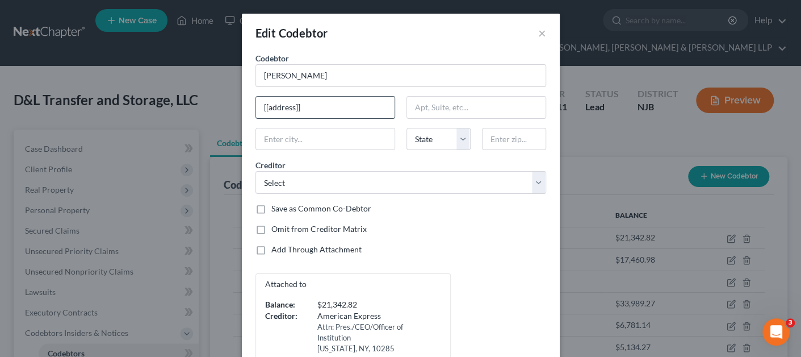
click at [314, 99] on input "[[address]]" at bounding box center [325, 108] width 139 height 22
drag, startPoint x: 314, startPoint y: 102, endPoint x: 208, endPoint y: 98, distance: 106.3
click at [208, 98] on div "Edit Codebtor × Codebtor * [PERSON_NAME] * [PERSON_NAME] [[address]] [GEOGRAPHI…" at bounding box center [400, 178] width 801 height 357
paste input "[STREET_ADDRESS][PERSON_NAME][US_STATE]"
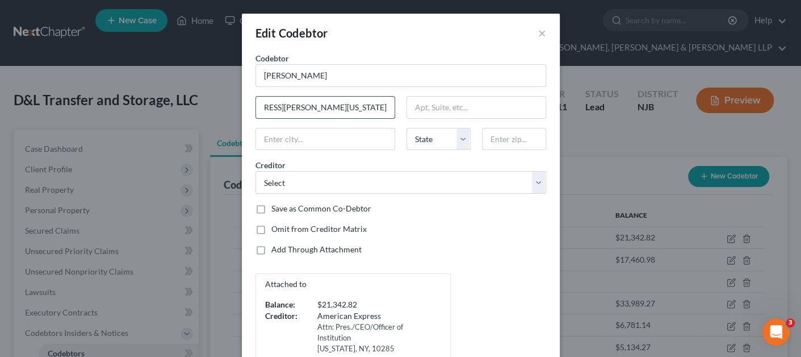
click at [366, 107] on input "[STREET_ADDRESS][PERSON_NAME][US_STATE]" at bounding box center [325, 108] width 139 height 22
type input "[STREET_ADDRESS][PERSON_NAME][US_STATE]"
click at [488, 136] on input "text" at bounding box center [514, 139] width 64 height 23
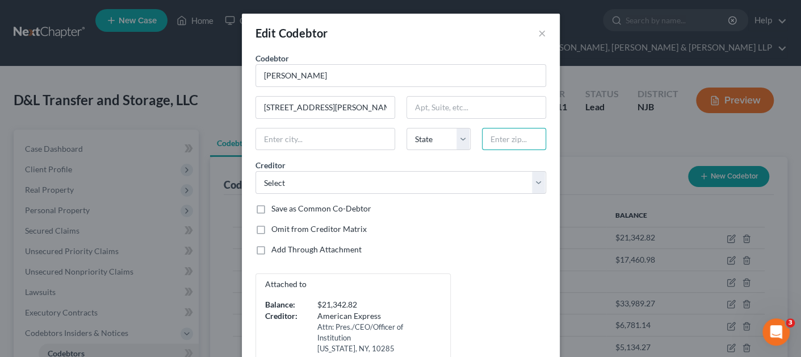
paste input "07676"
type input "07676"
type input "Ho-[PERSON_NAME]"
select select "33"
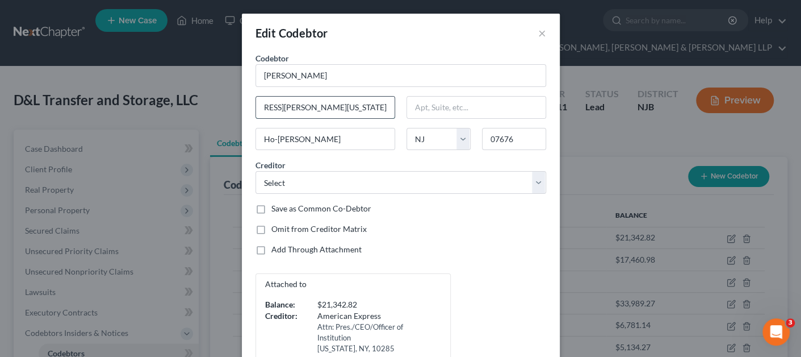
drag, startPoint x: 325, startPoint y: 106, endPoint x: 343, endPoint y: 106, distance: 18.2
click at [343, 106] on input "[STREET_ADDRESS][PERSON_NAME][US_STATE]" at bounding box center [325, 108] width 139 height 22
drag, startPoint x: 342, startPoint y: 136, endPoint x: 236, endPoint y: 131, distance: 106.9
click at [236, 131] on div "Edit Codebtor × Codebtor * [PERSON_NAME] * [PERSON_NAME] [STREET_ADDRESS][PERSO…" at bounding box center [400, 178] width 801 height 357
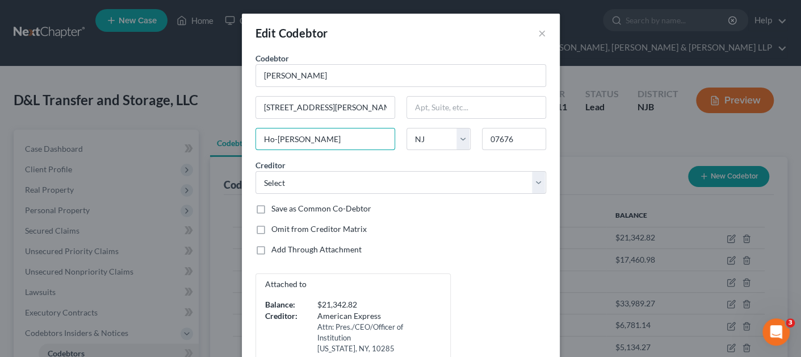
paste input "[US_STATE][GEOGRAPHIC_DATA]"
type input "[US_STATE][GEOGRAPHIC_DATA]"
click at [318, 108] on input "[STREET_ADDRESS][PERSON_NAME][US_STATE]" at bounding box center [325, 108] width 139 height 22
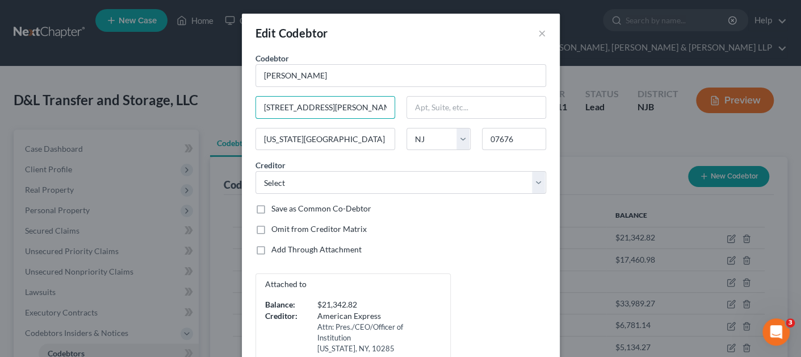
scroll to position [0, 55]
drag, startPoint x: 319, startPoint y: 107, endPoint x: 408, endPoint y: 105, distance: 89.2
click at [406, 104] on div "Codebtor * [PERSON_NAME] * [PERSON_NAME] [STREET_ADDRESS][PERSON_NAME][US_STATE…" at bounding box center [401, 205] width 302 height 307
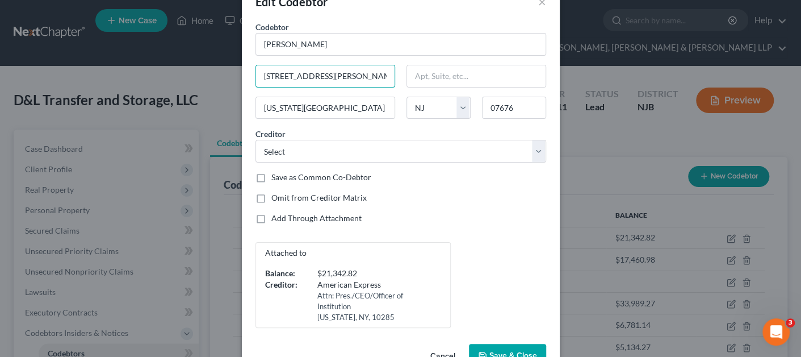
scroll to position [62, 0]
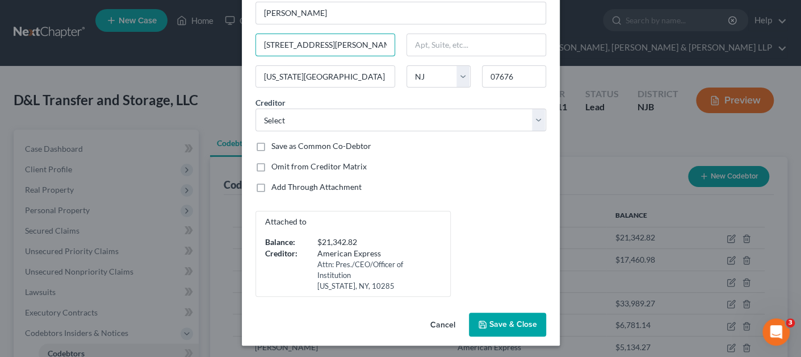
type input "[STREET_ADDRESS][PERSON_NAME]"
click at [352, 143] on label "Save as Common Co-Debtor" at bounding box center [321, 145] width 100 height 11
click at [283, 143] on input "Save as Common Co-Debtor" at bounding box center [279, 143] width 7 height 7
checkbox input "true"
click at [501, 319] on span "Save & Close" at bounding box center [514, 324] width 48 height 10
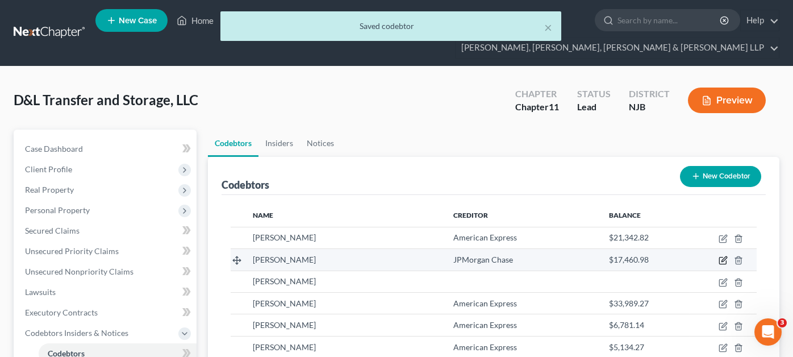
click at [722, 257] on icon "button" at bounding box center [723, 259] width 5 height 5
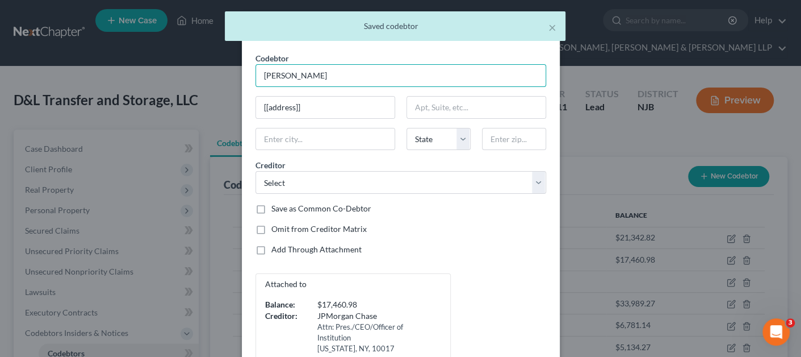
click at [330, 64] on input "[PERSON_NAME]" at bounding box center [401, 75] width 291 height 23
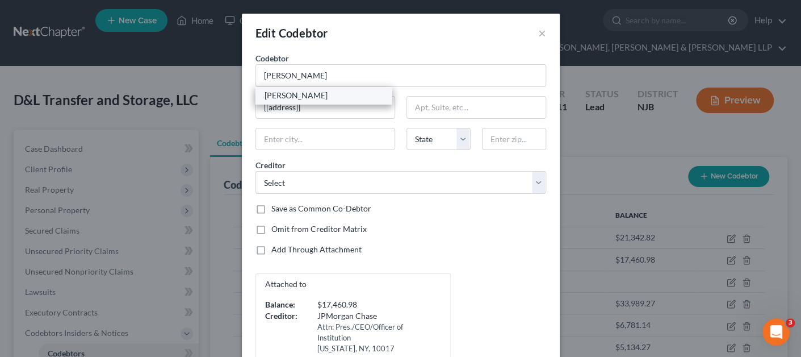
click at [314, 93] on div "[PERSON_NAME]" at bounding box center [324, 95] width 118 height 11
type input "[PERSON_NAME]"
type input "[STREET_ADDRESS][PERSON_NAME]"
type input "[US_STATE][GEOGRAPHIC_DATA]"
select select "33"
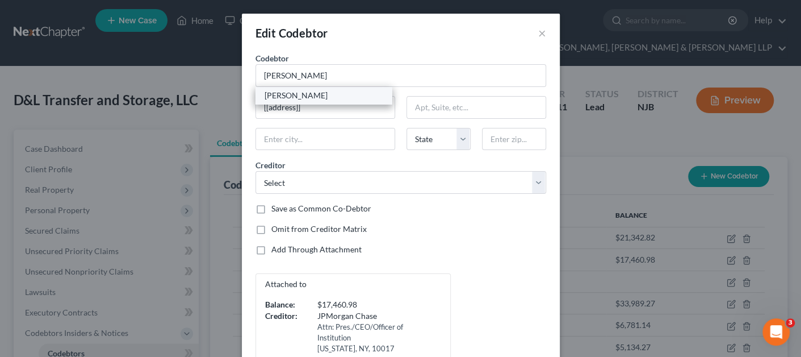
type input "07676"
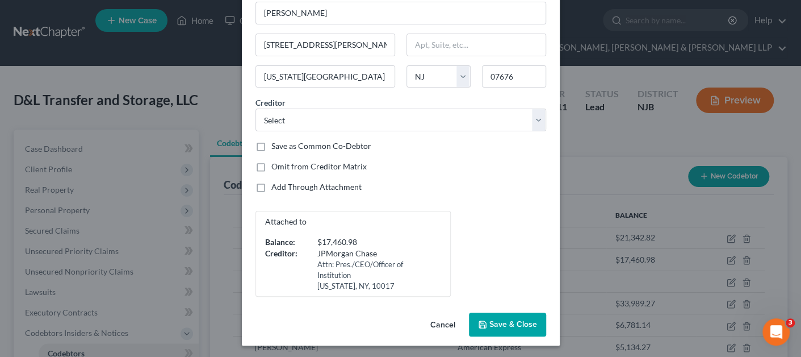
click at [485, 326] on button "Save & Close" at bounding box center [507, 324] width 77 height 24
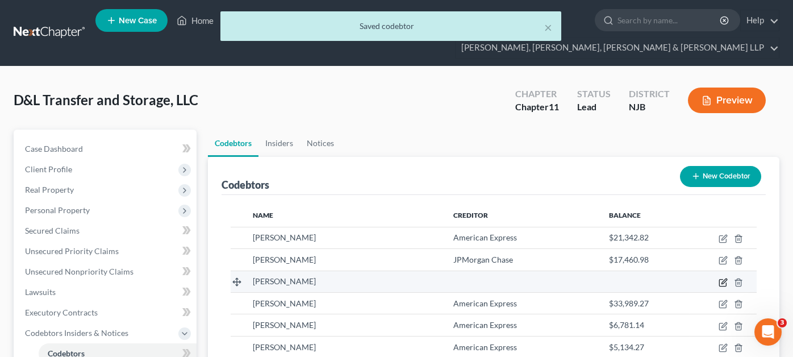
click at [721, 278] on icon "button" at bounding box center [723, 280] width 5 height 5
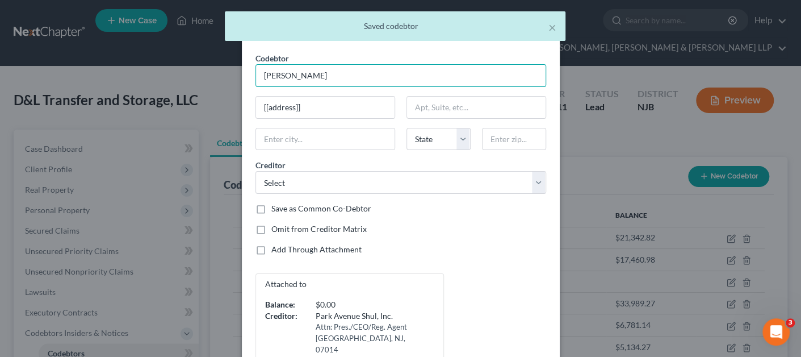
click at [341, 74] on input "[PERSON_NAME]" at bounding box center [401, 75] width 291 height 23
type input "[PERSON_NAME]"
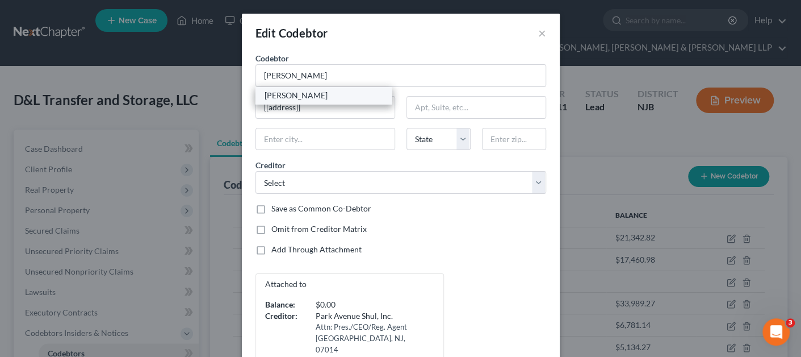
click at [340, 94] on div "[PERSON_NAME]" at bounding box center [324, 95] width 118 height 11
type input "[STREET_ADDRESS][PERSON_NAME]"
type input "[US_STATE][GEOGRAPHIC_DATA]"
select select "33"
type input "07676"
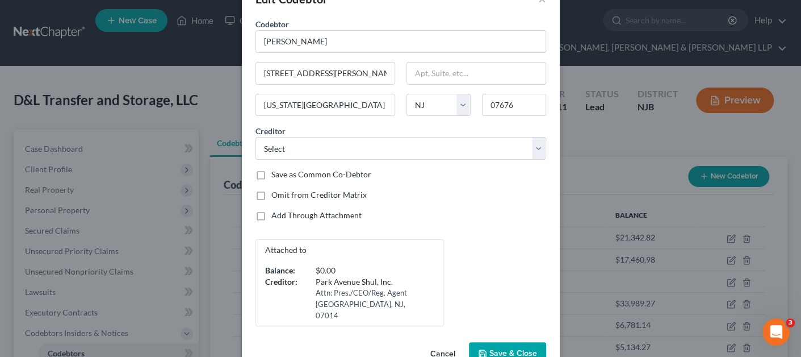
scroll to position [52, 0]
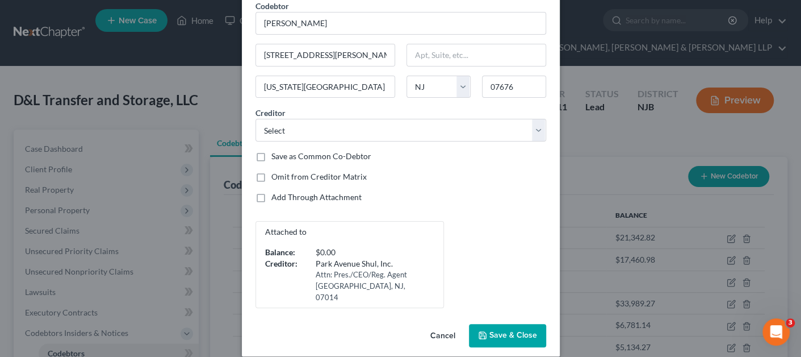
click at [503, 331] on span "Save & Close" at bounding box center [514, 336] width 48 height 10
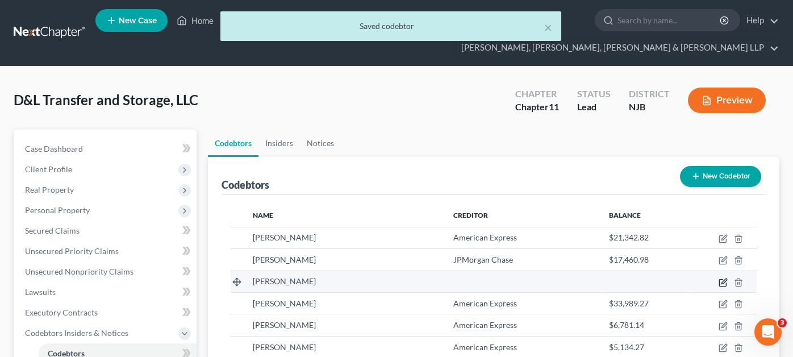
click at [723, 278] on icon "button" at bounding box center [723, 280] width 5 height 5
select select "33"
select select "13"
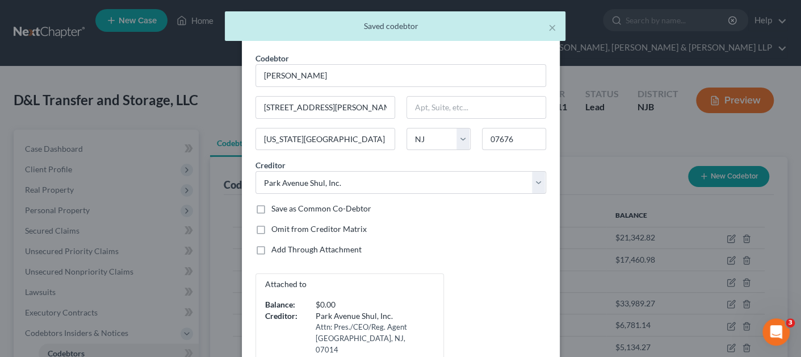
scroll to position [52, 0]
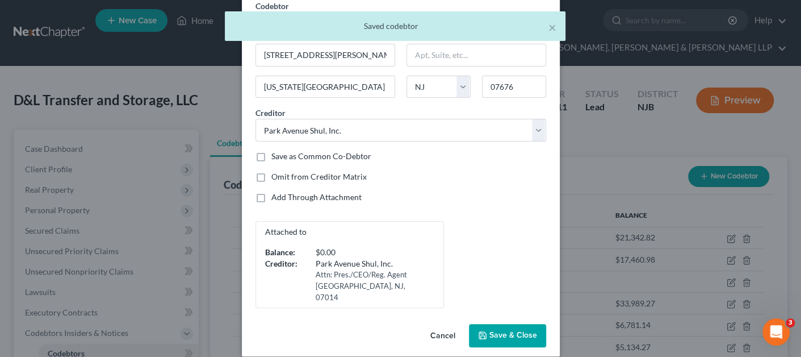
click at [487, 324] on button "Save & Close" at bounding box center [507, 336] width 77 height 24
select select
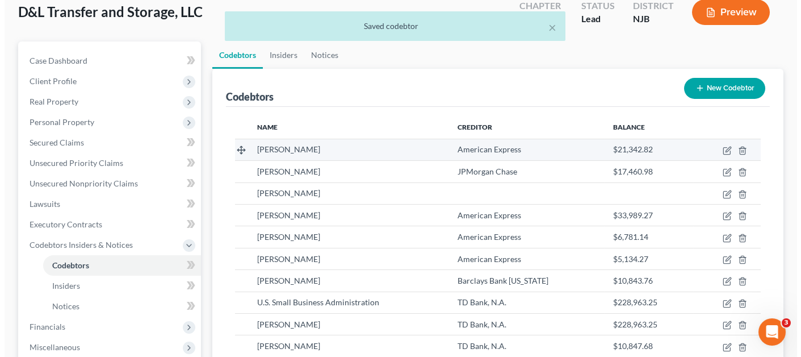
scroll to position [114, 0]
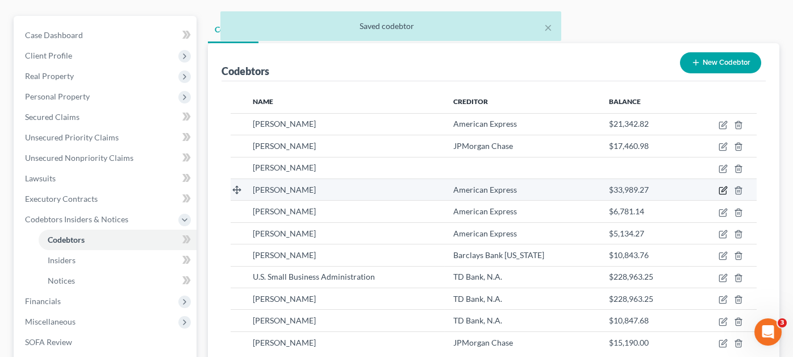
click at [719, 187] on icon "button" at bounding box center [722, 190] width 7 height 7
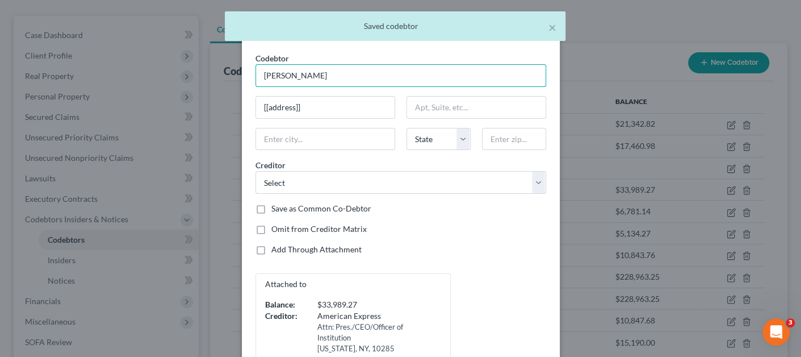
click at [319, 80] on input "[PERSON_NAME]" at bounding box center [401, 75] width 291 height 23
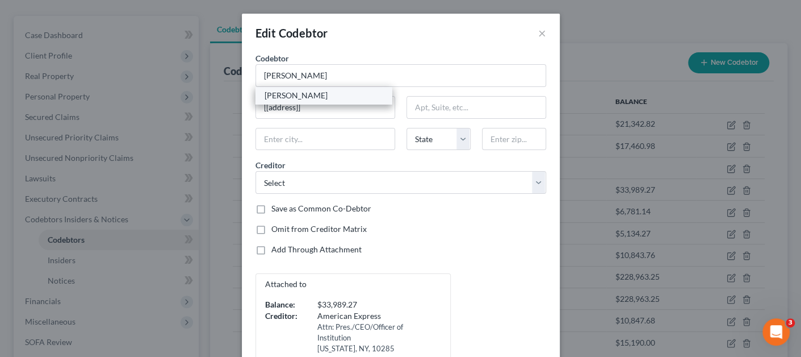
click at [315, 98] on div "[PERSON_NAME]" at bounding box center [324, 95] width 118 height 11
type input "[PERSON_NAME]"
type input "[STREET_ADDRESS][PERSON_NAME]"
type input "[US_STATE][GEOGRAPHIC_DATA]"
select select "33"
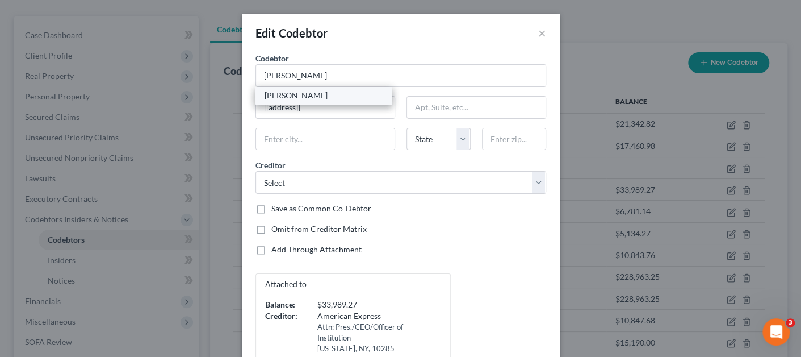
type input "07676"
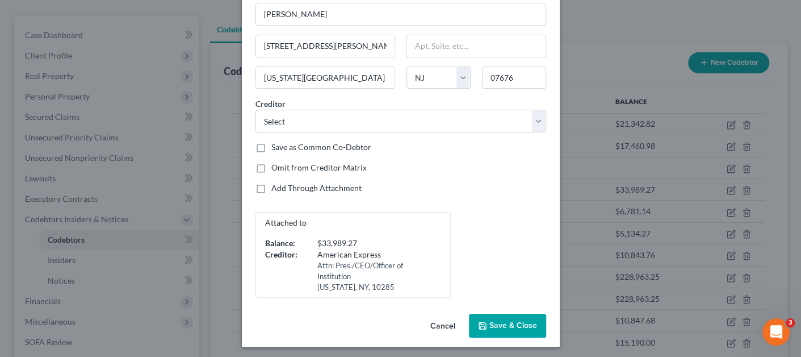
scroll to position [62, 0]
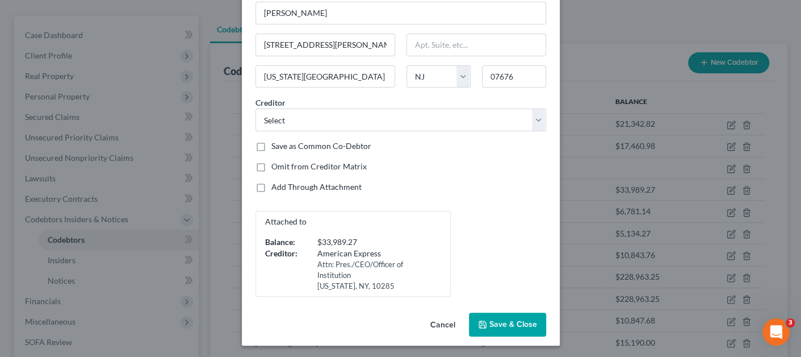
click at [495, 317] on button "Save & Close" at bounding box center [507, 324] width 77 height 24
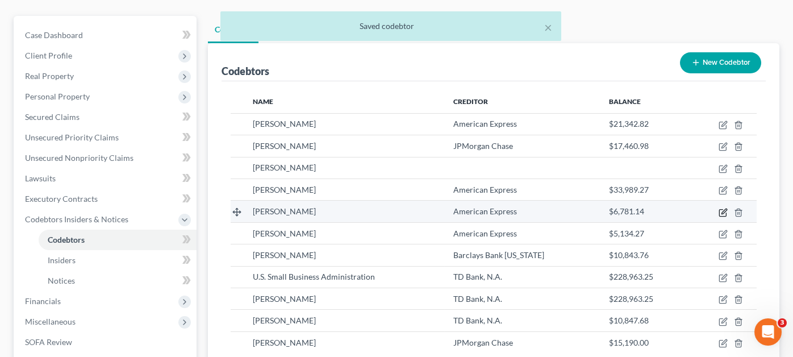
click at [722, 208] on icon "button" at bounding box center [723, 210] width 5 height 5
select select "1"
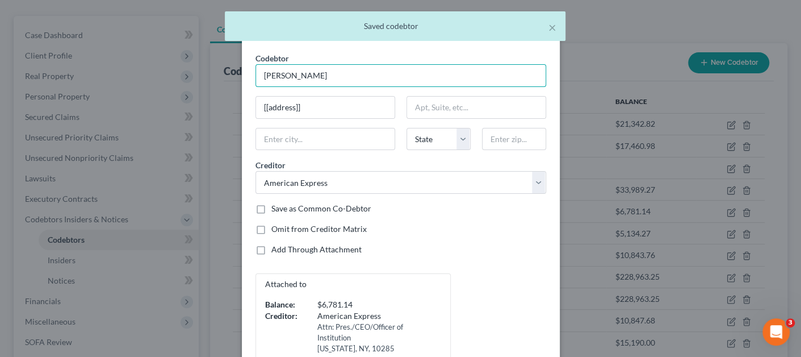
click at [332, 82] on input "[PERSON_NAME]" at bounding box center [401, 75] width 291 height 23
type input "[PERSON_NAME]"
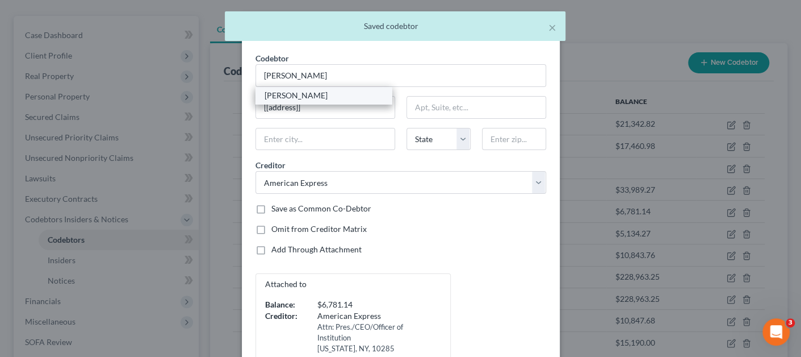
click at [340, 102] on div "[PERSON_NAME]" at bounding box center [324, 95] width 136 height 17
type input "[STREET_ADDRESS][PERSON_NAME]"
type input "[US_STATE][GEOGRAPHIC_DATA]"
select select "33"
type input "07676"
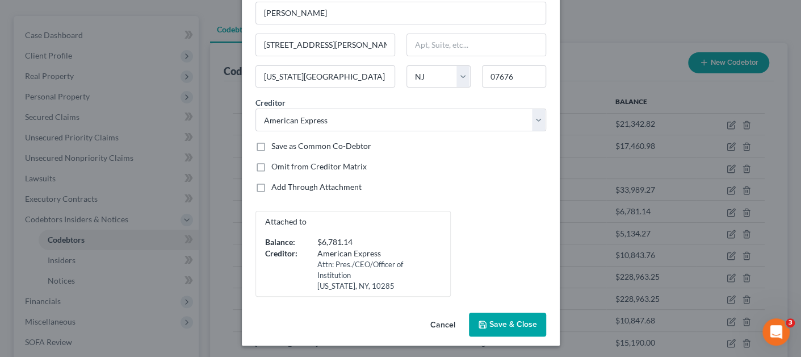
click at [484, 329] on button "Save & Close" at bounding box center [507, 324] width 77 height 24
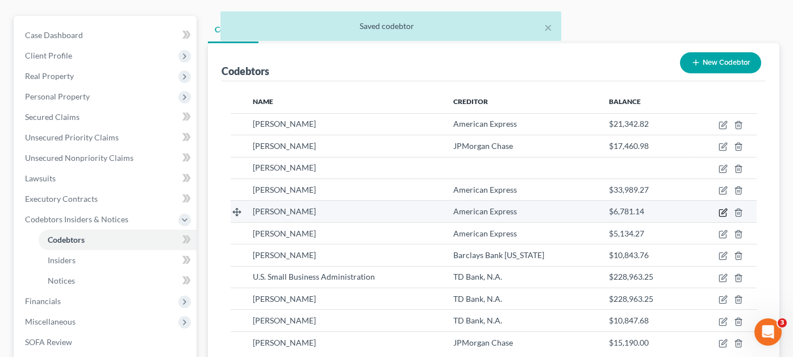
click at [719, 209] on icon "button" at bounding box center [722, 212] width 7 height 7
select select "33"
select select "1"
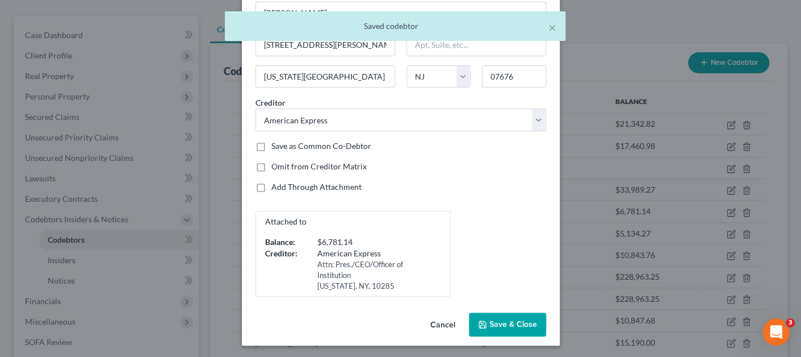
click at [496, 319] on span "Save & Close" at bounding box center [514, 324] width 48 height 10
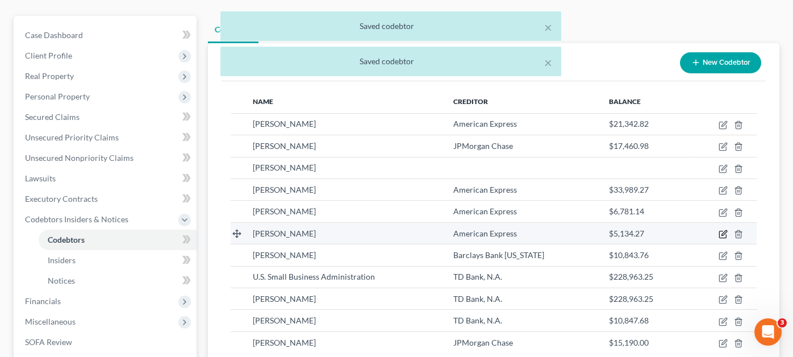
click at [723, 230] on icon "button" at bounding box center [723, 232] width 5 height 5
select select "2"
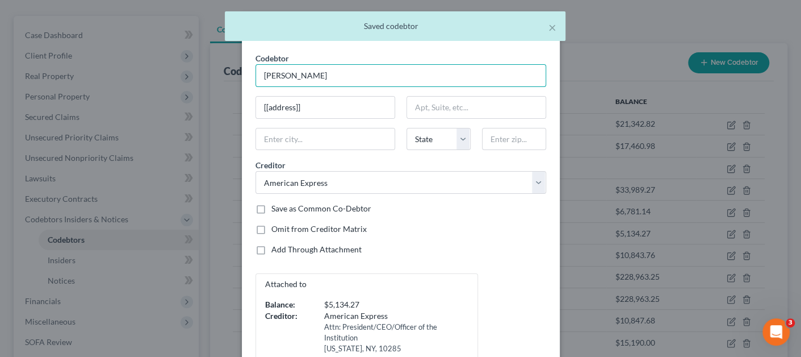
click at [313, 83] on input "[PERSON_NAME]" at bounding box center [401, 75] width 291 height 23
type input "[PERSON_NAME]"
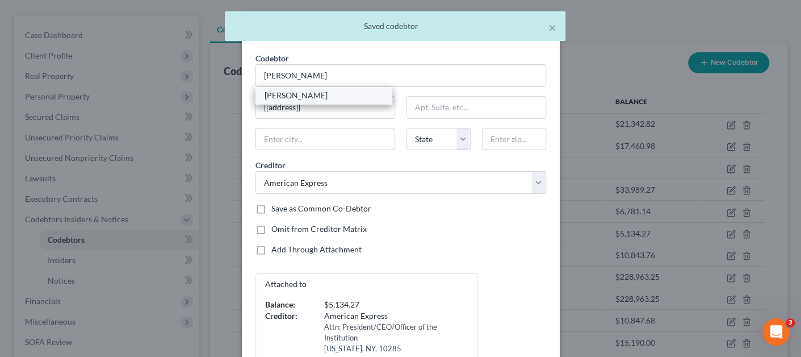
click at [311, 96] on div "[PERSON_NAME]" at bounding box center [324, 95] width 118 height 11
type input "[STREET_ADDRESS][PERSON_NAME]"
type input "[US_STATE][GEOGRAPHIC_DATA]"
select select "33"
type input "07676"
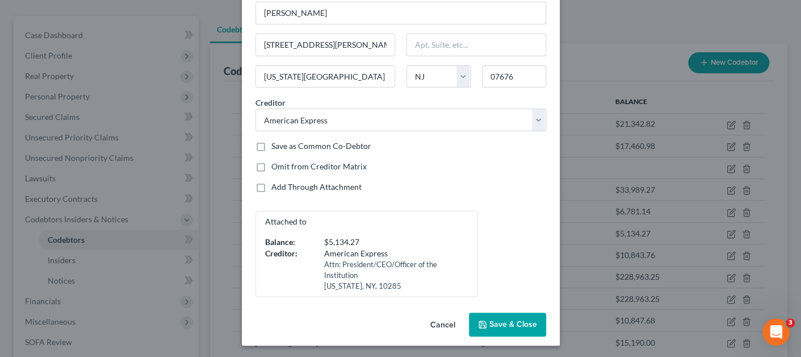
click at [496, 333] on button "Save & Close" at bounding box center [507, 324] width 77 height 24
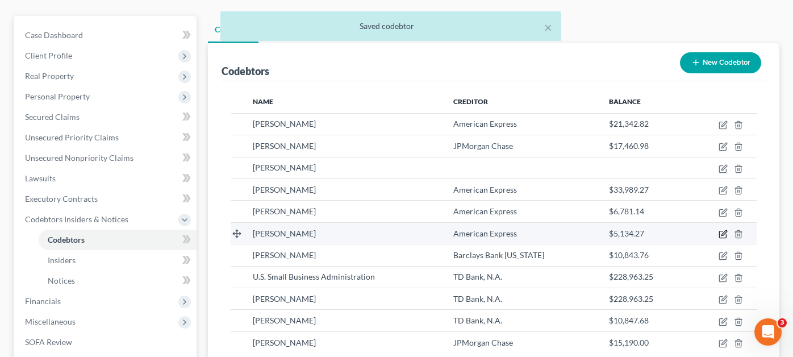
click at [722, 229] on icon "button" at bounding box center [722, 233] width 9 height 9
select select "33"
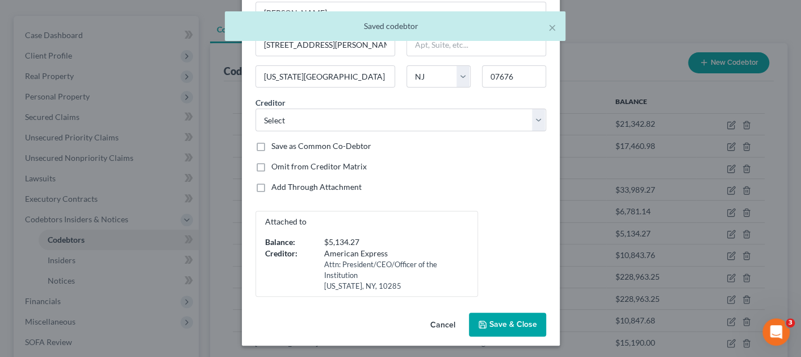
click at [504, 323] on span "Save & Close" at bounding box center [514, 324] width 48 height 10
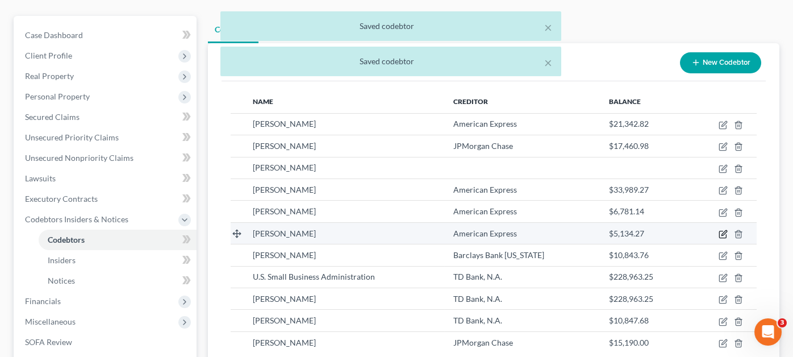
click at [725, 229] on icon "button" at bounding box center [722, 233] width 9 height 9
select select "33"
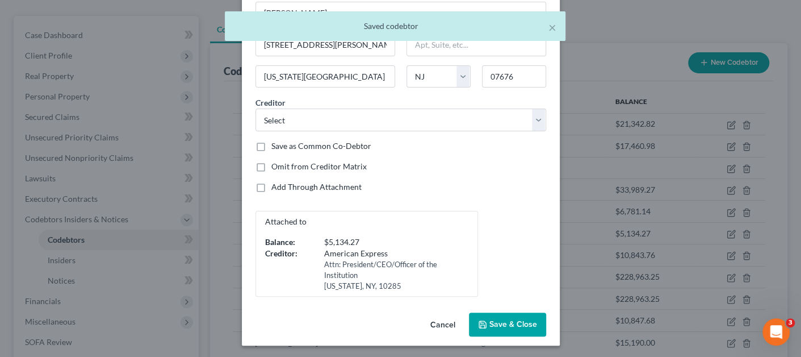
click at [500, 319] on span "Save & Close" at bounding box center [514, 324] width 48 height 10
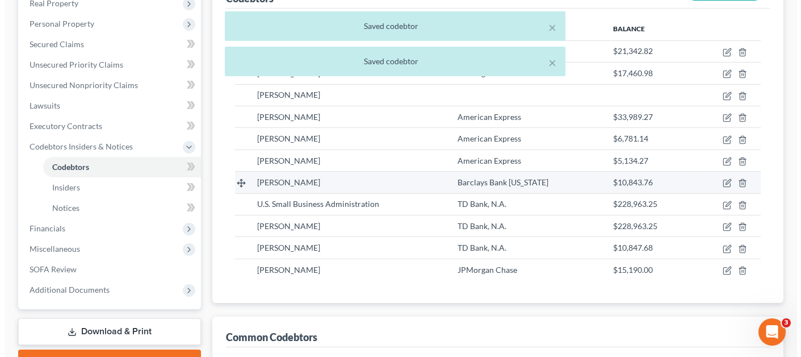
scroll to position [227, 0]
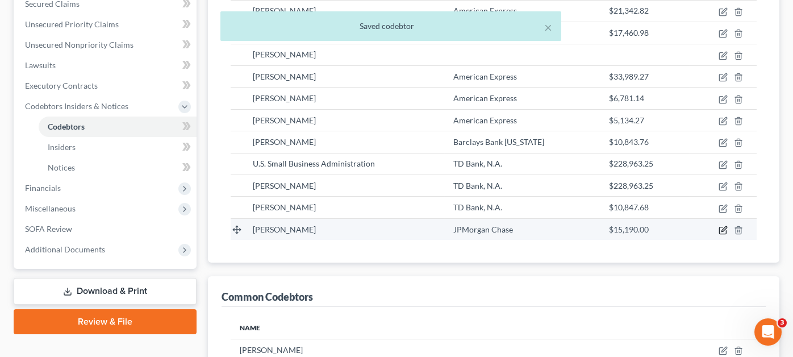
click at [721, 225] on icon "button" at bounding box center [722, 229] width 9 height 9
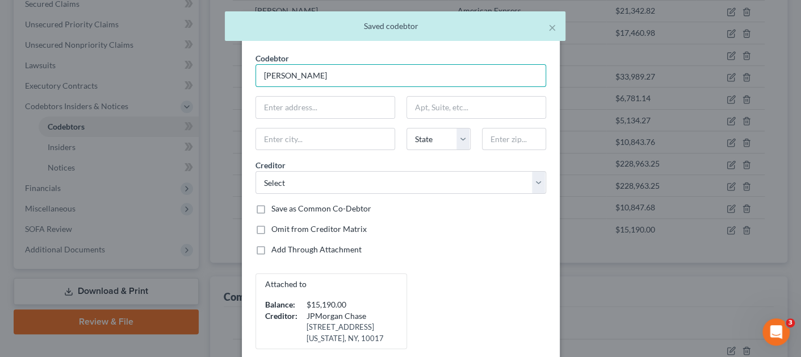
click at [349, 81] on input "[PERSON_NAME]" at bounding box center [401, 75] width 291 height 23
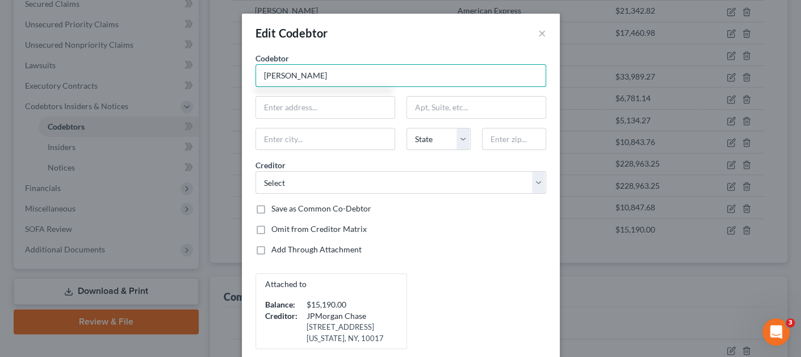
type input "[PERSON_NAME]"
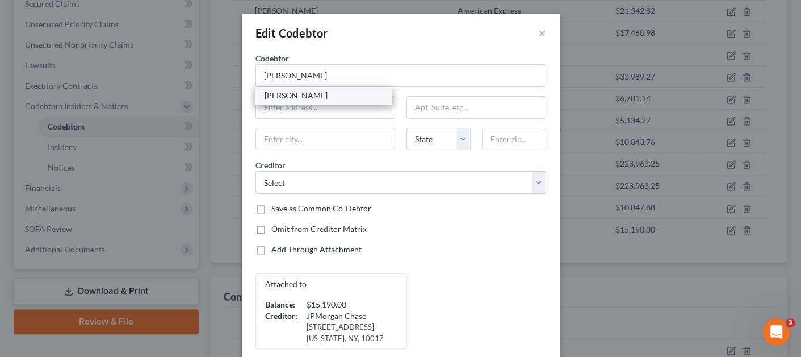
click at [341, 96] on div "[PERSON_NAME]" at bounding box center [324, 95] width 118 height 11
type input "[STREET_ADDRESS][PERSON_NAME]"
type input "[US_STATE][GEOGRAPHIC_DATA]"
select select "33"
type input "07676"
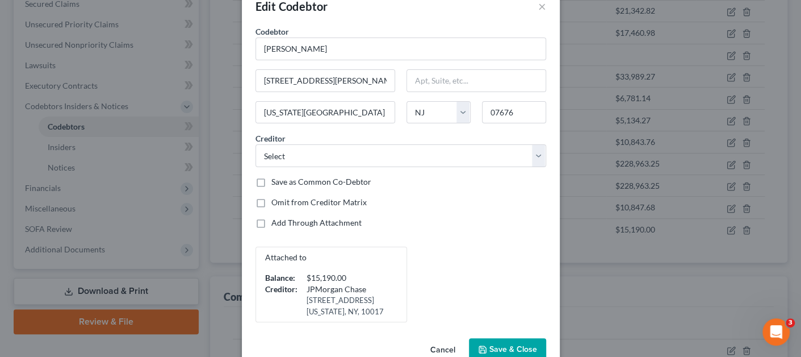
scroll to position [52, 0]
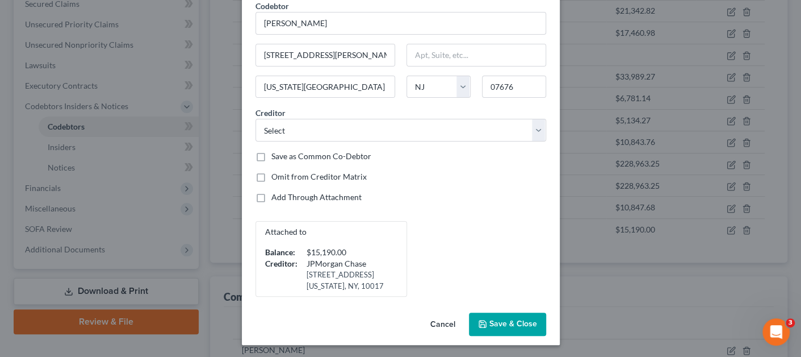
click at [493, 323] on span "Save & Close" at bounding box center [514, 324] width 48 height 10
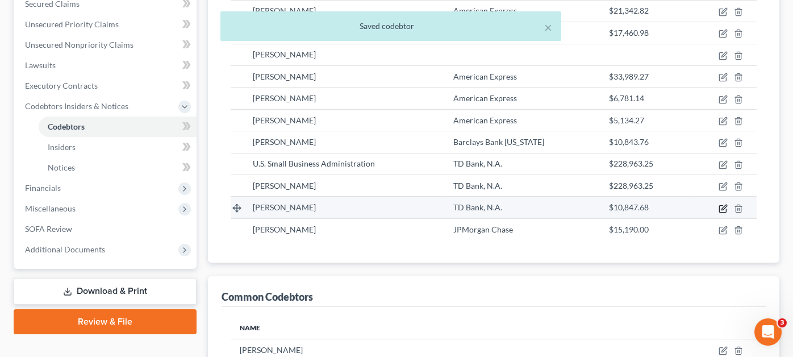
click at [720, 204] on icon "button" at bounding box center [722, 208] width 9 height 9
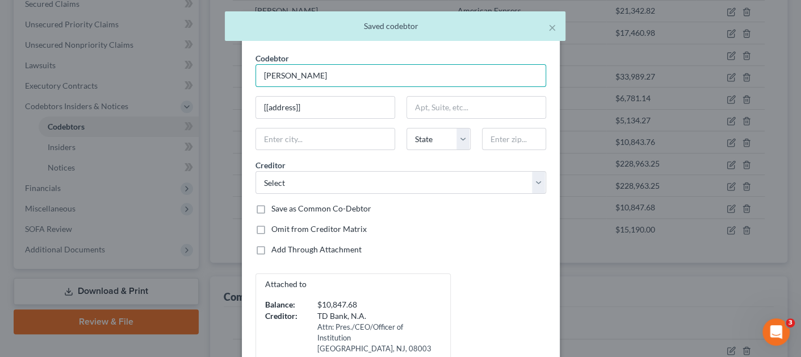
click at [330, 79] on input "[PERSON_NAME]" at bounding box center [401, 75] width 291 height 23
type input "[PERSON_NAME]"
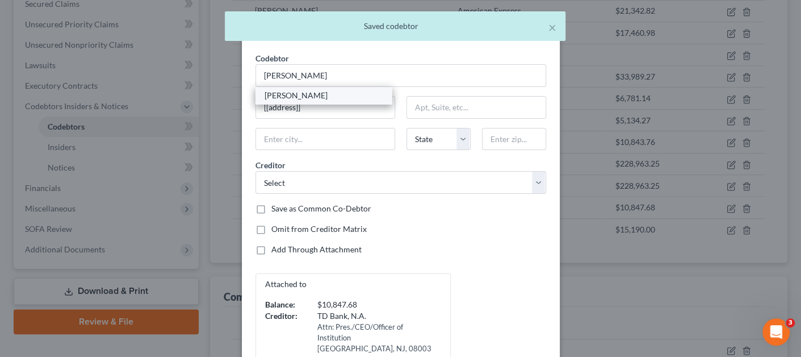
click at [319, 100] on div "[PERSON_NAME]" at bounding box center [324, 95] width 118 height 11
type input "[STREET_ADDRESS][PERSON_NAME]"
type input "[US_STATE][GEOGRAPHIC_DATA]"
select select "33"
type input "07676"
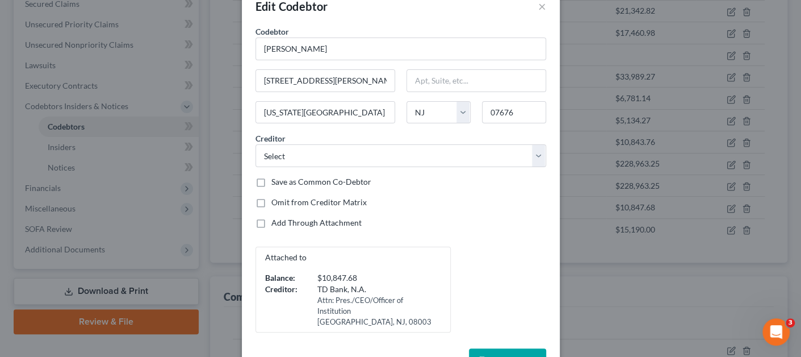
scroll to position [62, 0]
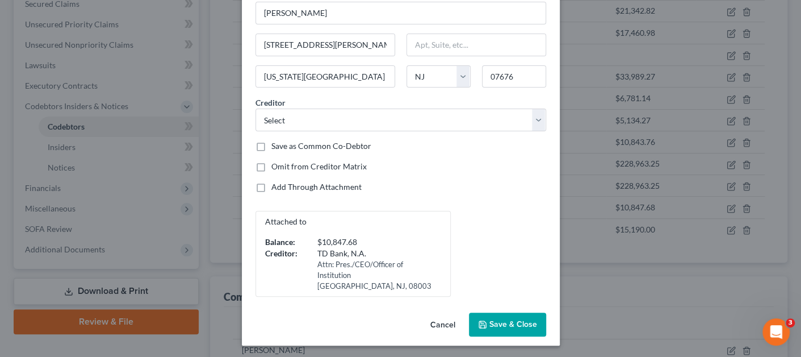
click at [499, 329] on button "Save & Close" at bounding box center [507, 324] width 77 height 24
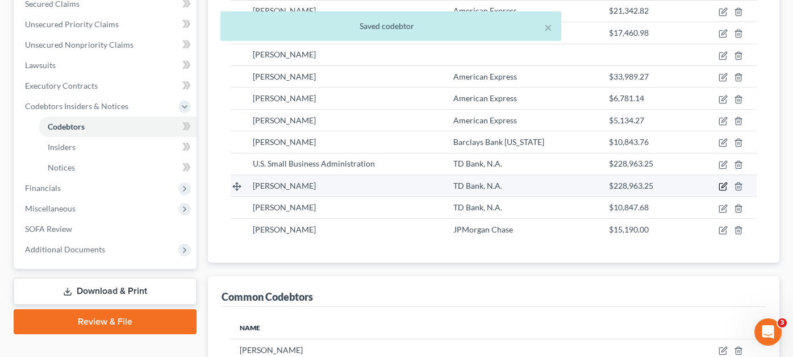
click at [719, 182] on icon "button" at bounding box center [722, 186] width 9 height 9
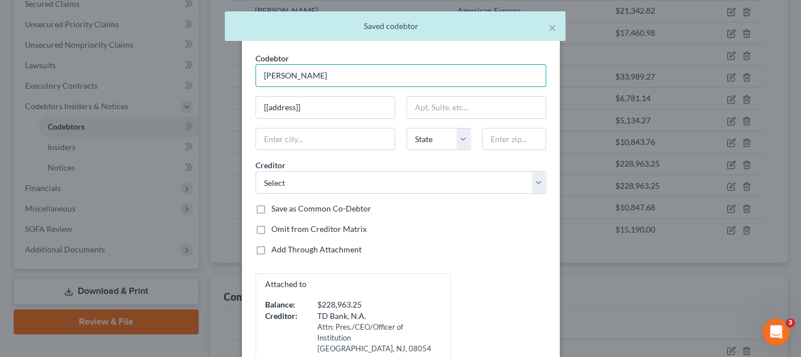
click at [340, 83] on input "[PERSON_NAME]" at bounding box center [401, 75] width 291 height 23
type input "[PERSON_NAME]"
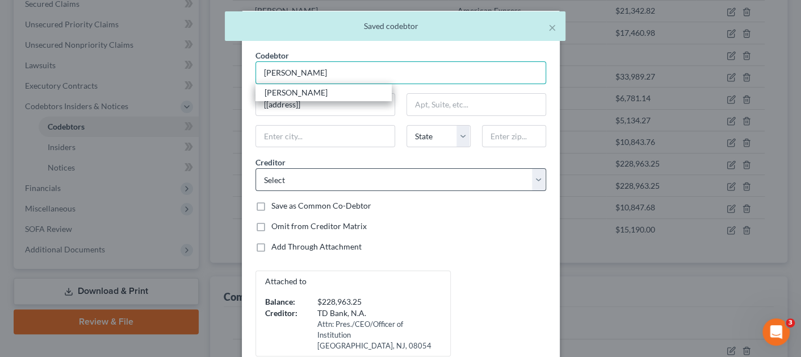
scroll to position [0, 0]
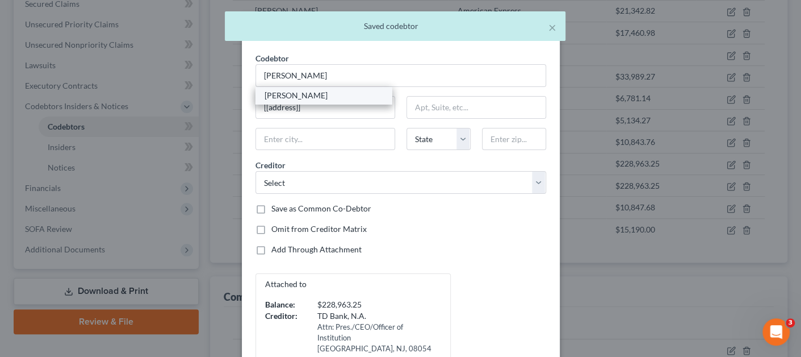
click at [331, 97] on div "[PERSON_NAME]" at bounding box center [324, 95] width 118 height 11
type input "[STREET_ADDRESS][PERSON_NAME]"
type input "[US_STATE][GEOGRAPHIC_DATA]"
select select "33"
type input "07676"
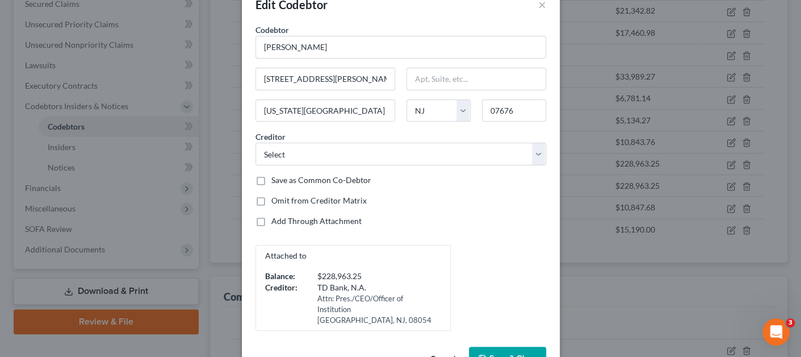
scroll to position [62, 0]
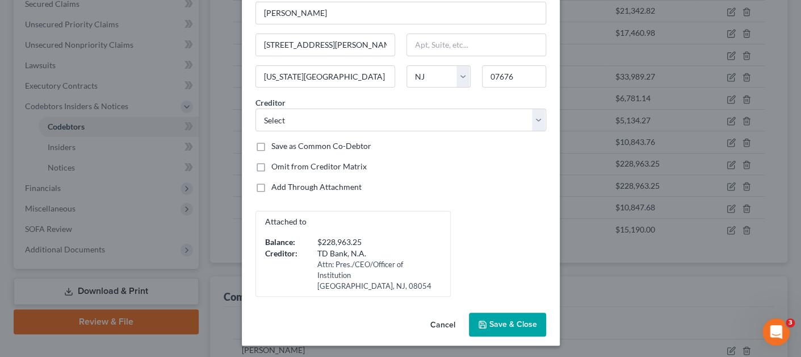
click at [493, 330] on button "Save & Close" at bounding box center [507, 324] width 77 height 24
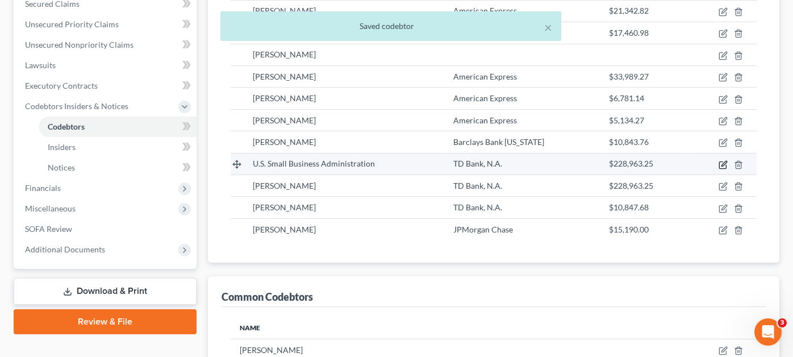
click at [722, 161] on icon "button" at bounding box center [723, 163] width 5 height 5
select select "35"
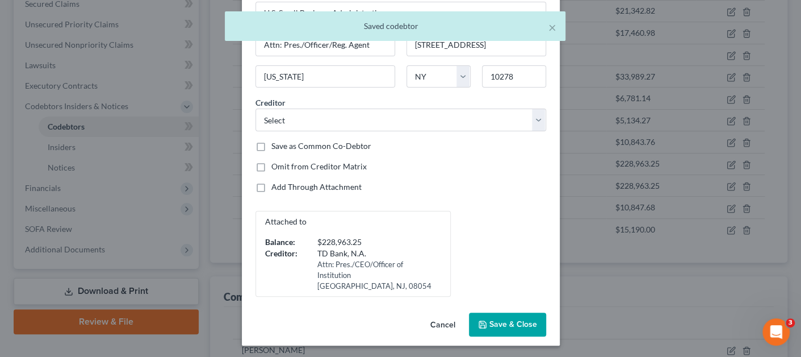
click at [506, 321] on span "Save & Close" at bounding box center [514, 324] width 48 height 10
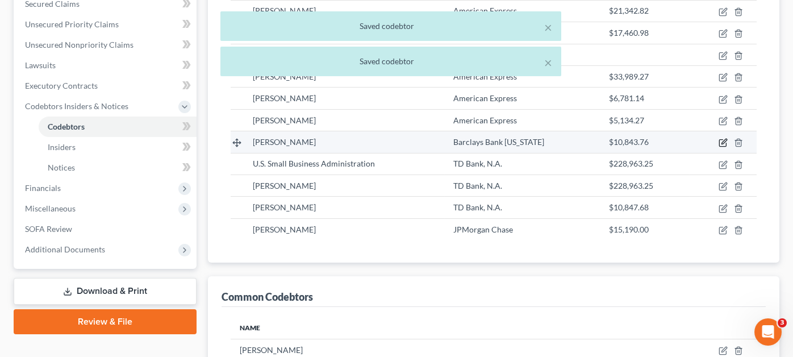
click at [724, 138] on icon "button" at bounding box center [722, 142] width 9 height 9
select select "6"
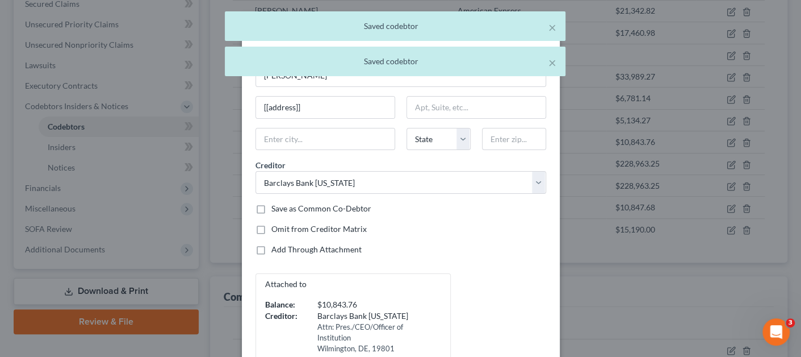
click at [337, 78] on div "× Saved codebtor × Saved codebtor" at bounding box center [394, 46] width 801 height 70
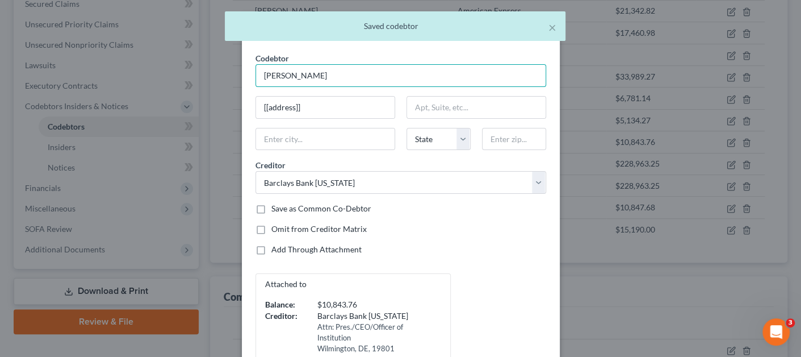
click at [341, 86] on input "[PERSON_NAME]" at bounding box center [401, 75] width 291 height 23
type input "[PERSON_NAME]"
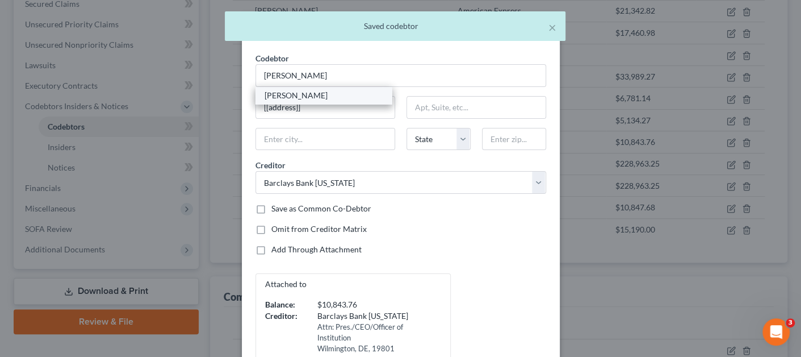
click at [335, 101] on div "[PERSON_NAME]" at bounding box center [324, 95] width 136 height 17
type input "[STREET_ADDRESS][PERSON_NAME]"
type input "[US_STATE][GEOGRAPHIC_DATA]"
select select "33"
type input "07676"
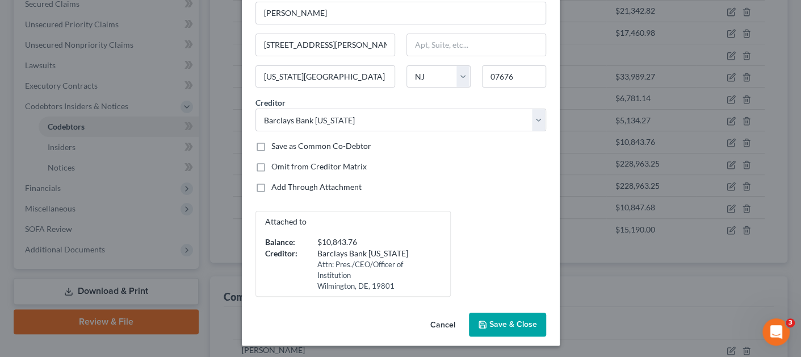
click at [487, 330] on button "Save & Close" at bounding box center [507, 324] width 77 height 24
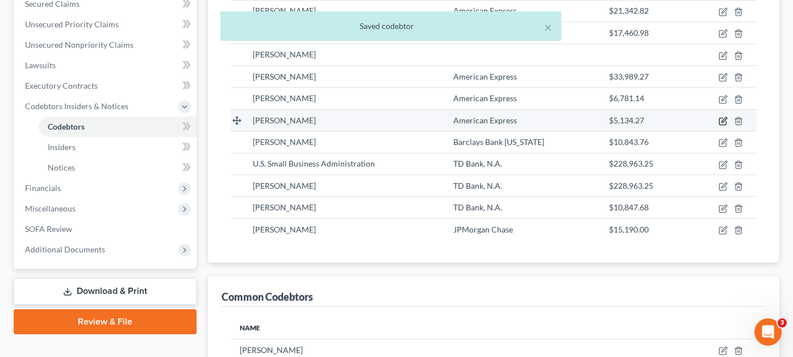
click at [723, 116] on icon "button" at bounding box center [722, 120] width 9 height 9
select select "33"
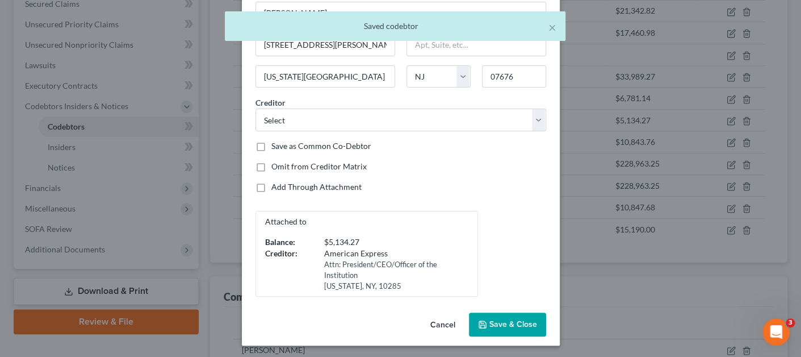
click at [502, 329] on button "Save & Close" at bounding box center [507, 324] width 77 height 24
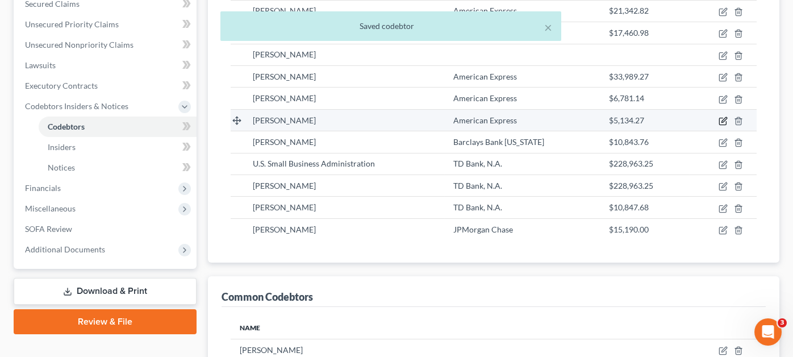
click at [720, 118] on icon "button" at bounding box center [722, 121] width 7 height 7
select select "33"
select select "2"
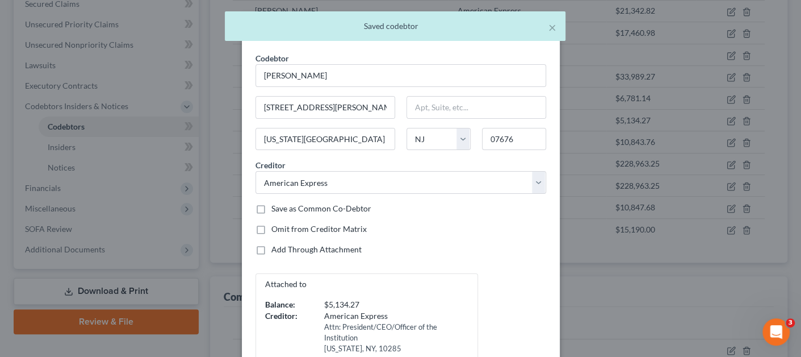
click at [617, 229] on div "Edit Codebtor × Codebtor * [PERSON_NAME] * [PERSON_NAME] [GEOGRAPHIC_DATA][PERS…" at bounding box center [400, 178] width 801 height 357
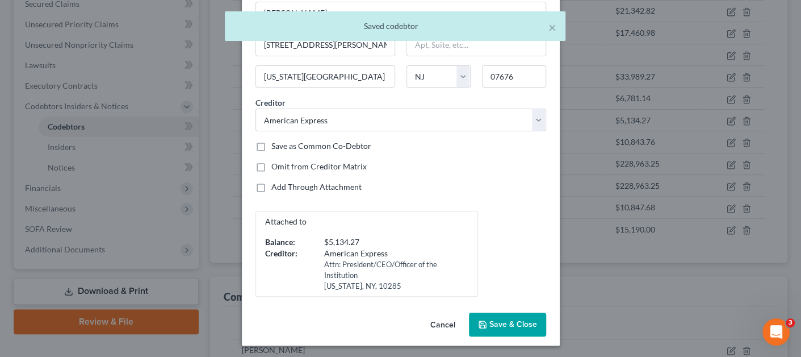
click at [490, 333] on button "Save & Close" at bounding box center [507, 324] width 77 height 24
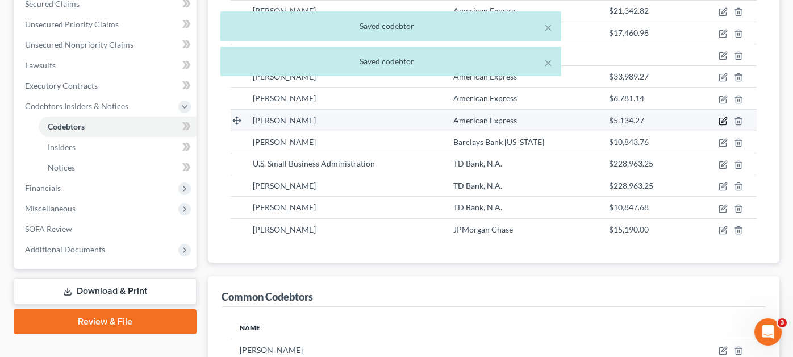
click at [722, 116] on icon "button" at bounding box center [722, 120] width 9 height 9
select select "33"
select select "2"
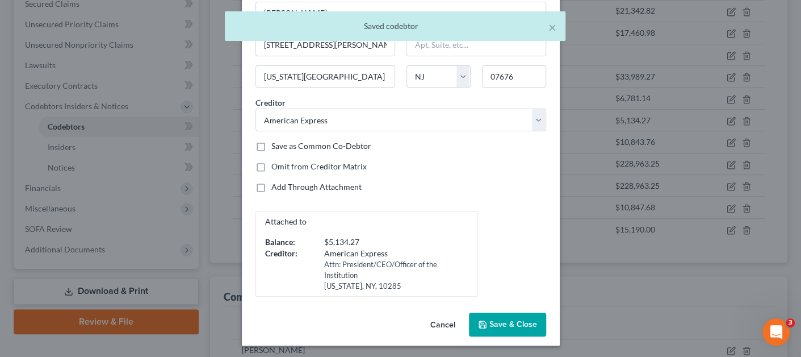
click at [527, 321] on span "Save & Close" at bounding box center [514, 324] width 48 height 10
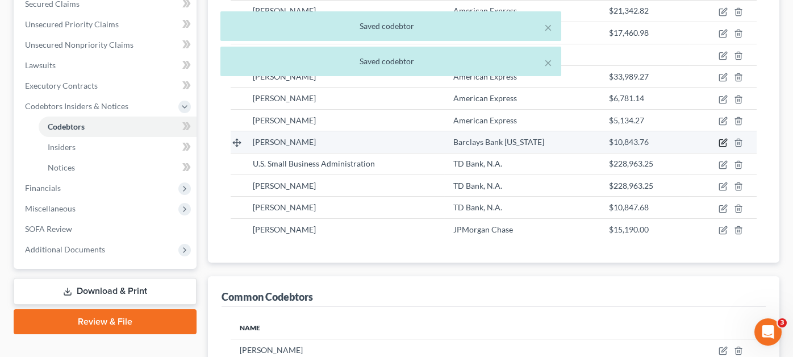
click at [722, 139] on icon "button" at bounding box center [723, 141] width 5 height 5
select select "33"
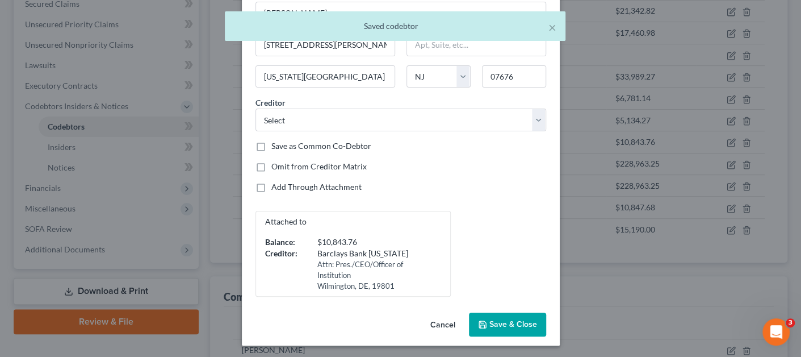
click at [504, 312] on button "Save & Close" at bounding box center [507, 324] width 77 height 24
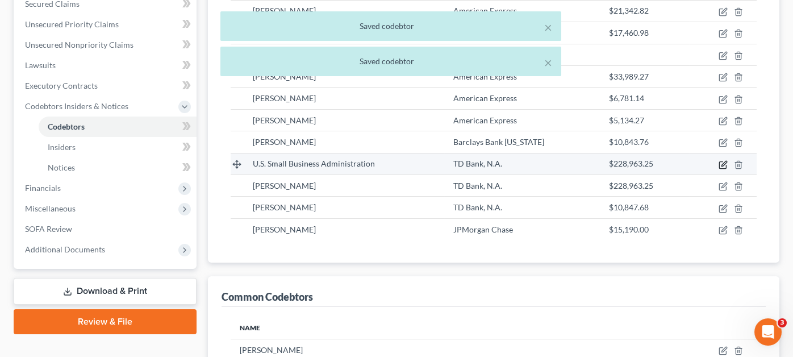
click at [719, 161] on icon "button" at bounding box center [722, 164] width 7 height 7
select select "35"
select select "11"
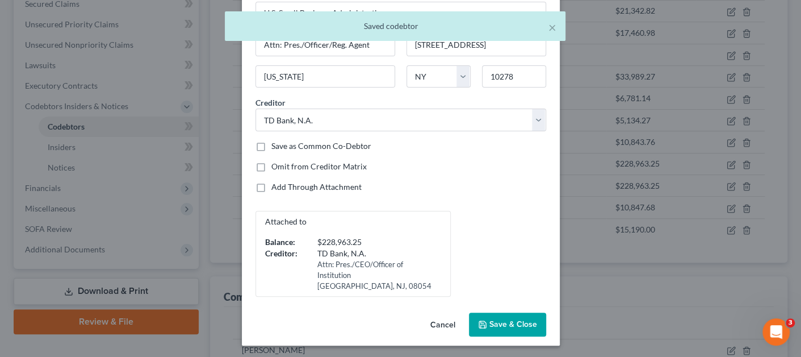
click at [493, 323] on span "Save & Close" at bounding box center [514, 324] width 48 height 10
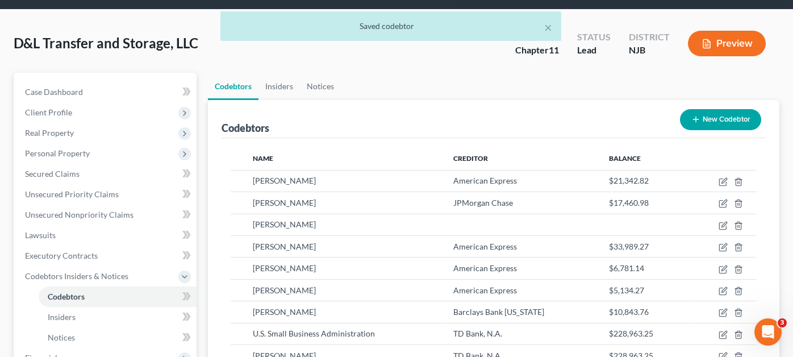
scroll to position [56, 0]
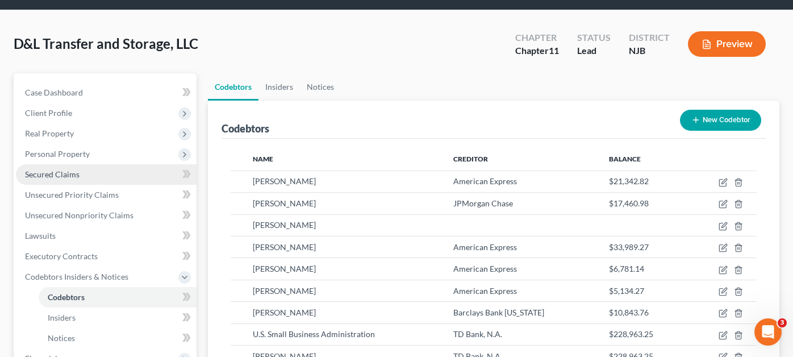
click at [110, 164] on link "Secured Claims" at bounding box center [106, 174] width 181 height 20
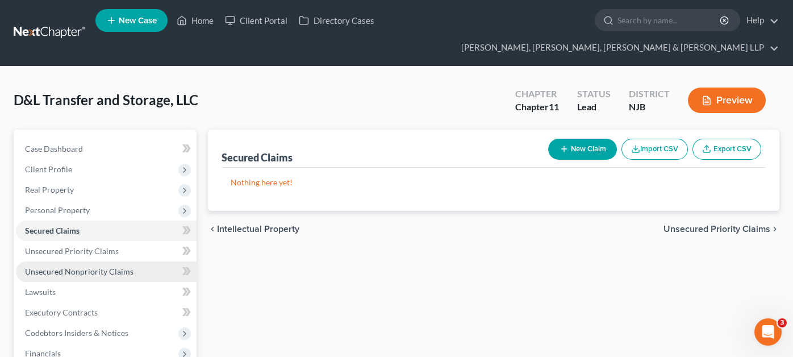
click at [106, 266] on span "Unsecured Nonpriority Claims" at bounding box center [79, 271] width 108 height 10
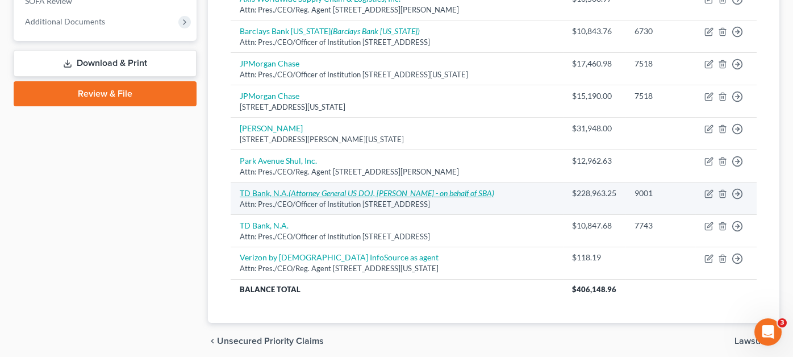
click at [357, 188] on icon "(Attorney General US DOJ, [PERSON_NAME] - on behalf of SBA)" at bounding box center [392, 193] width 206 height 10
select select "33"
select select "8"
select select "35"
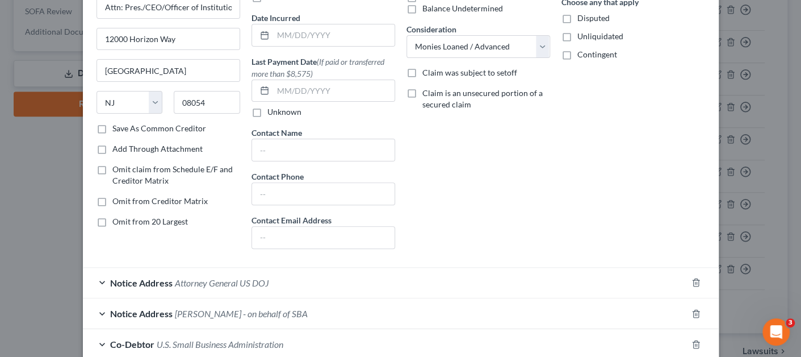
scroll to position [226, 0]
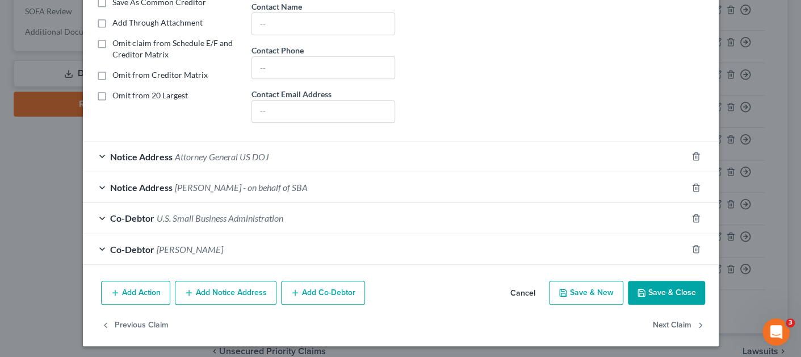
click at [283, 218] on div "Co-Debtor U.S. Small Business Administration" at bounding box center [385, 218] width 604 height 30
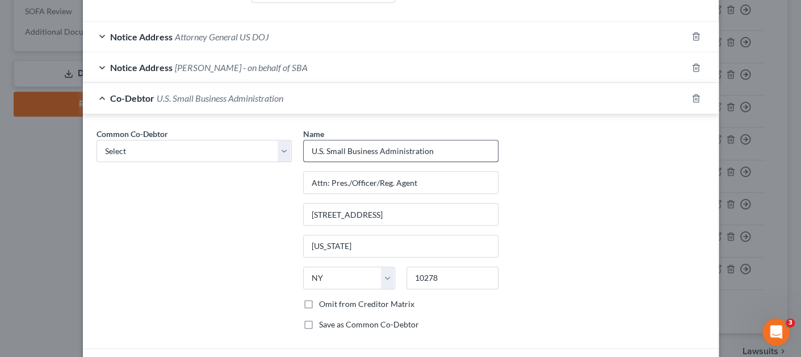
scroll to position [340, 0]
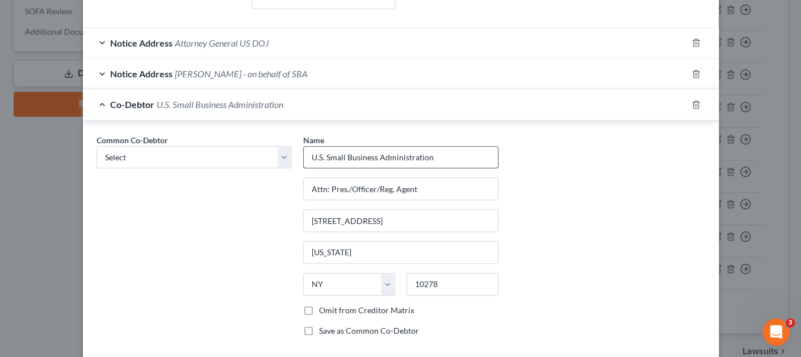
drag, startPoint x: 438, startPoint y: 157, endPoint x: 304, endPoint y: 155, distance: 134.6
click at [304, 155] on input "U.S. Small Business Administration" at bounding box center [401, 158] width 194 height 22
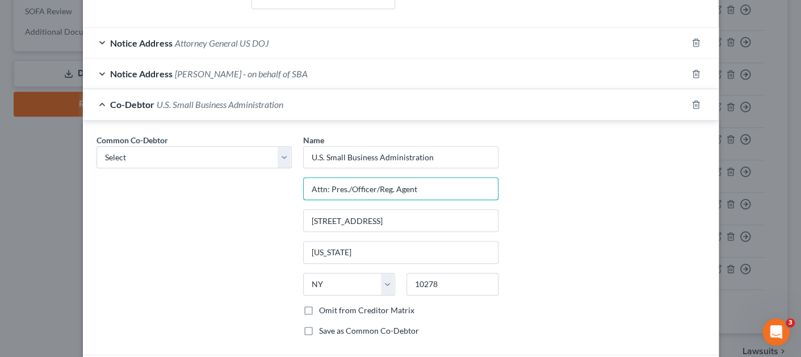
drag, startPoint x: 432, startPoint y: 186, endPoint x: 276, endPoint y: 184, distance: 156.2
click at [276, 184] on div "Common Co-Debtor Select [PERSON_NAME] Name * U.S. Small Business Administration…" at bounding box center [401, 239] width 620 height 211
drag, startPoint x: 415, startPoint y: 219, endPoint x: 275, endPoint y: 216, distance: 139.7
click at [275, 216] on div "Common Co-Debtor Select [PERSON_NAME] Name * U.S. Small Business Administration…" at bounding box center [401, 239] width 620 height 211
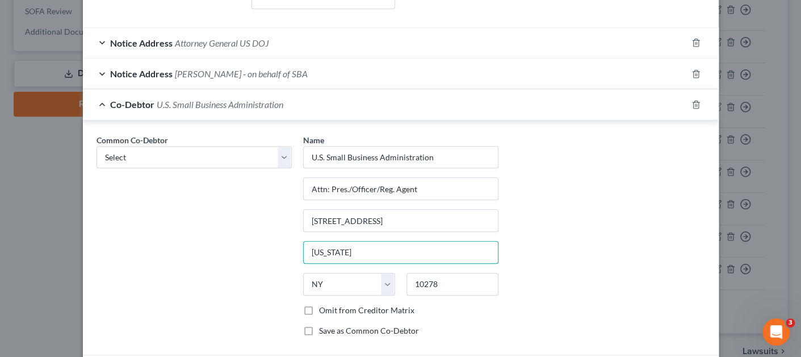
drag, startPoint x: 422, startPoint y: 253, endPoint x: 254, endPoint y: 254, distance: 168.1
click at [254, 254] on div "Common Co-Debtor Select [PERSON_NAME] Name * U.S. Small Business Administration…" at bounding box center [401, 239] width 620 height 211
drag, startPoint x: 433, startPoint y: 285, endPoint x: 395, endPoint y: 281, distance: 37.8
click at [395, 281] on div "State [US_STATE] AK AR AZ CA CO CT DE DC [GEOGRAPHIC_DATA] [GEOGRAPHIC_DATA] GU…" at bounding box center [401, 289] width 207 height 32
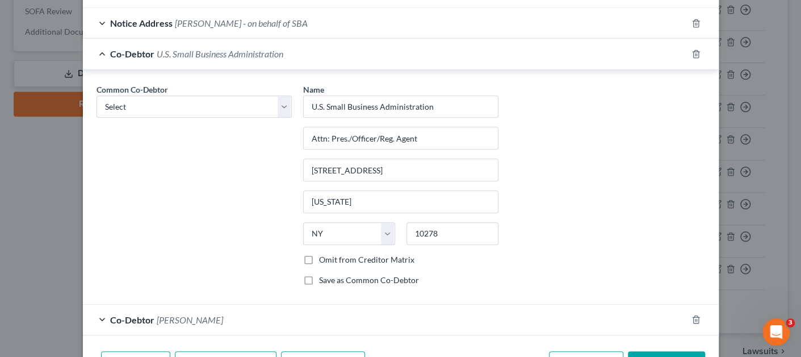
scroll to position [345, 0]
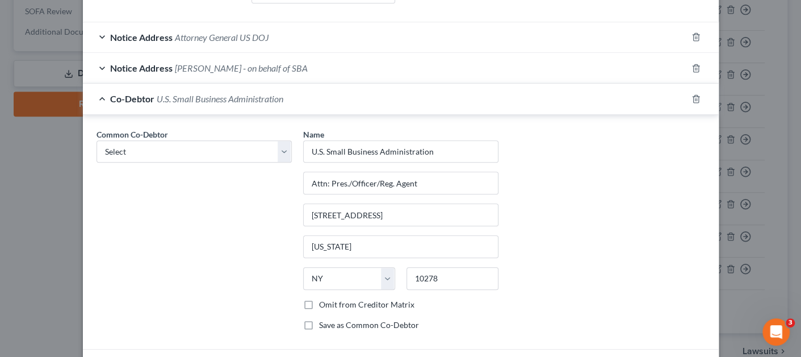
click at [690, 101] on div at bounding box center [703, 99] width 32 height 18
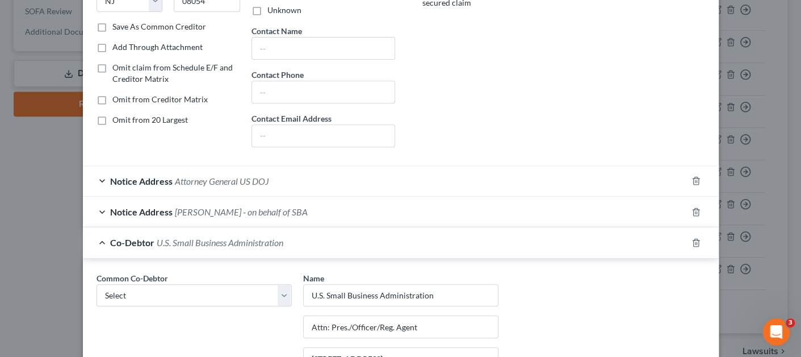
scroll to position [118, 0]
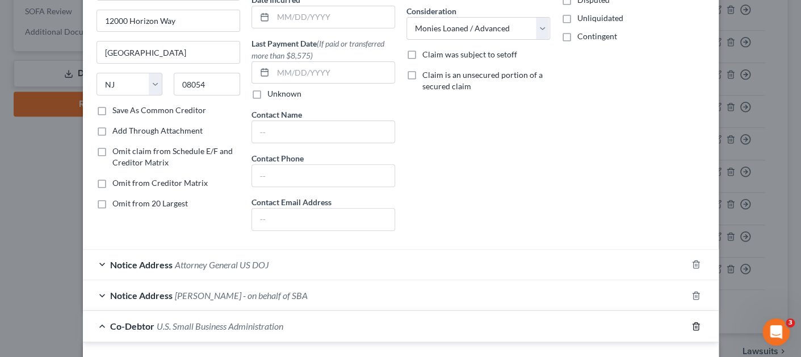
click at [694, 322] on icon "button" at bounding box center [696, 325] width 5 height 7
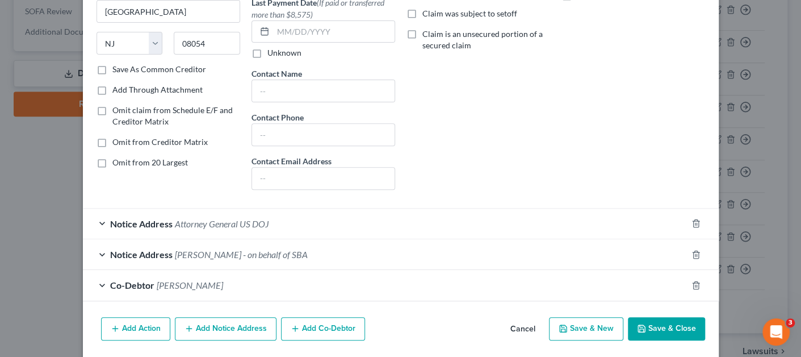
scroll to position [195, 0]
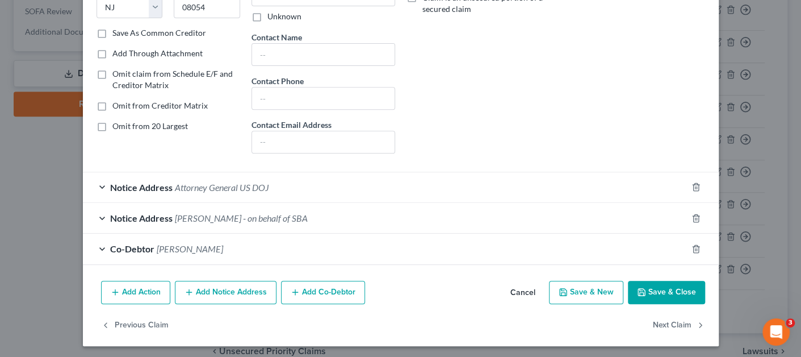
click at [247, 294] on button "Add Notice Address" at bounding box center [226, 293] width 102 height 24
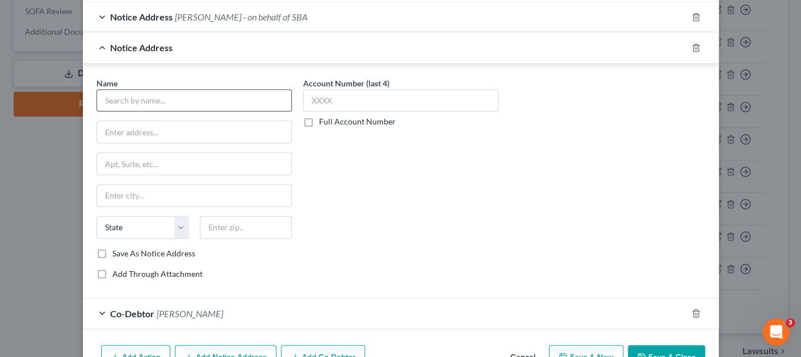
scroll to position [398, 0]
click at [178, 102] on input "text" at bounding box center [194, 99] width 195 height 23
paste input "U.S. Small Business Administration"
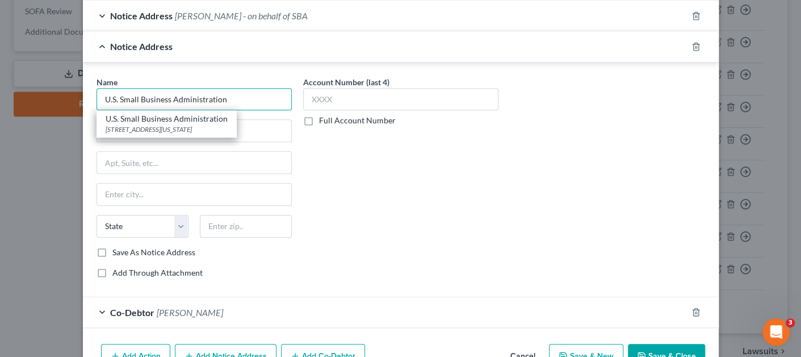
type input "U.S. Small Business Administration"
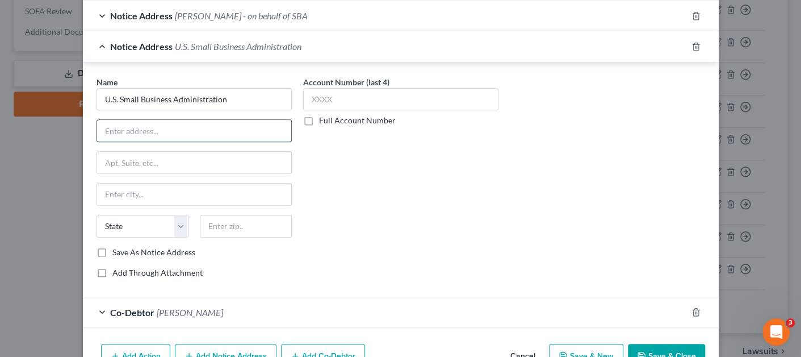
click at [232, 120] on input "text" at bounding box center [194, 131] width 194 height 22
paste input "Attn: Pres./Officer/Reg. Agent"
type input "Attn: Pres./Officer/Reg. Agent"
click at [188, 160] on input "text" at bounding box center [194, 163] width 194 height 22
paste input "[STREET_ADDRESS]"
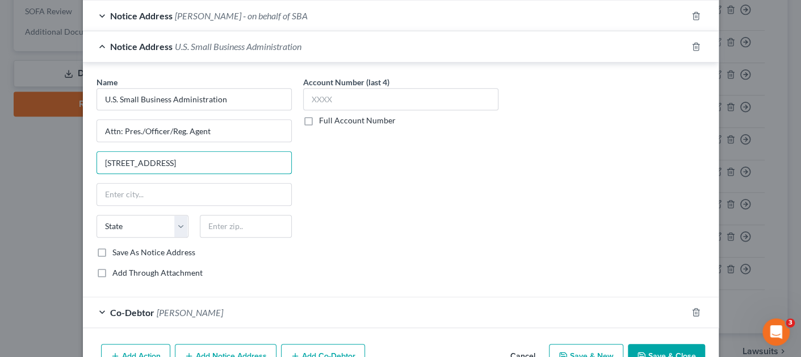
type input "[STREET_ADDRESS]"
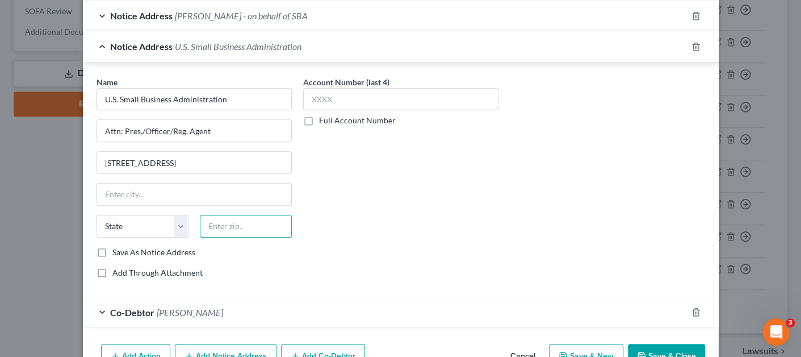
click at [240, 216] on input "text" at bounding box center [246, 226] width 92 height 23
paste input "10278"
type input "10278"
type input "[US_STATE]"
select select "35"
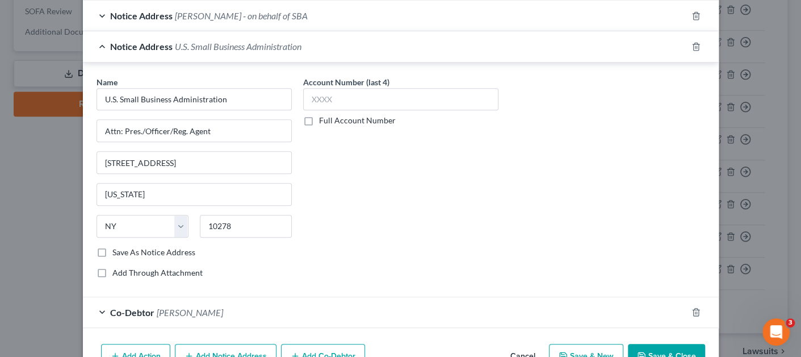
click at [434, 208] on div "Account Number (last 4) Full Account Number" at bounding box center [401, 181] width 207 height 211
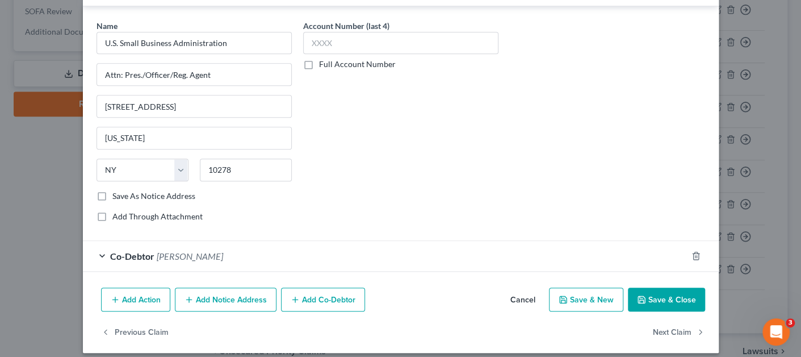
click at [650, 298] on button "Save & Close" at bounding box center [666, 299] width 77 height 24
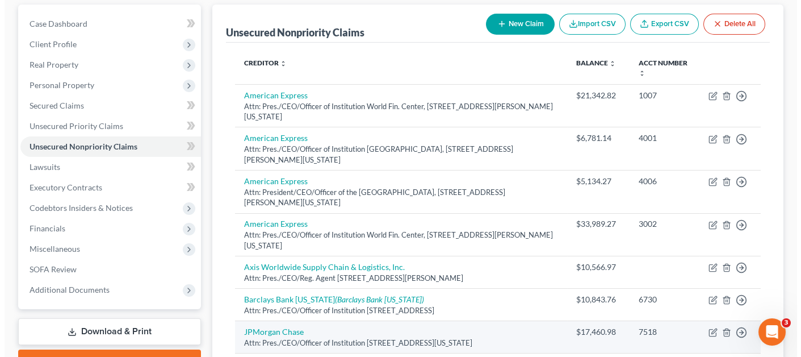
scroll to position [99, 0]
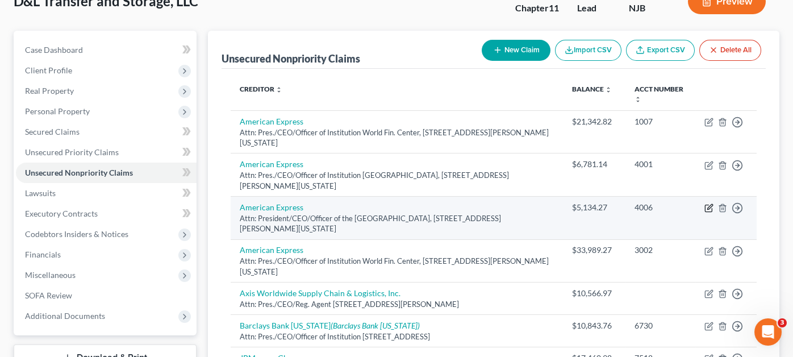
click at [707, 203] on icon "button" at bounding box center [708, 207] width 9 height 9
select select "35"
select select "2"
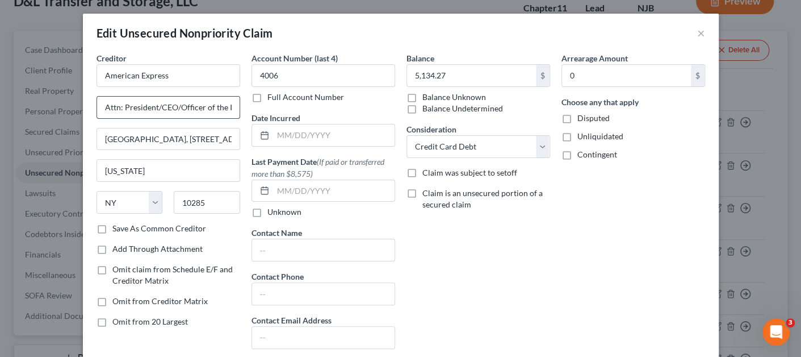
click at [153, 105] on input "Attn: President/CEO/Officer of the Institution" at bounding box center [168, 108] width 143 height 22
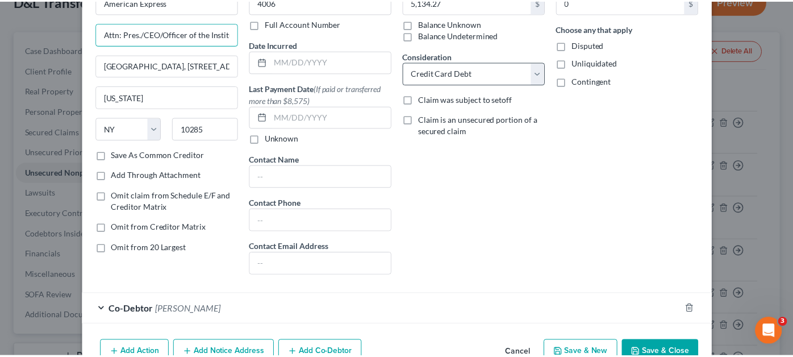
scroll to position [134, 0]
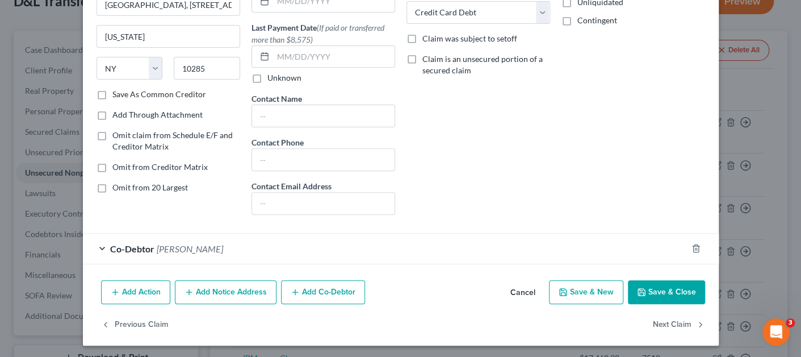
type input "Attn: Pres./CEO/Officer of the Institution"
click at [632, 287] on button "Save & Close" at bounding box center [666, 292] width 77 height 24
